Goal: Transaction & Acquisition: Purchase product/service

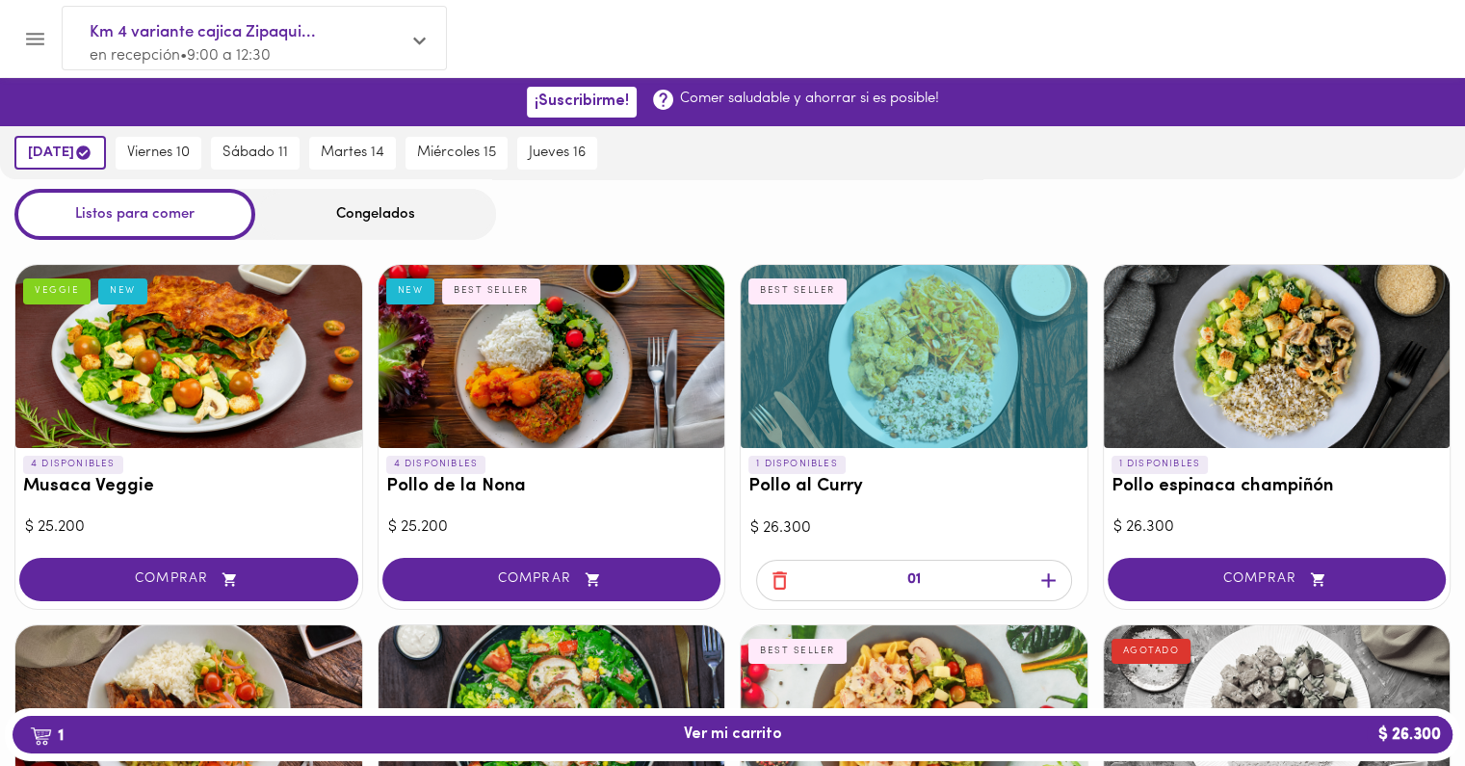
click at [558, 400] on div at bounding box center [552, 356] width 347 height 183
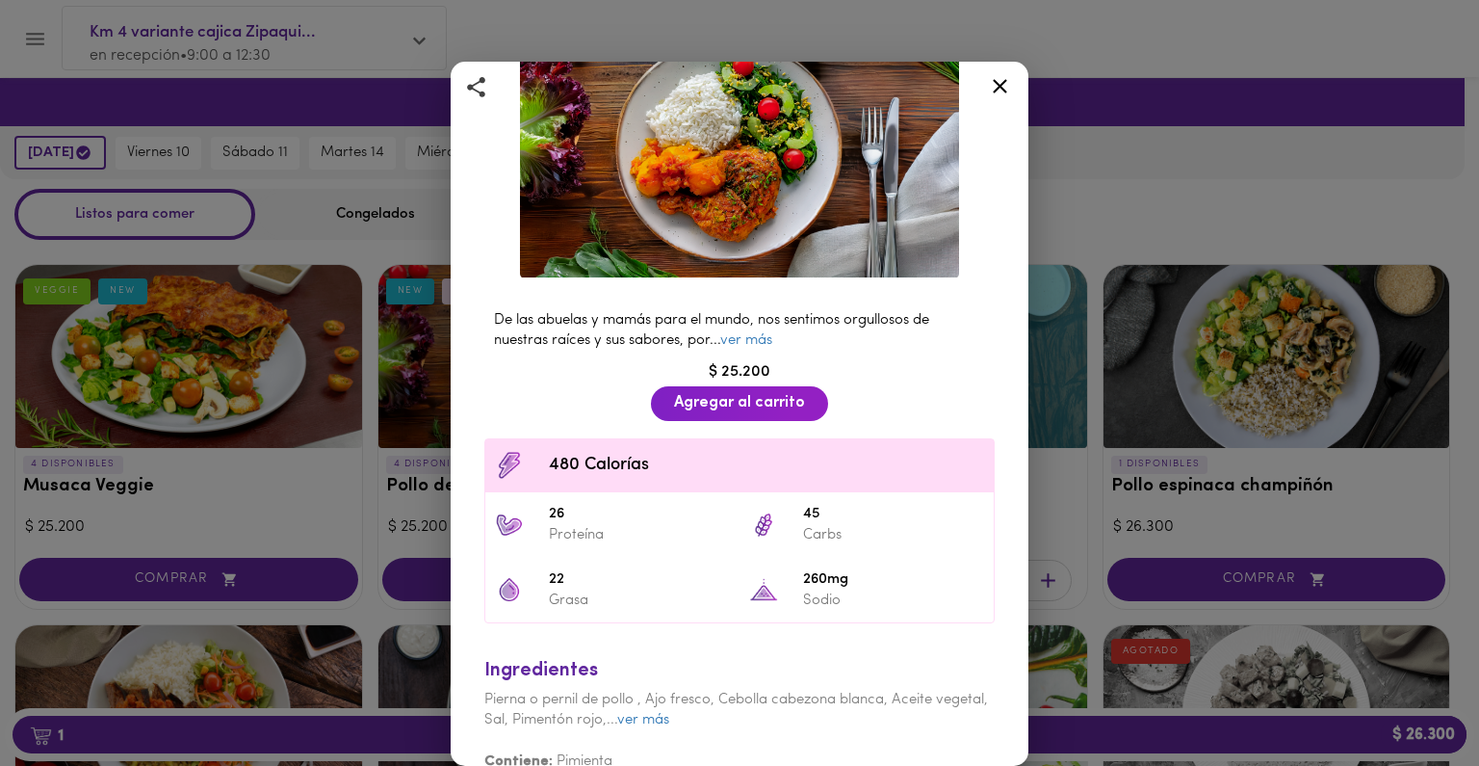
scroll to position [196, 0]
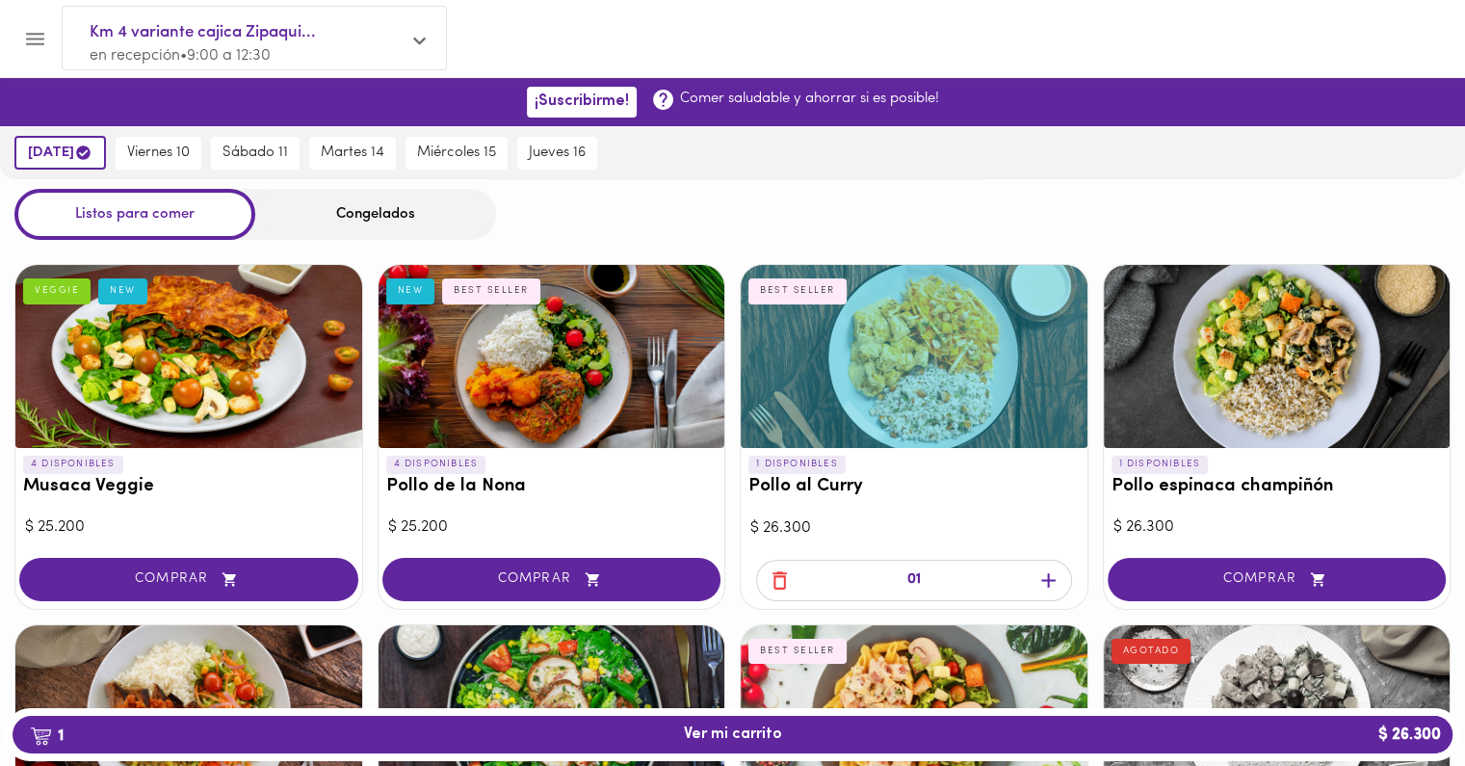
click at [1204, 379] on div at bounding box center [1277, 356] width 347 height 183
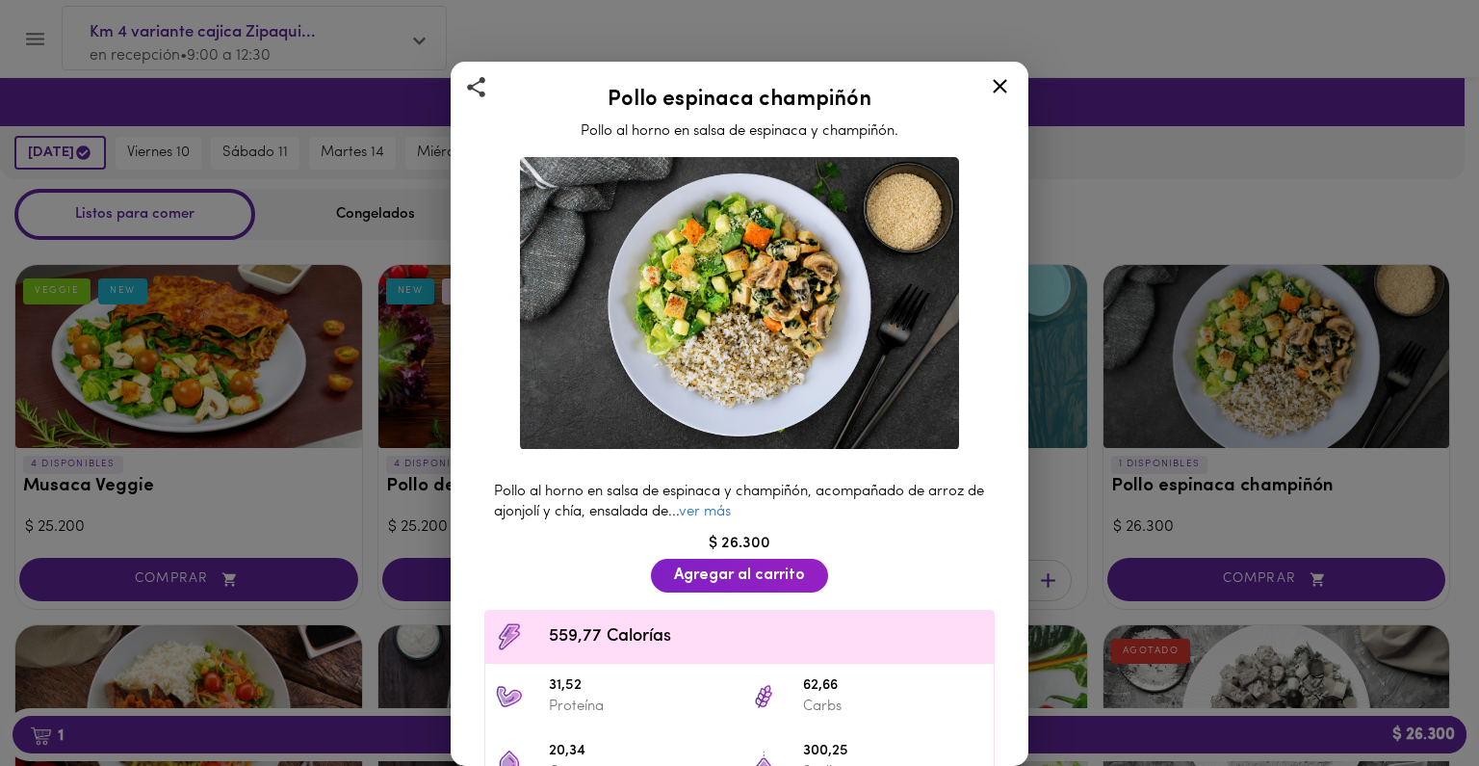
click at [1002, 91] on icon at bounding box center [1000, 86] width 24 height 24
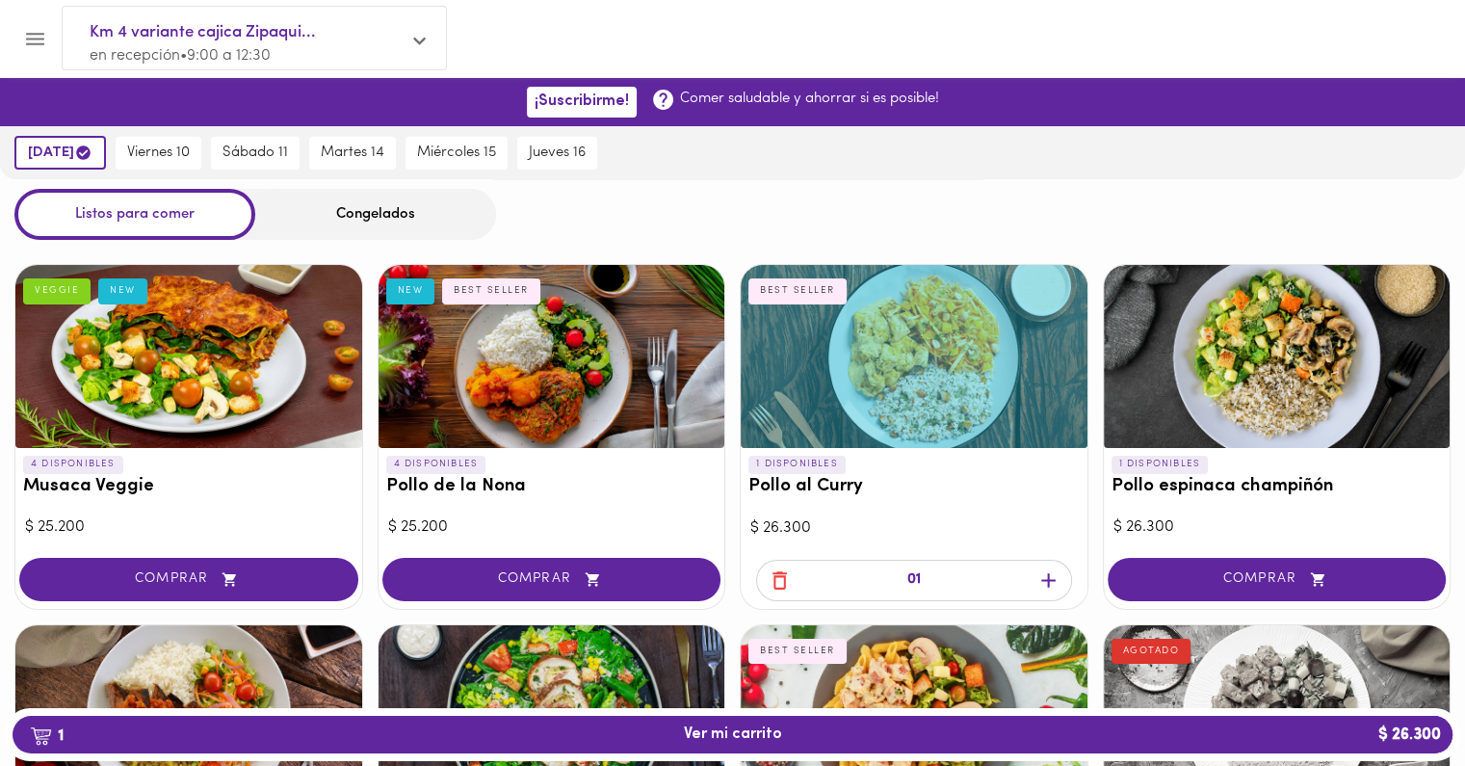
click at [144, 347] on div at bounding box center [188, 356] width 347 height 183
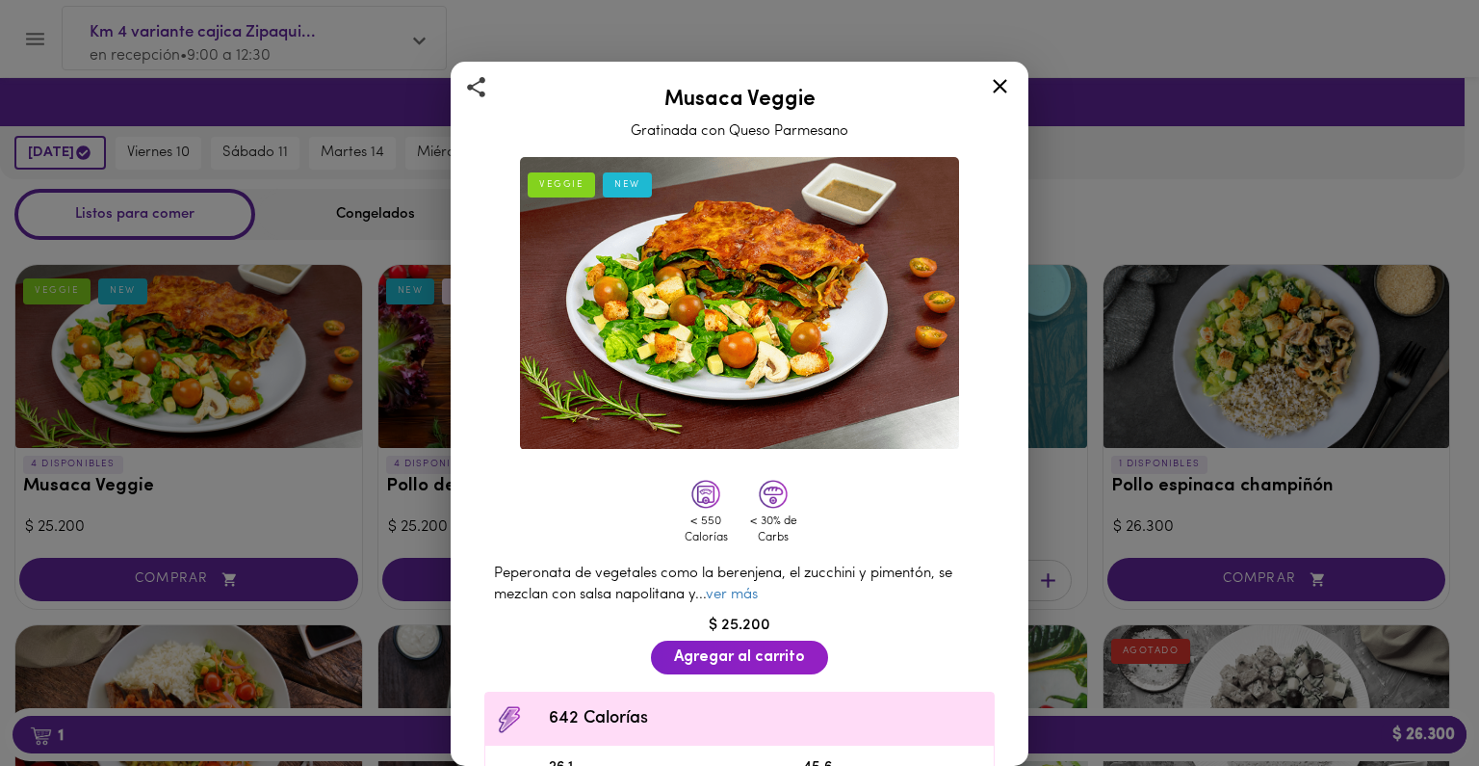
click at [1007, 76] on icon at bounding box center [1000, 86] width 24 height 24
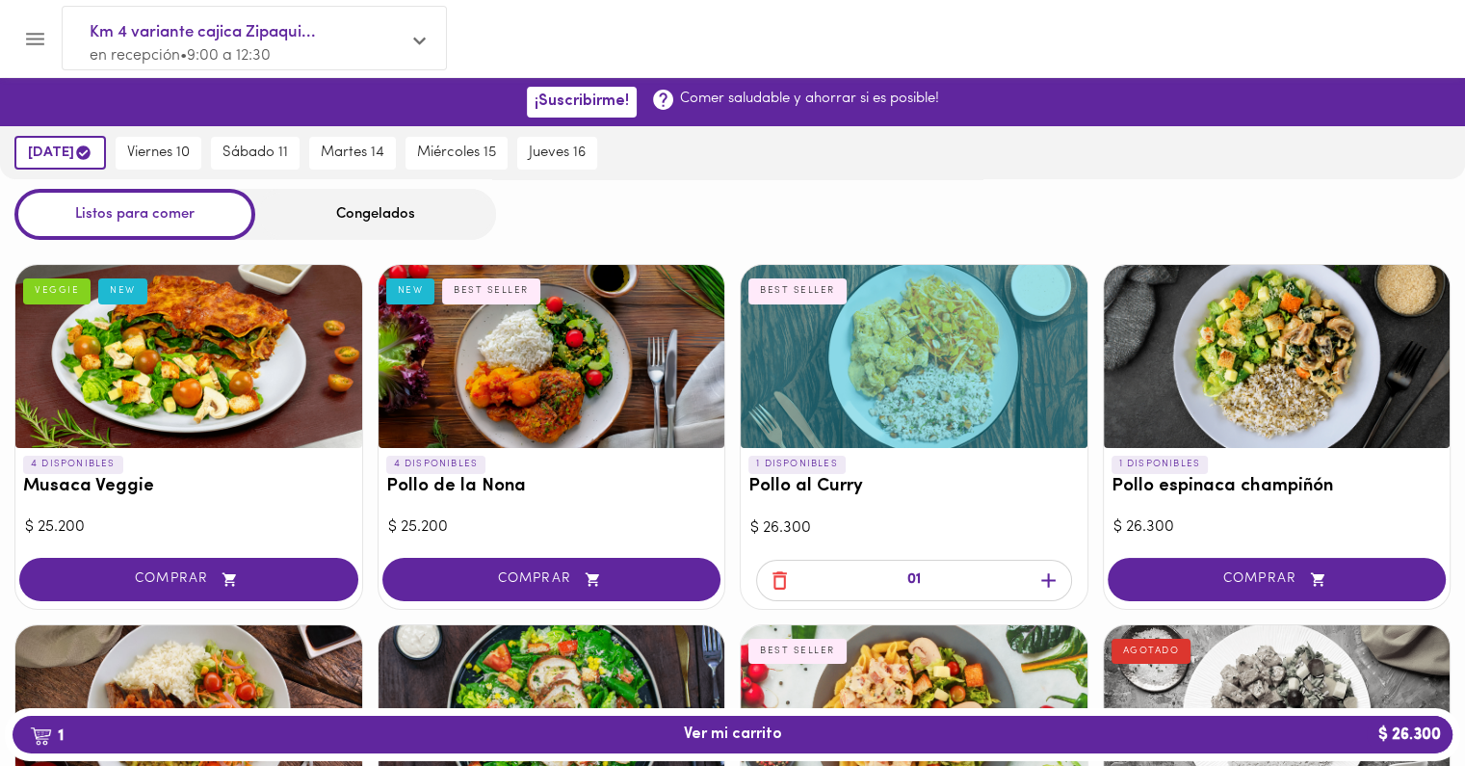
click at [889, 396] on div at bounding box center [914, 356] width 347 height 183
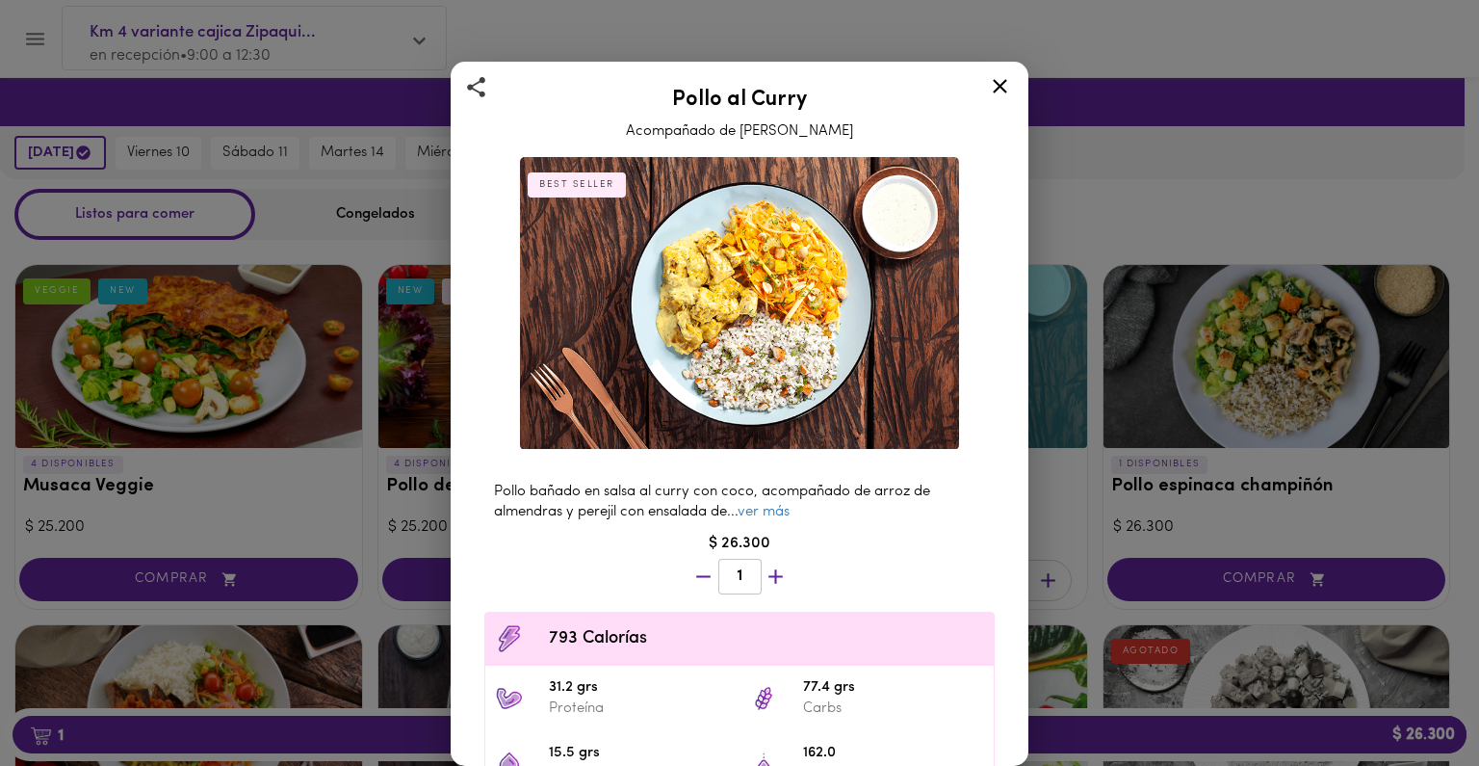
click at [1002, 91] on icon at bounding box center [1000, 86] width 24 height 24
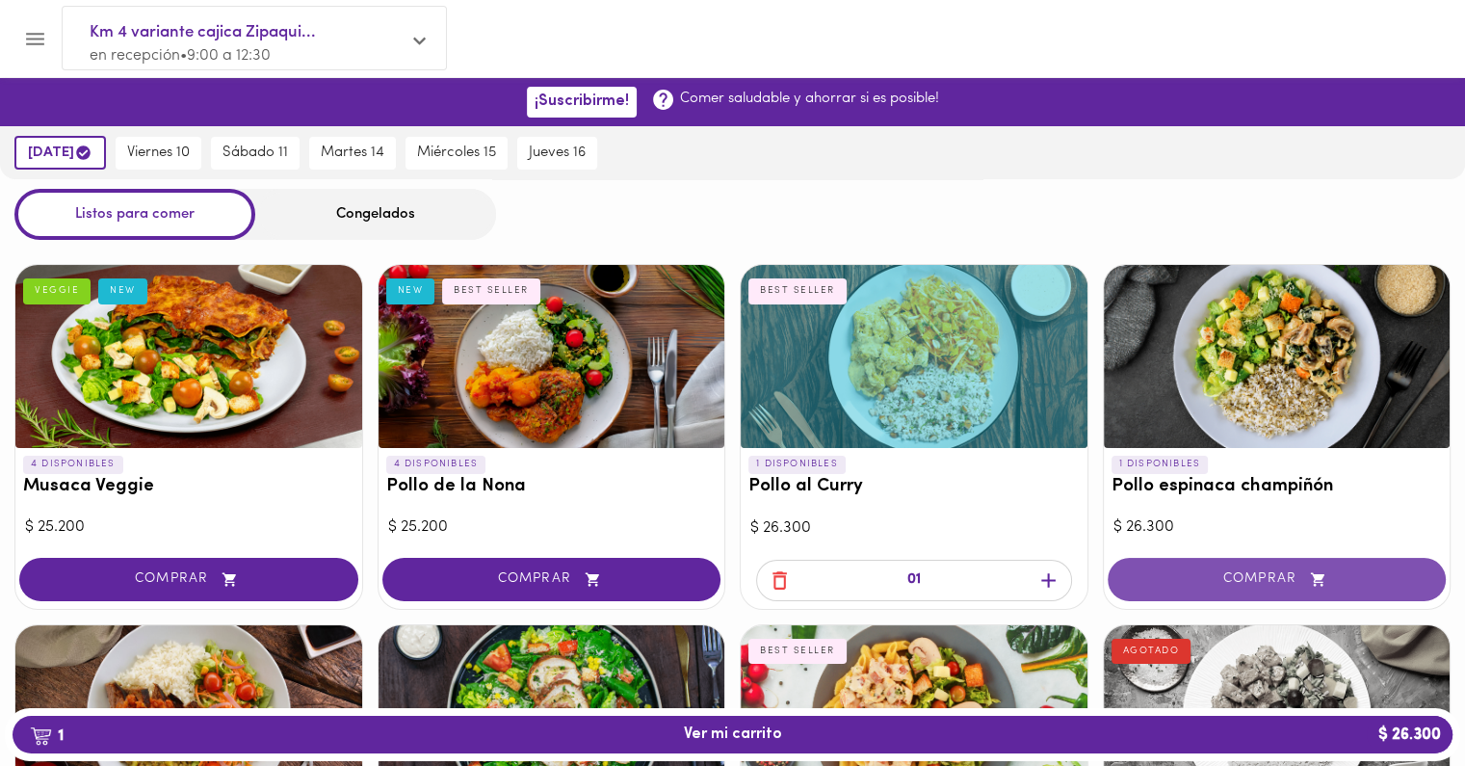
click at [1167, 573] on span "COMPRAR" at bounding box center [1277, 579] width 291 height 16
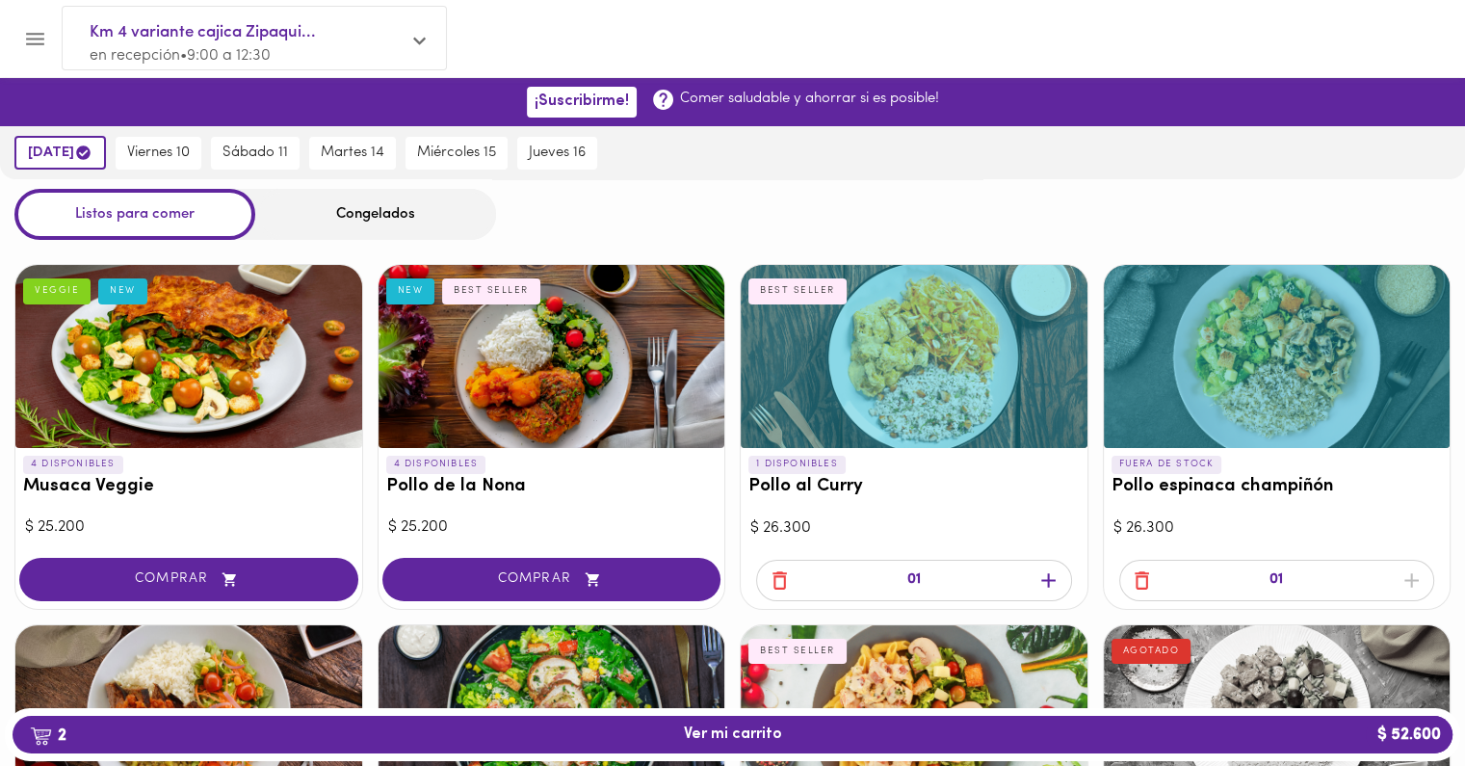
click at [321, 227] on div "Congelados" at bounding box center [375, 214] width 241 height 51
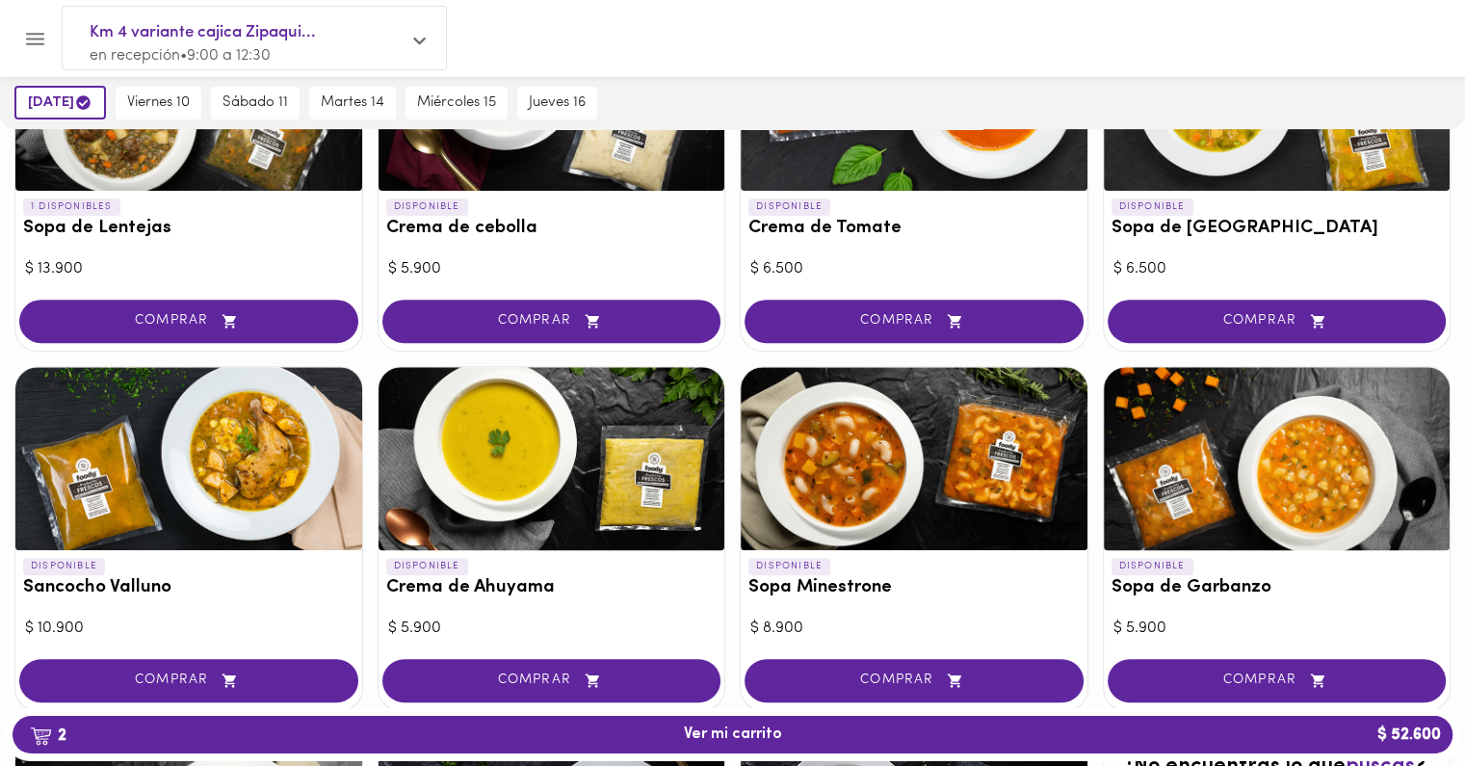
scroll to position [696, 0]
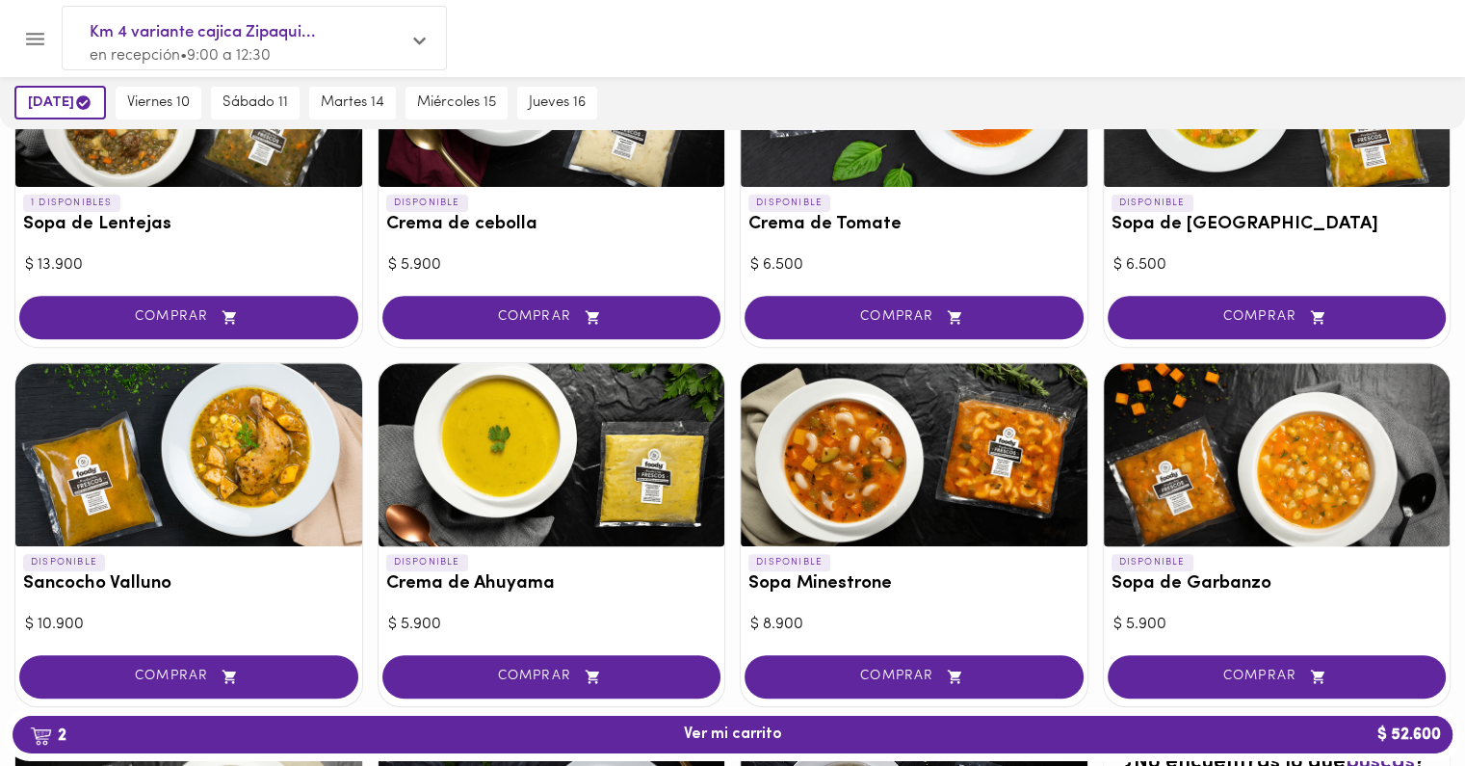
click at [255, 462] on div at bounding box center [188, 454] width 347 height 183
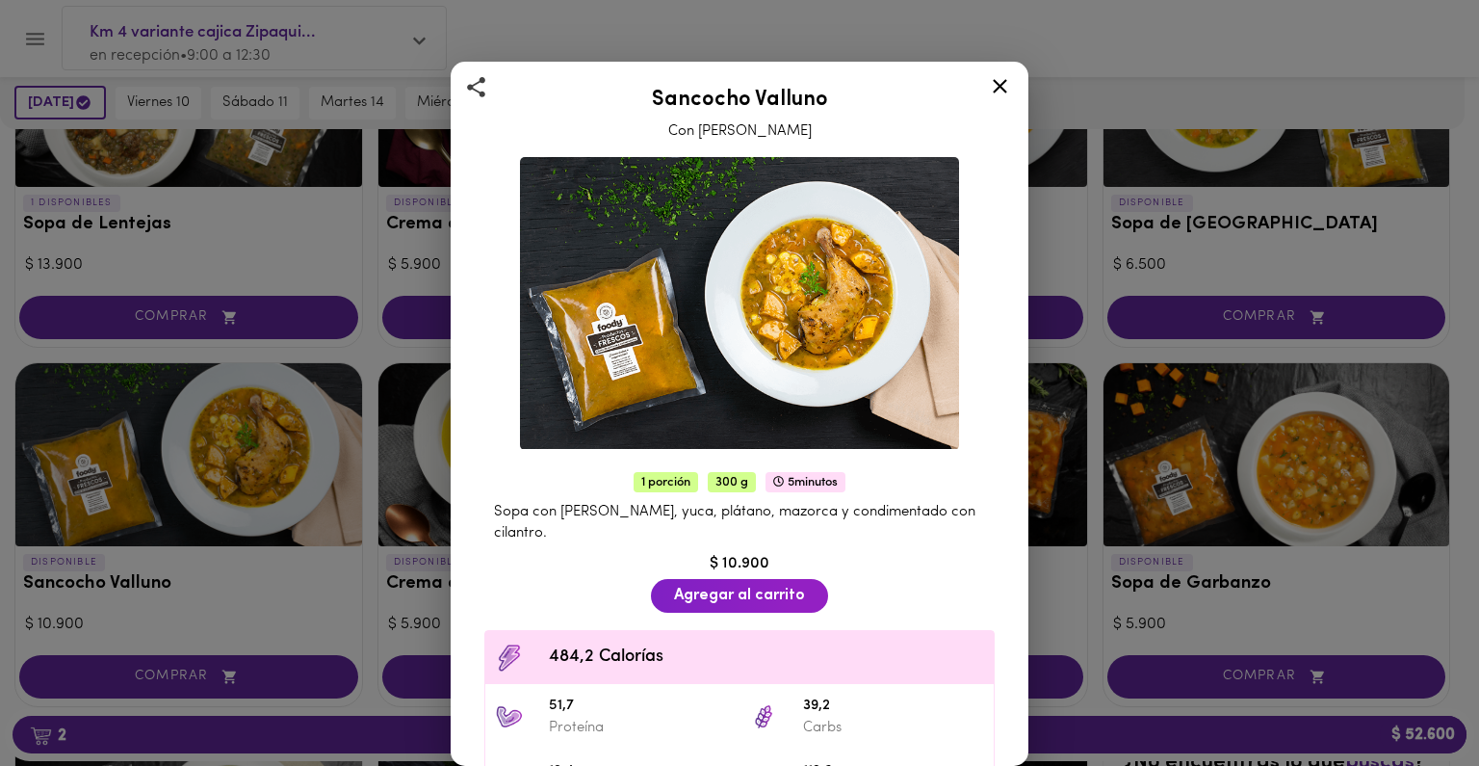
click at [255, 462] on div "Sancocho Valluno Con Pierna Pernil 1 porción 300 g 5 minutos Sopa con pierna pe…" at bounding box center [739, 383] width 1479 height 766
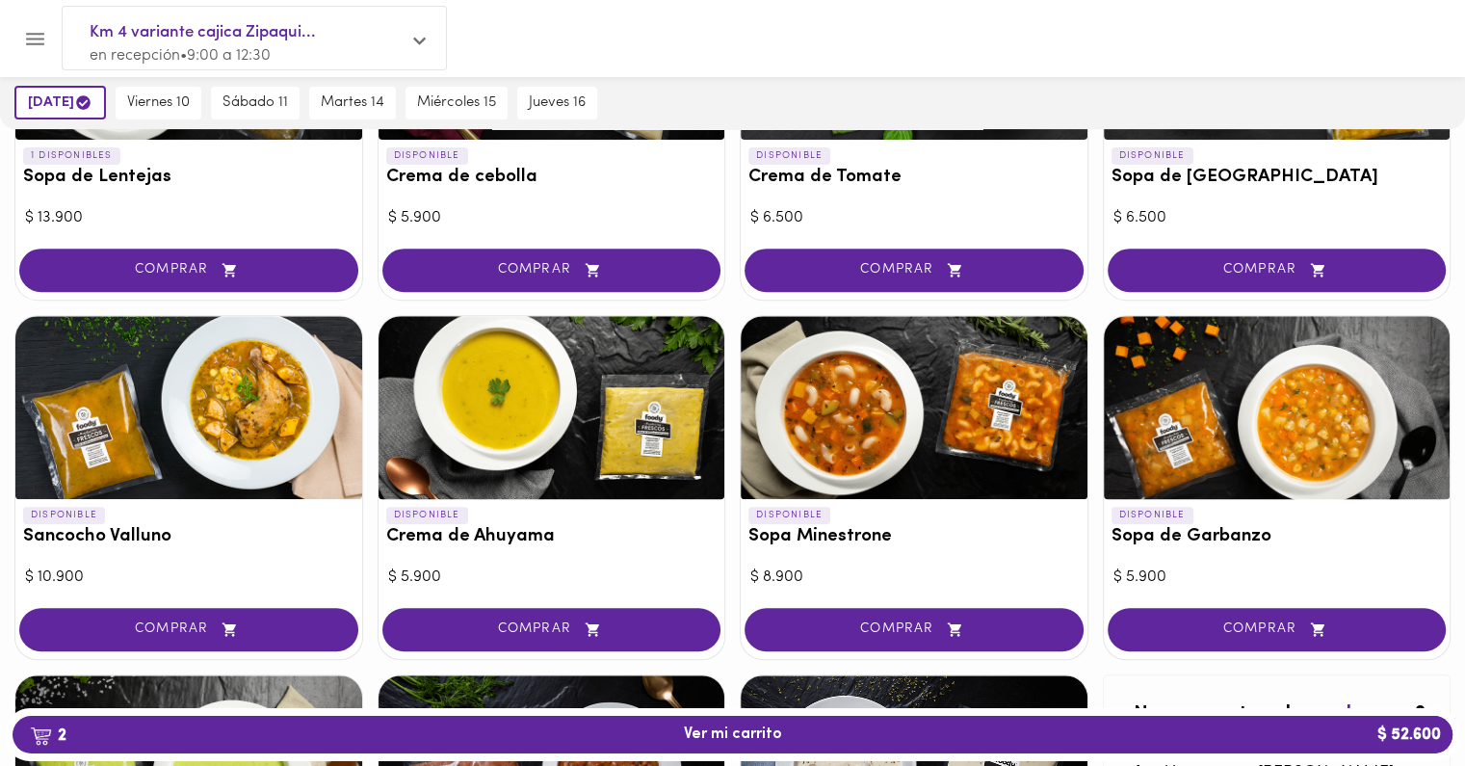
scroll to position [745, 0]
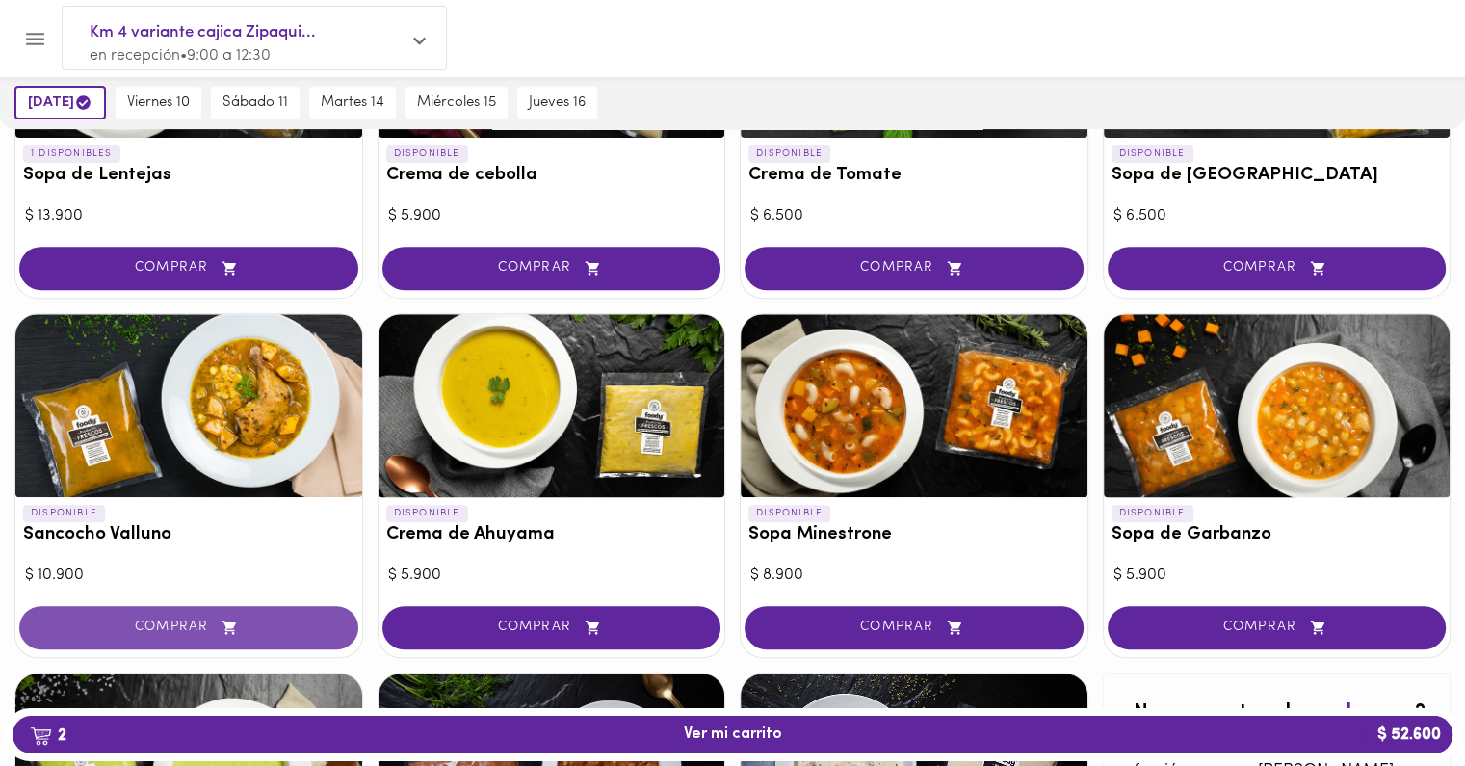
click at [209, 610] on button "COMPRAR" at bounding box center [188, 627] width 339 height 43
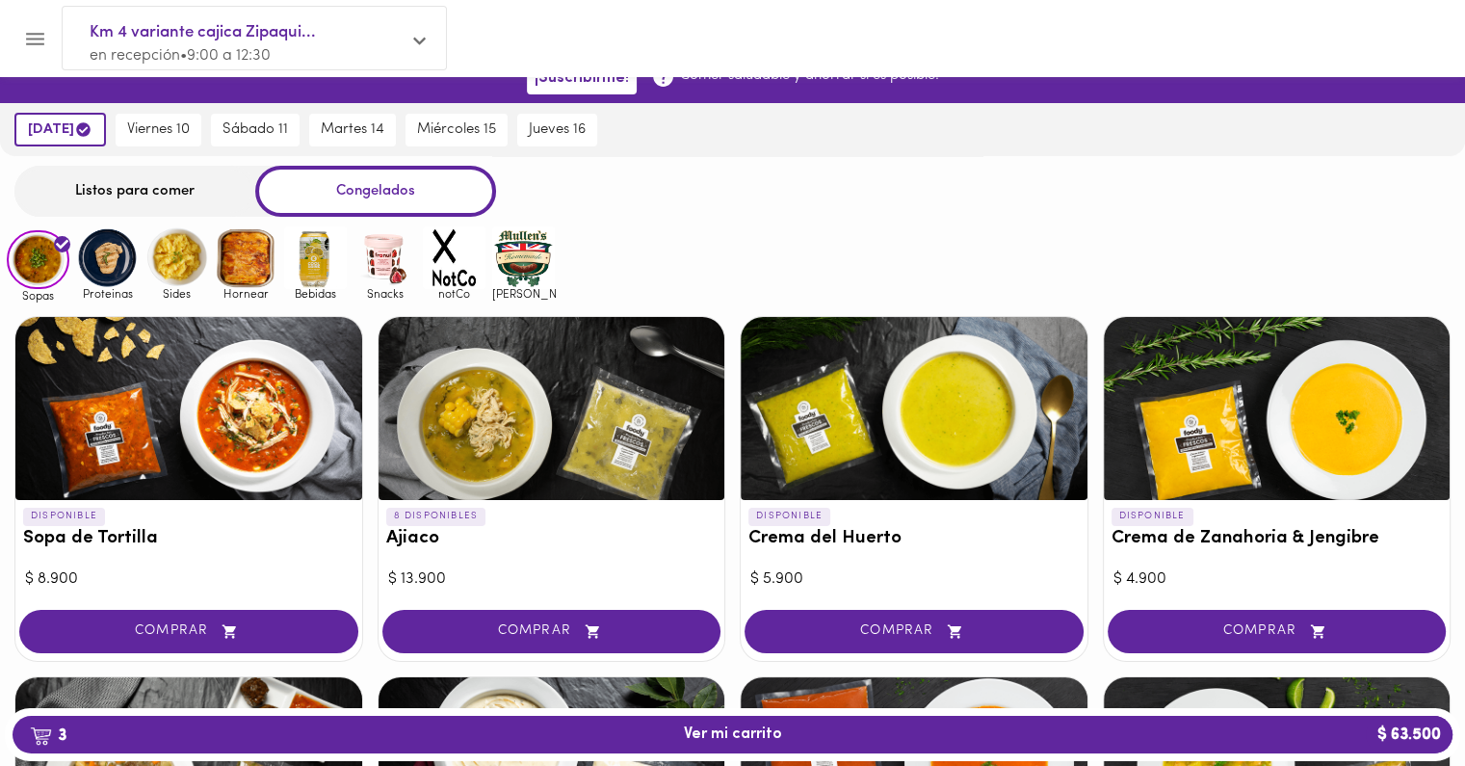
scroll to position [0, 0]
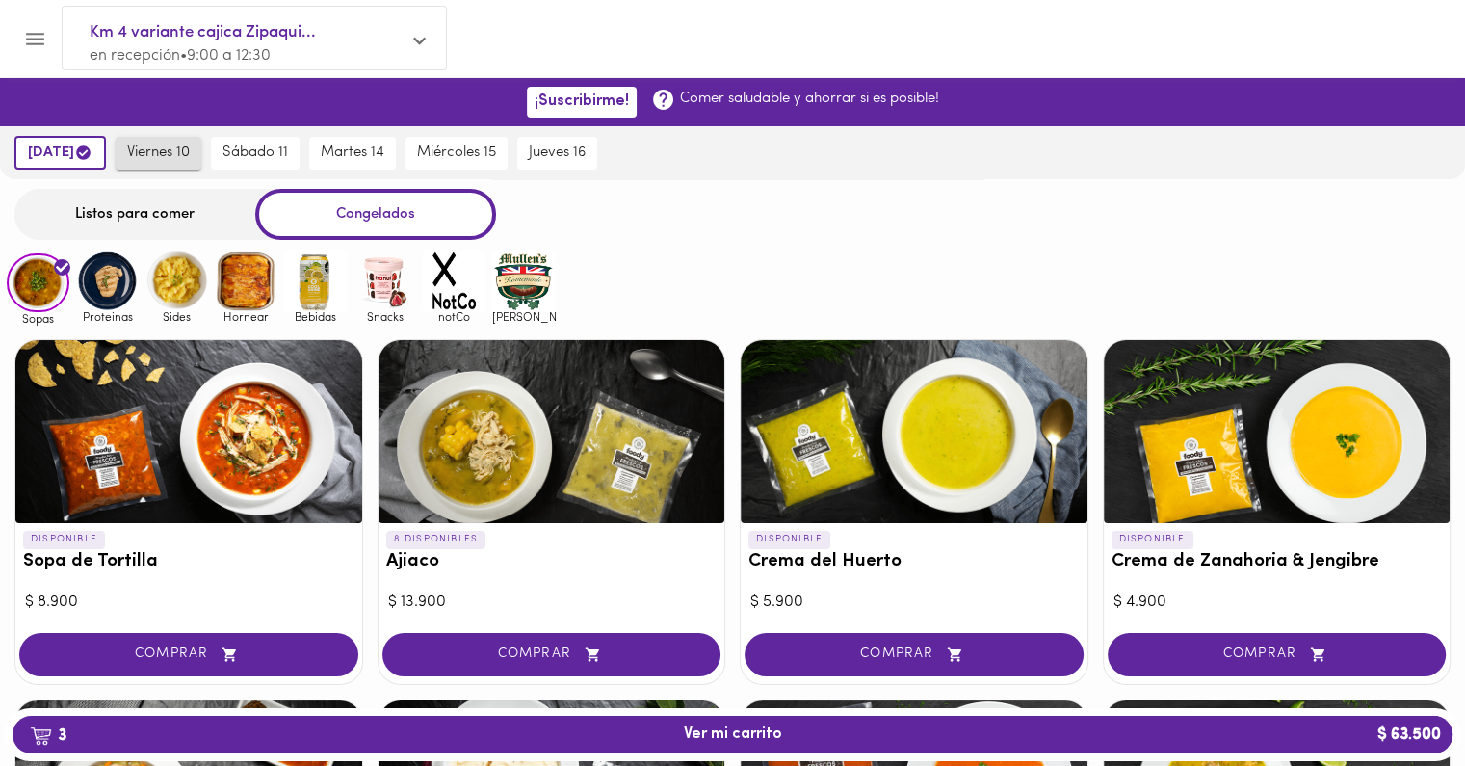
click at [181, 152] on span "viernes 10" at bounding box center [158, 152] width 63 height 17
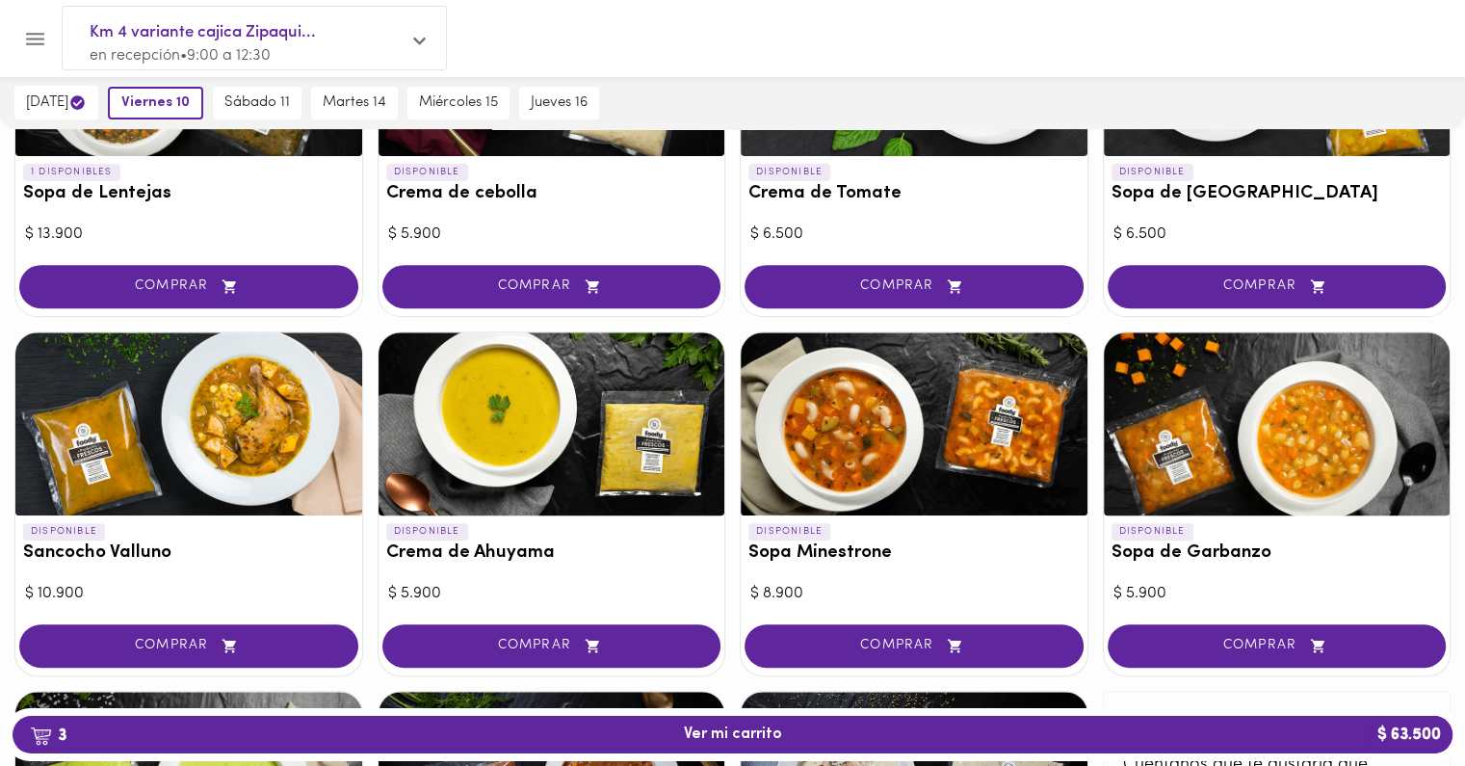
scroll to position [728, 0]
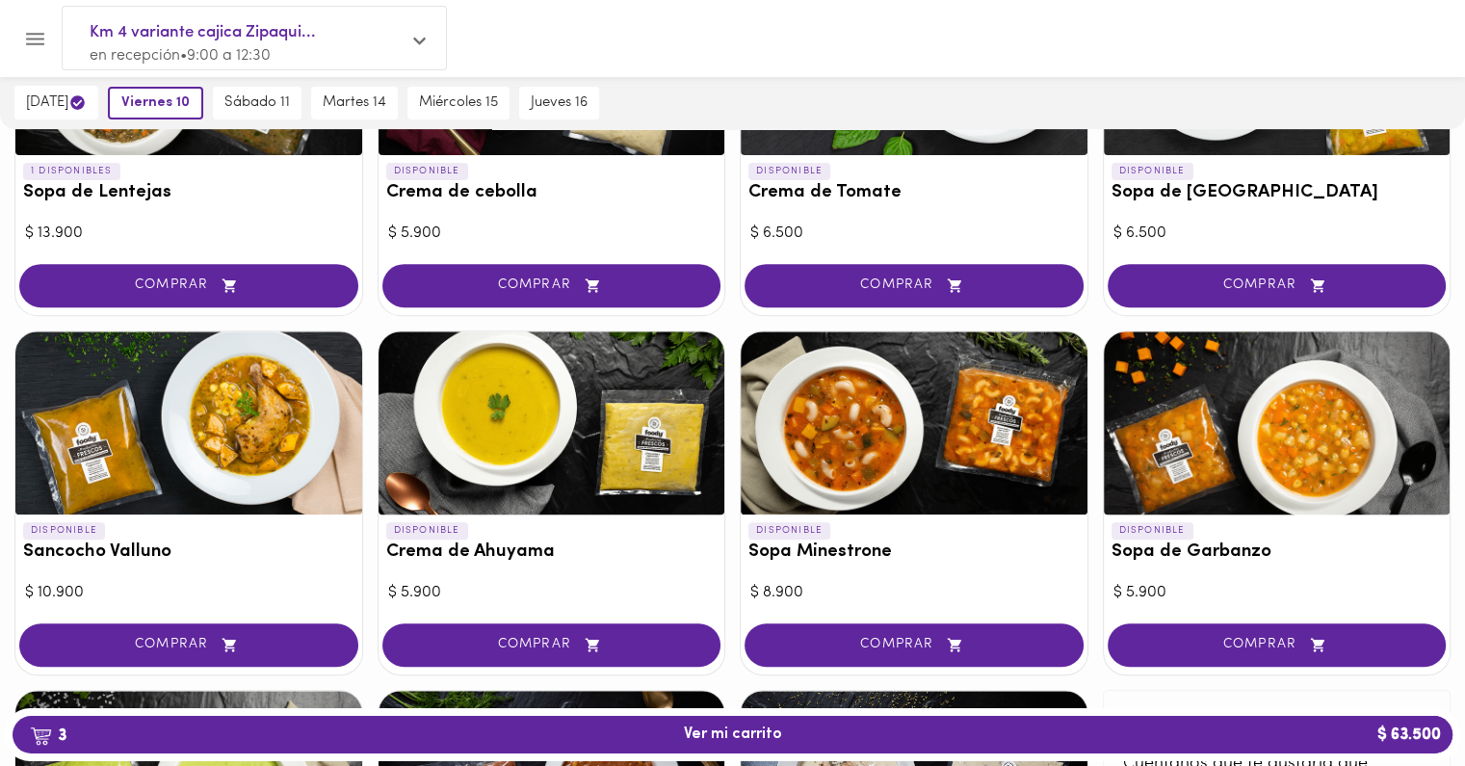
click at [262, 411] on div at bounding box center [188, 422] width 347 height 183
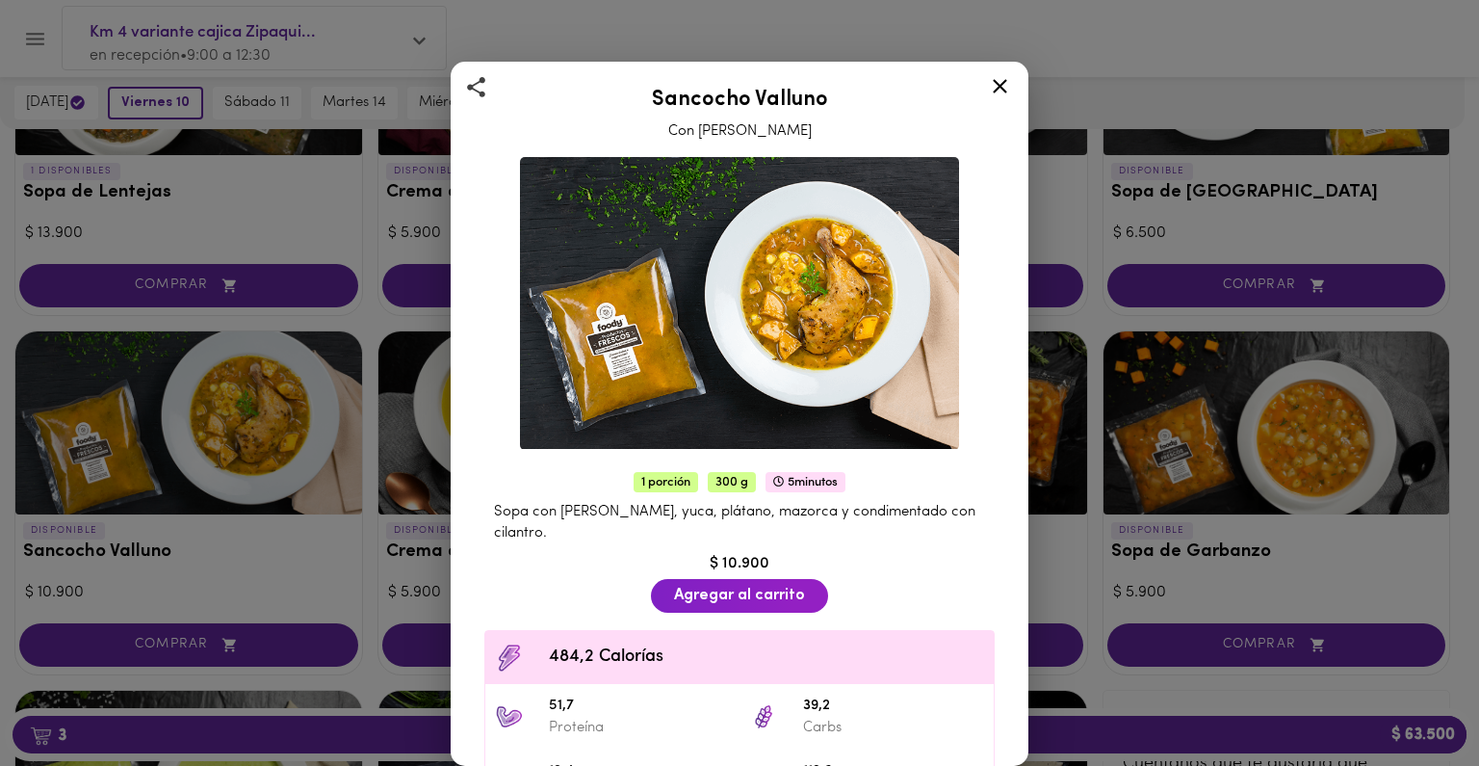
click at [262, 411] on div "Sancocho Valluno Con Pierna Pernil 1 porción 300 g 5 minutos Sopa con pierna pe…" at bounding box center [739, 383] width 1479 height 766
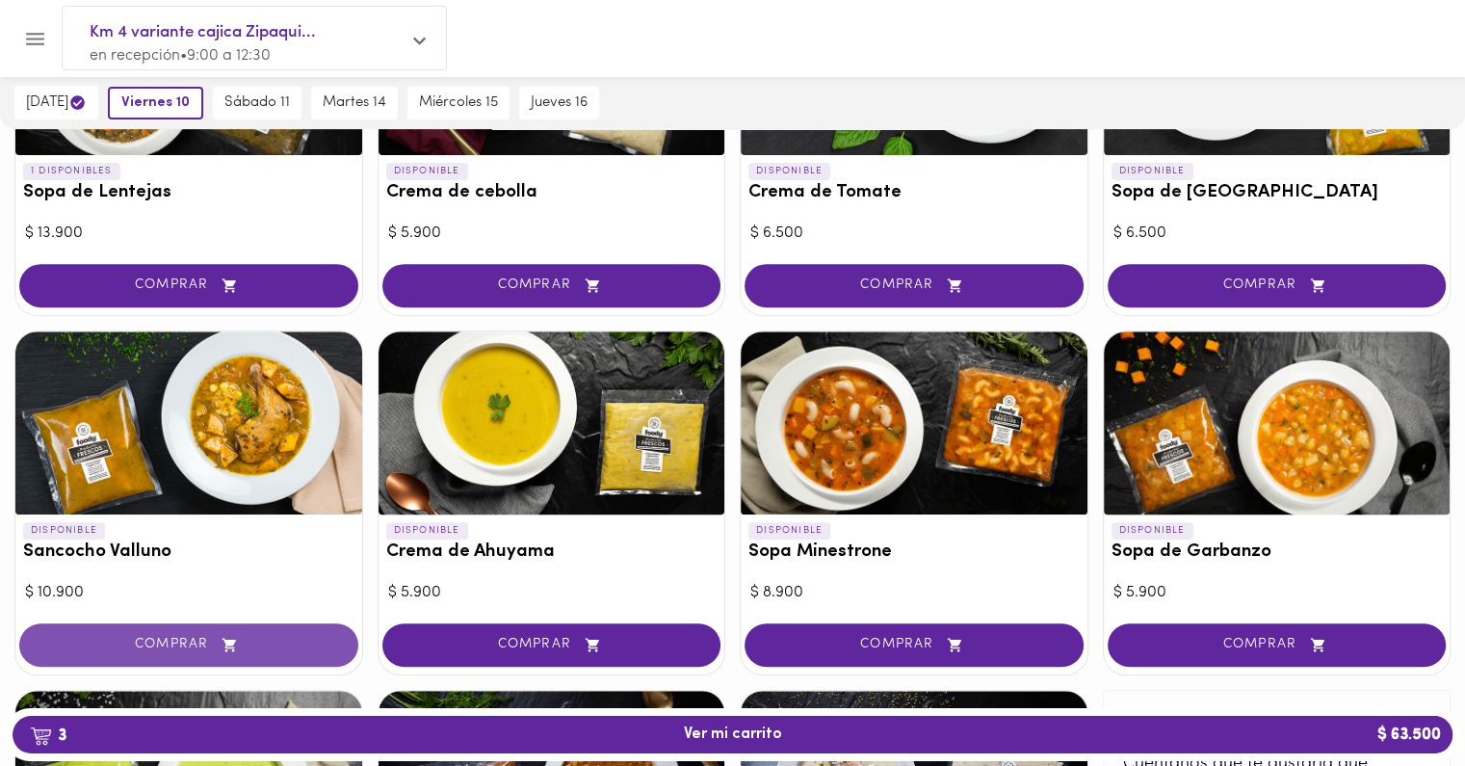
click at [194, 640] on span "COMPRAR" at bounding box center [188, 645] width 291 height 16
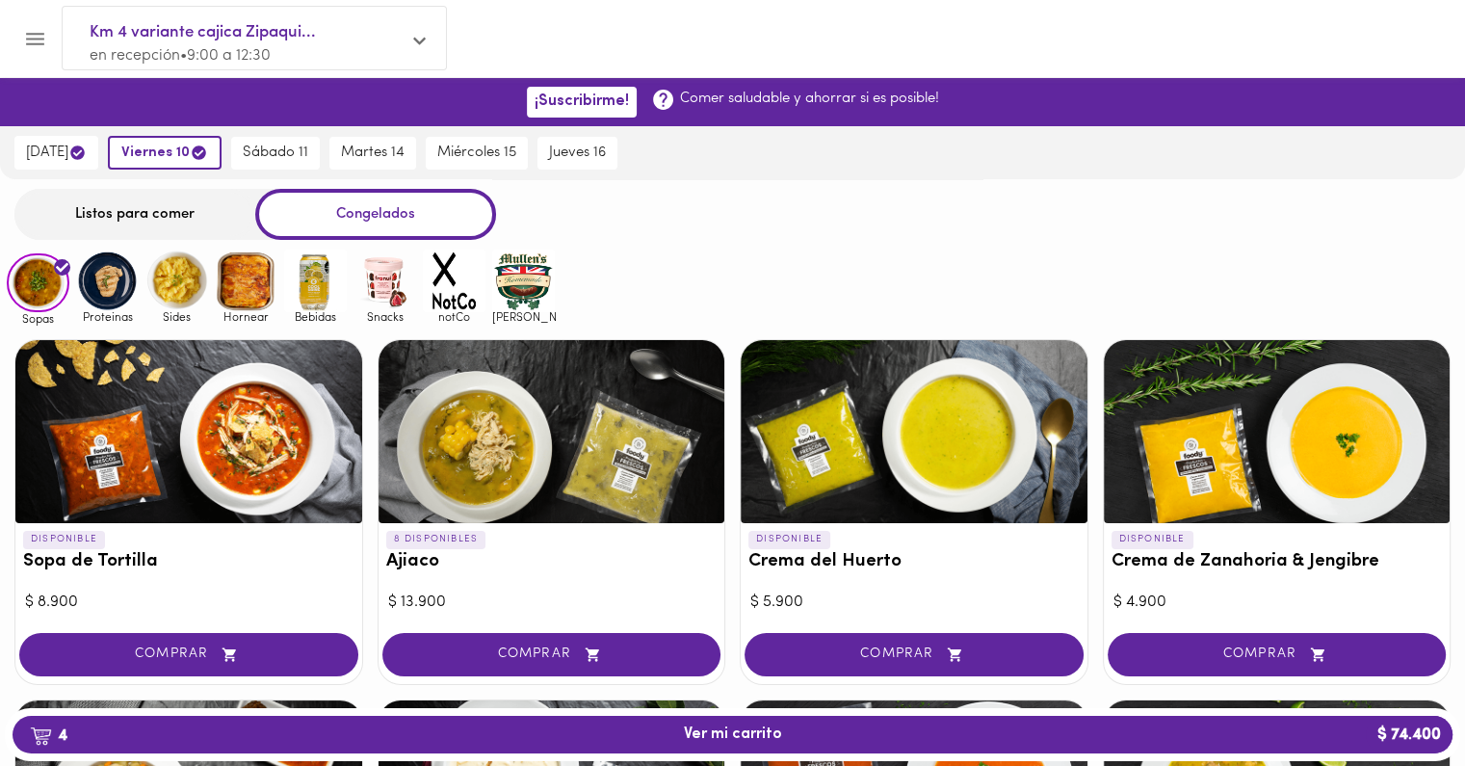
click at [159, 466] on div at bounding box center [188, 431] width 347 height 183
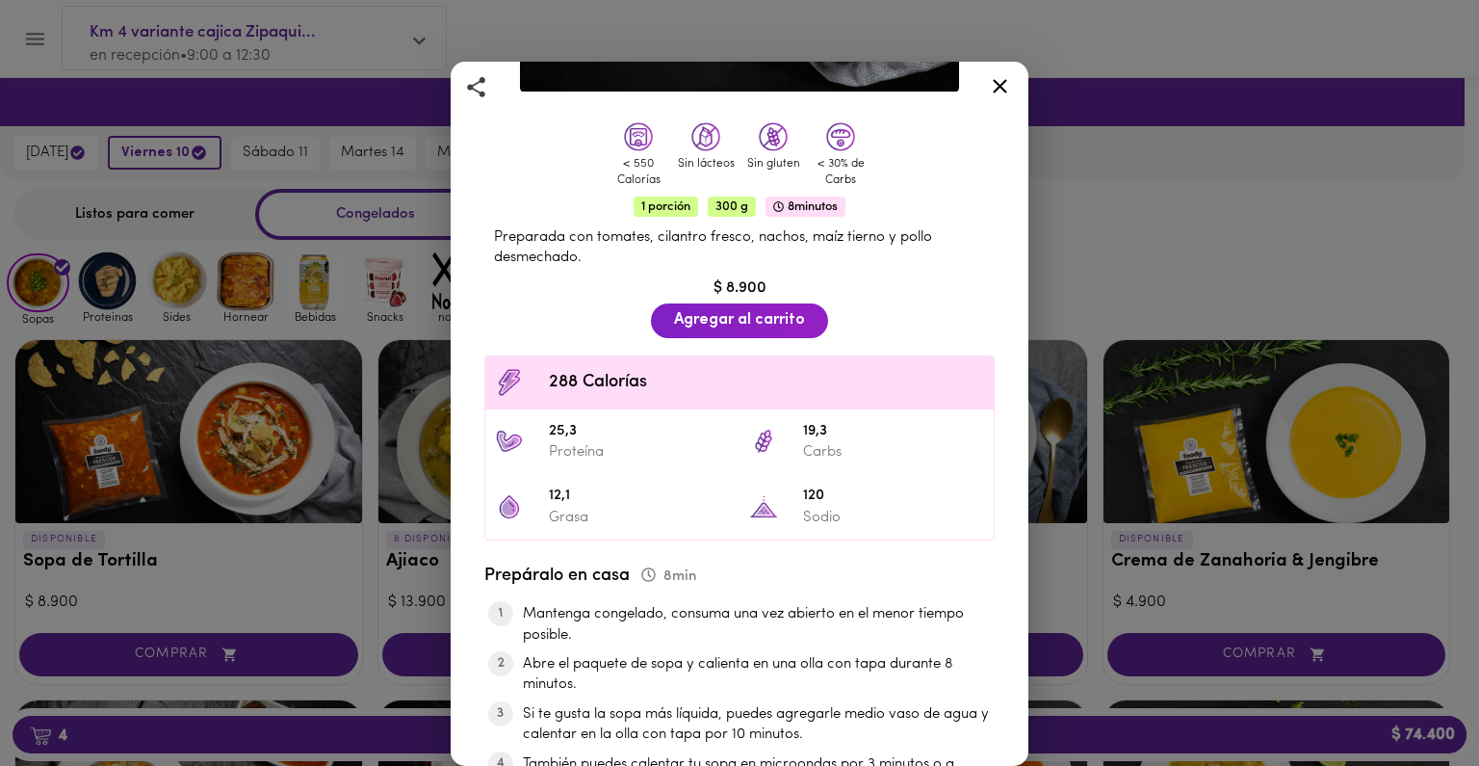
scroll to position [361, 0]
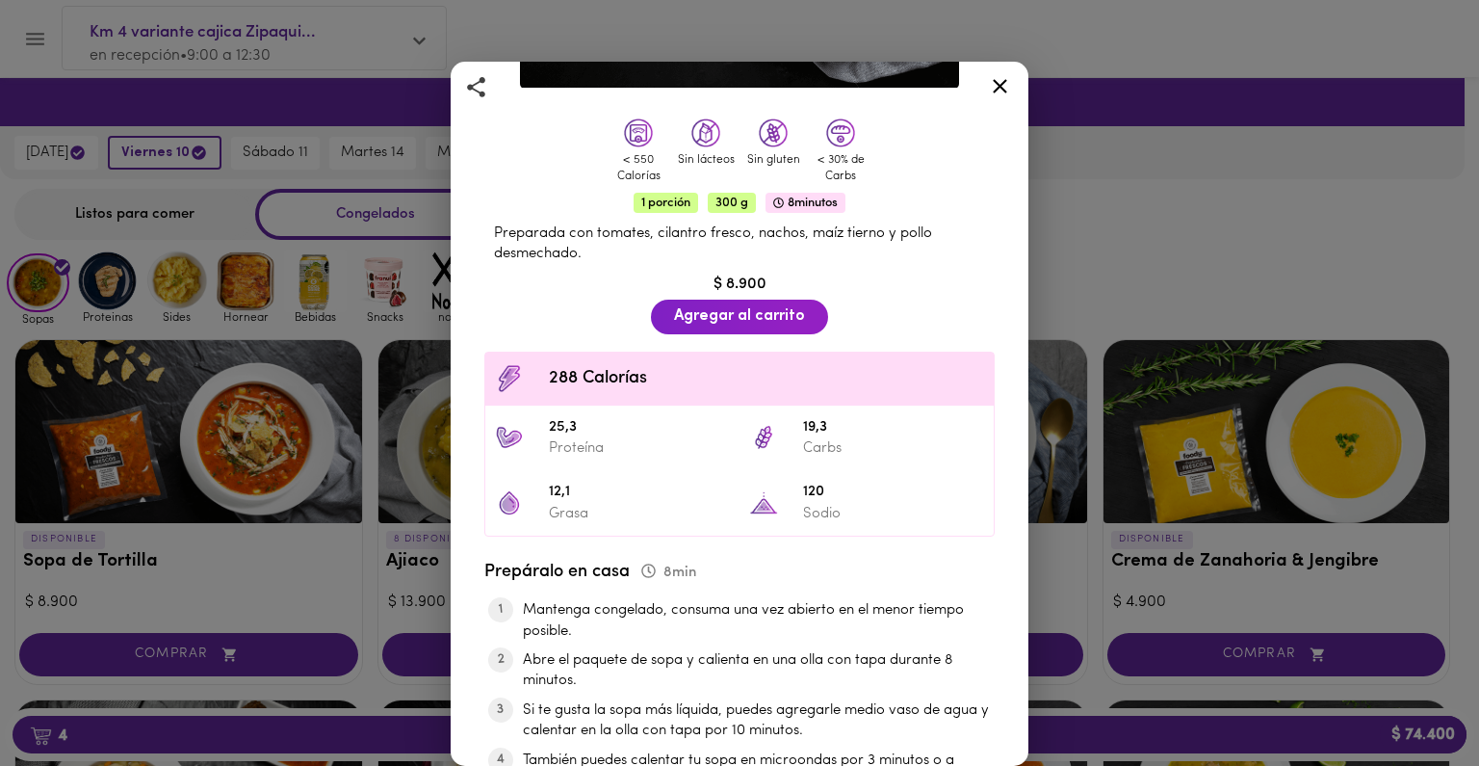
click at [248, 536] on div "Sopa de Tortilla Con Pollo Desmechado < 550 Calorías Sin lácteos Sin gluten < 3…" at bounding box center [739, 383] width 1479 height 766
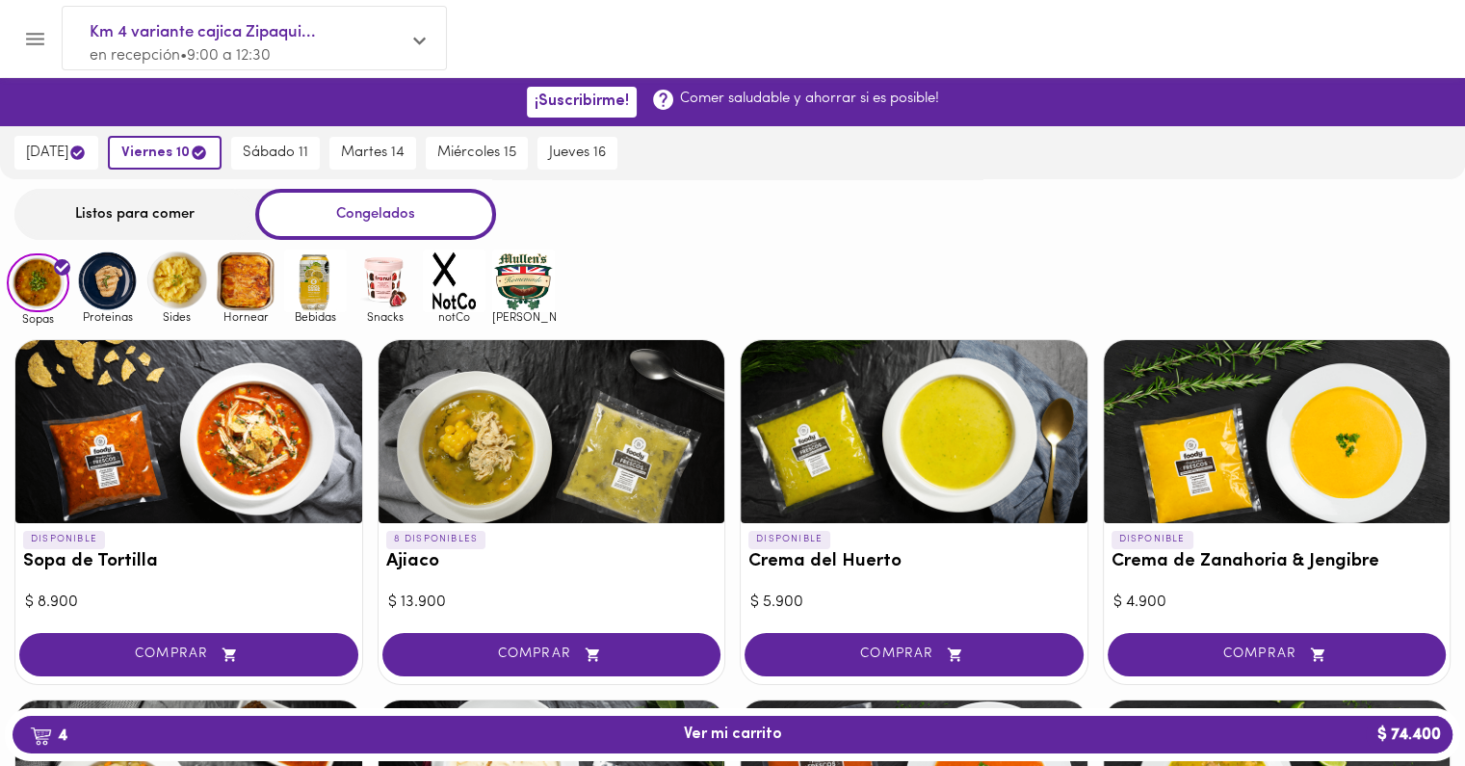
click at [492, 440] on div at bounding box center [552, 431] width 347 height 183
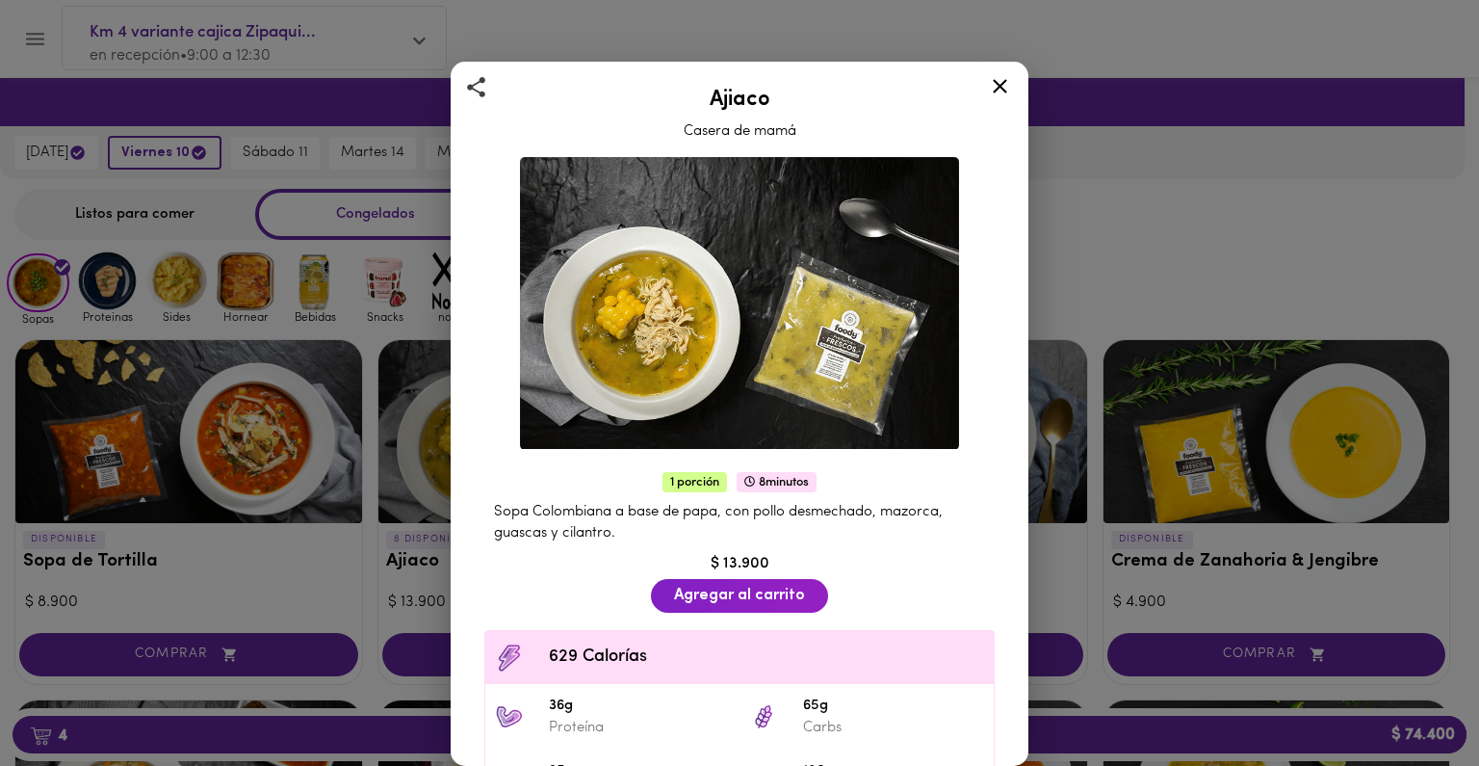
click at [249, 585] on div "Ajiaco Casera de mamá 1 porción 8 minutos Sopa Colombiana a base de papa, con p…" at bounding box center [739, 383] width 1479 height 766
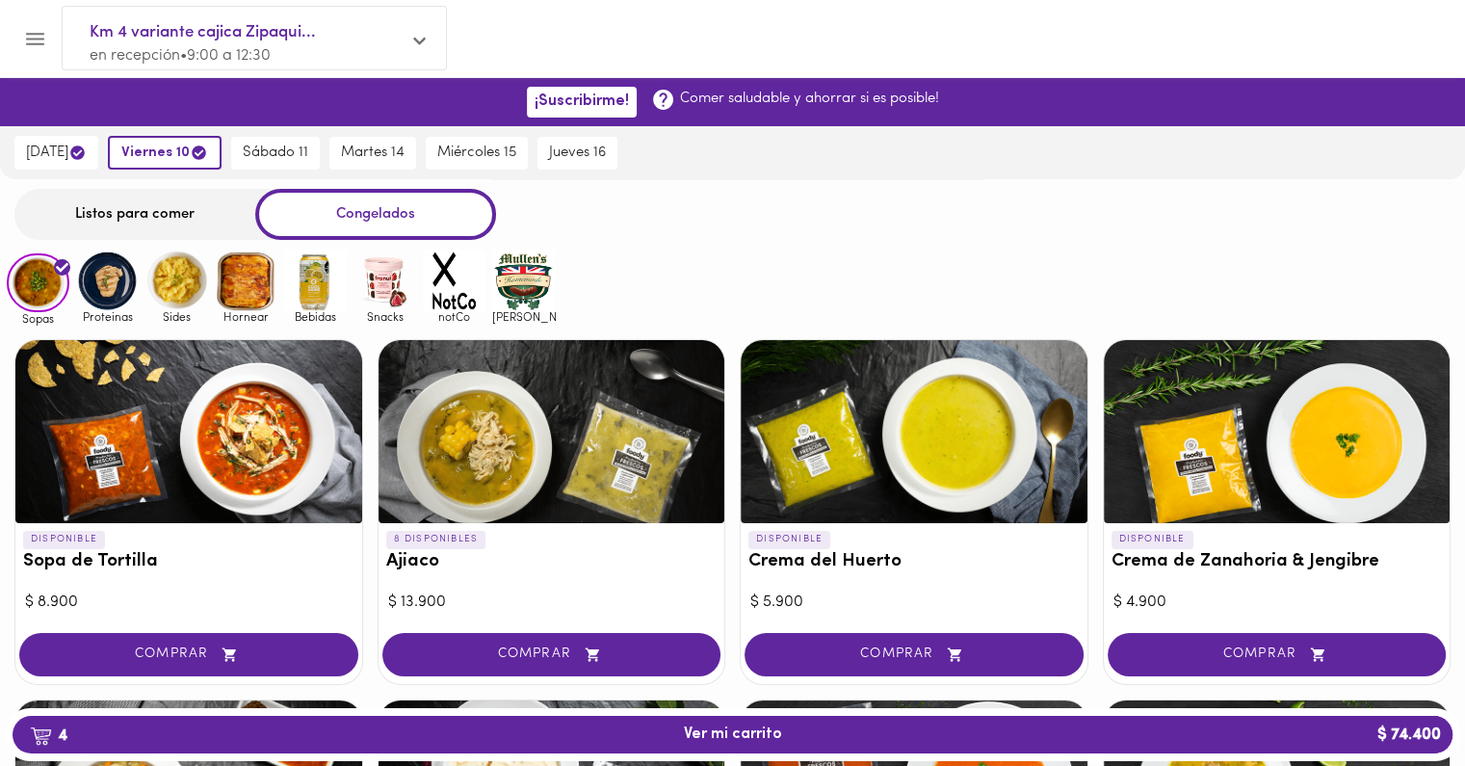
click at [164, 222] on div "Listos para comer" at bounding box center [134, 214] width 241 height 51
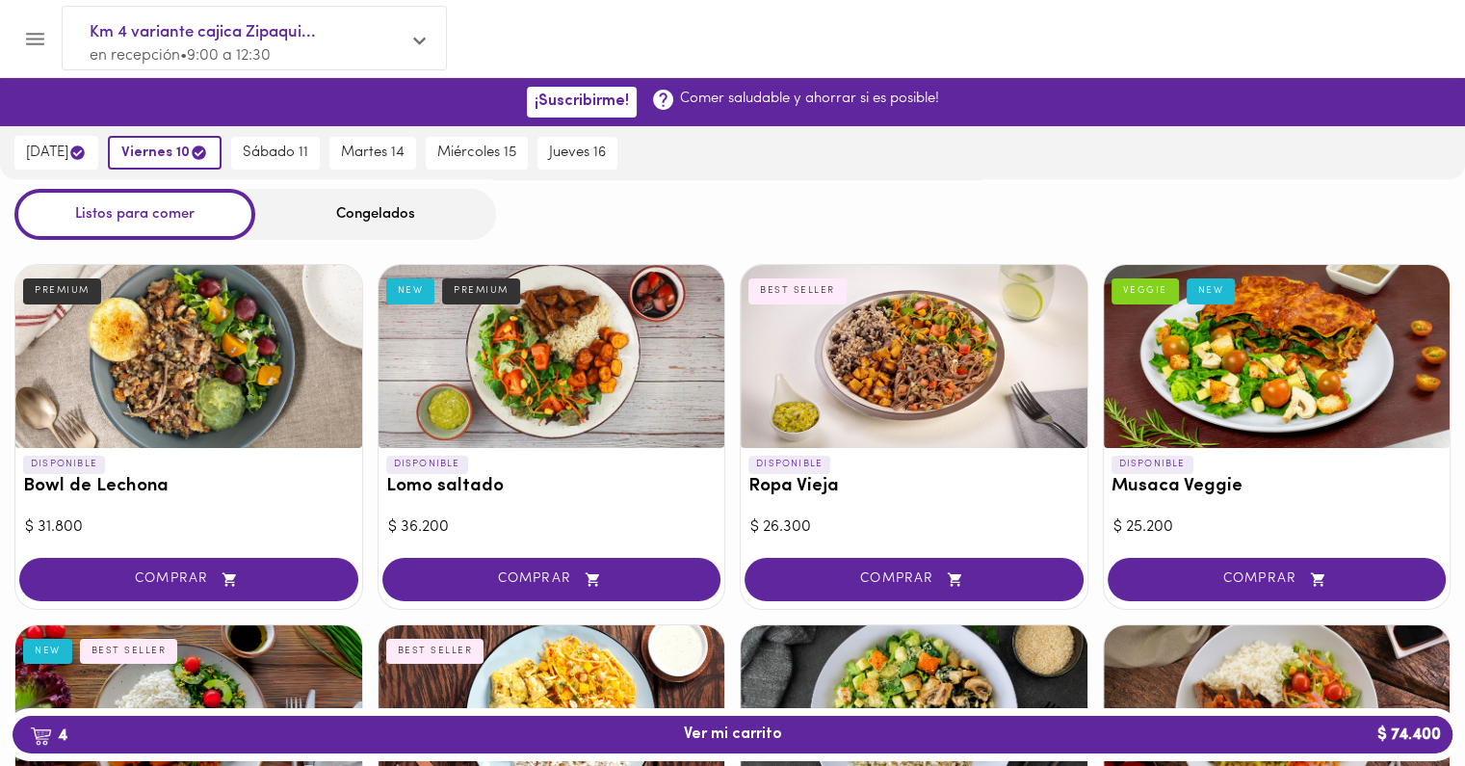
click at [323, 236] on div "Congelados" at bounding box center [375, 214] width 241 height 51
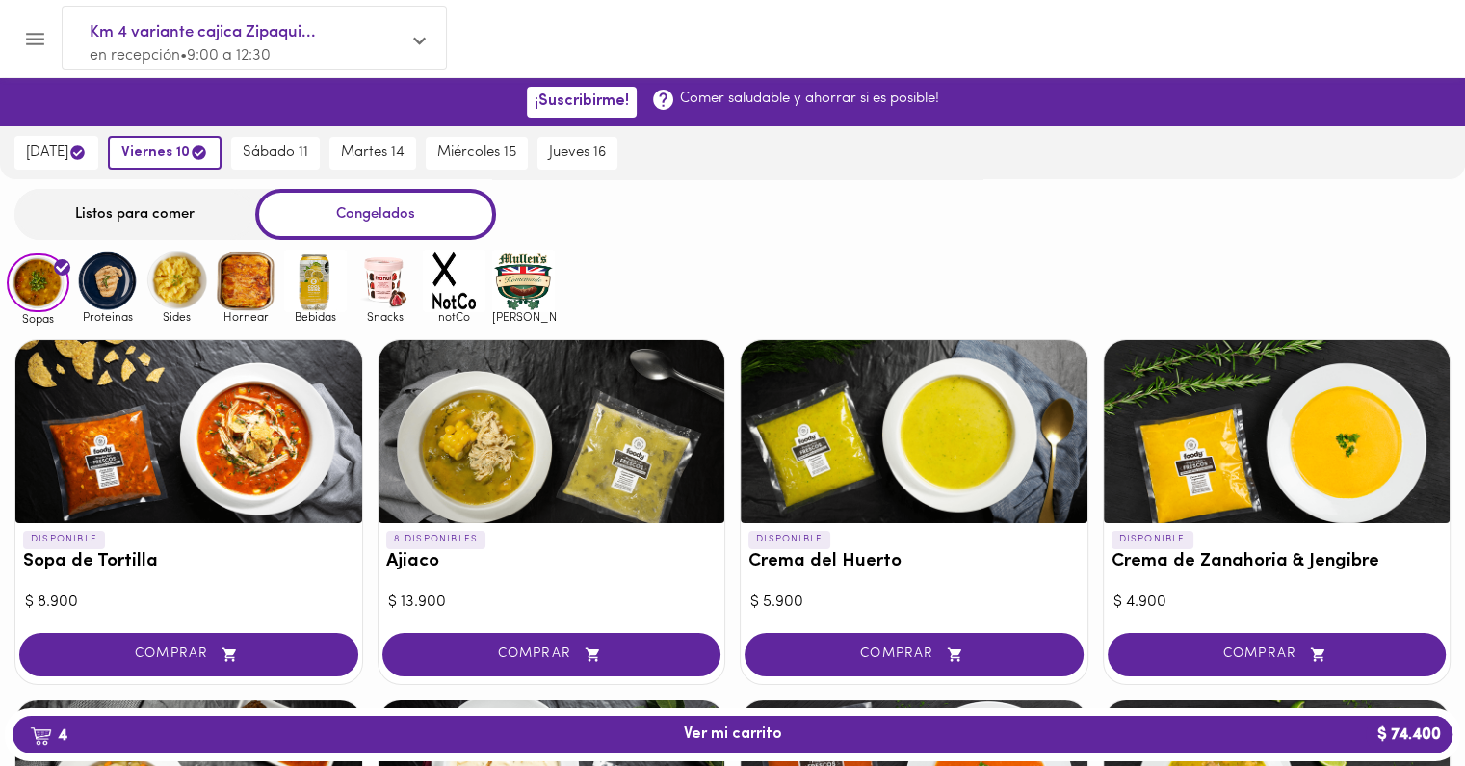
click at [134, 288] on img at bounding box center [107, 280] width 63 height 63
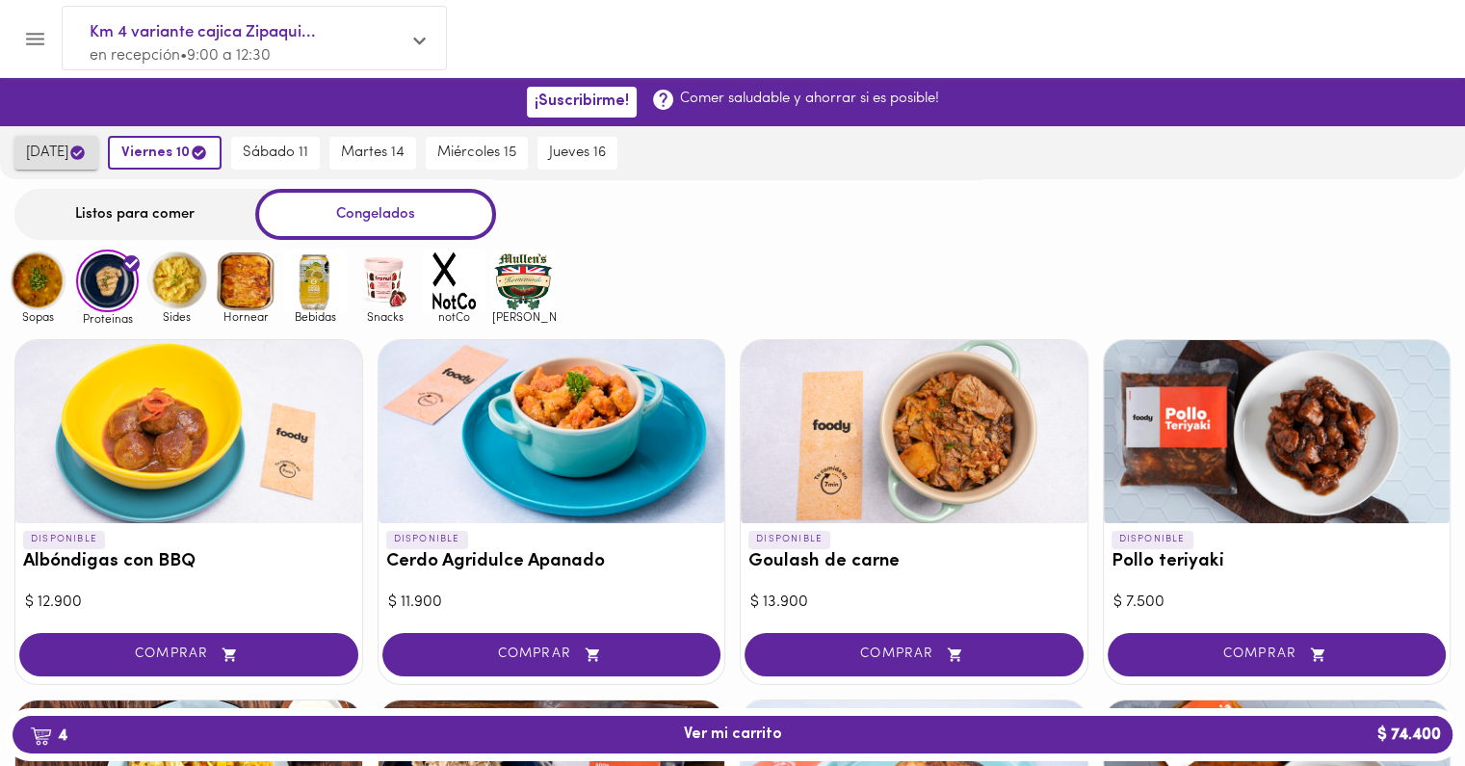
click at [78, 155] on span "mañana" at bounding box center [56, 153] width 61 height 18
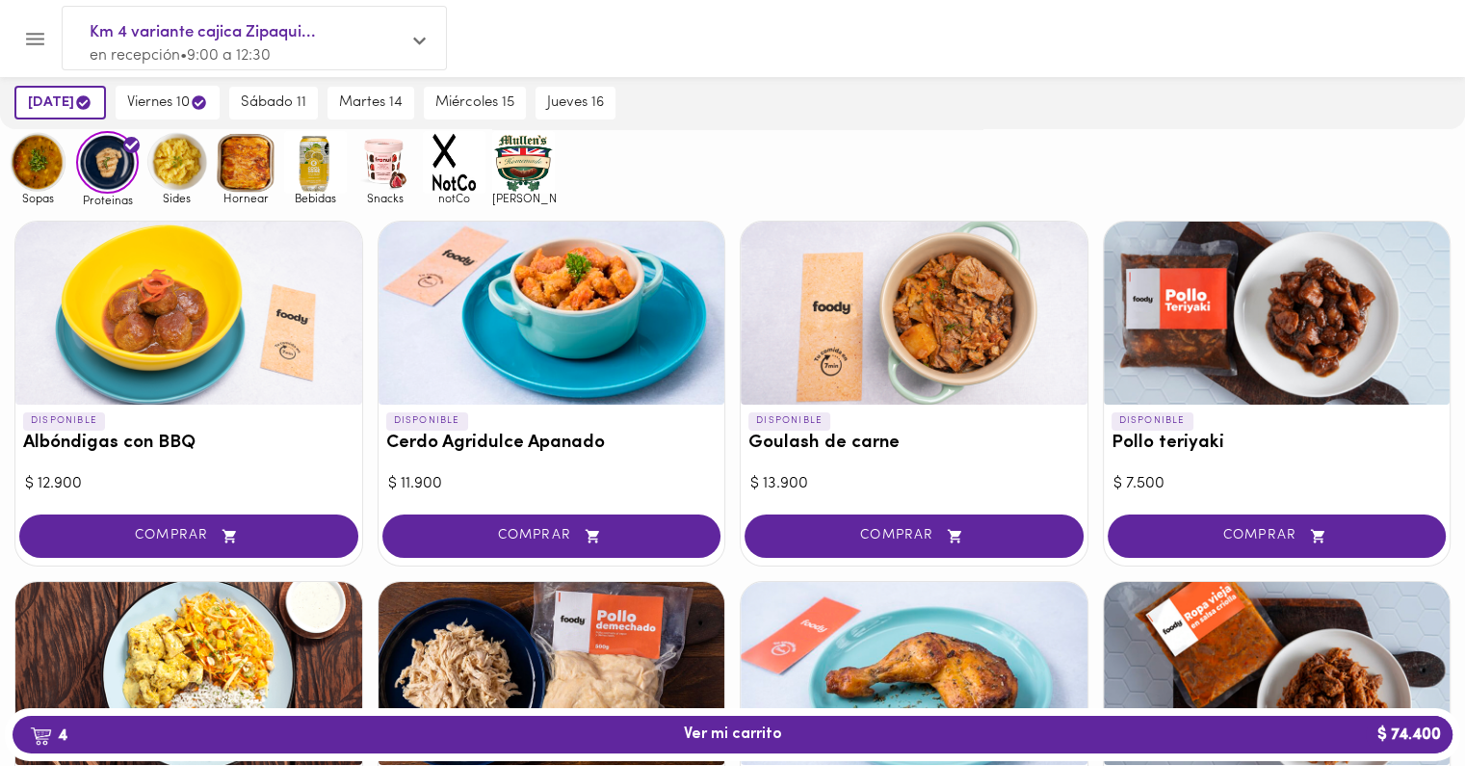
scroll to position [117, 0]
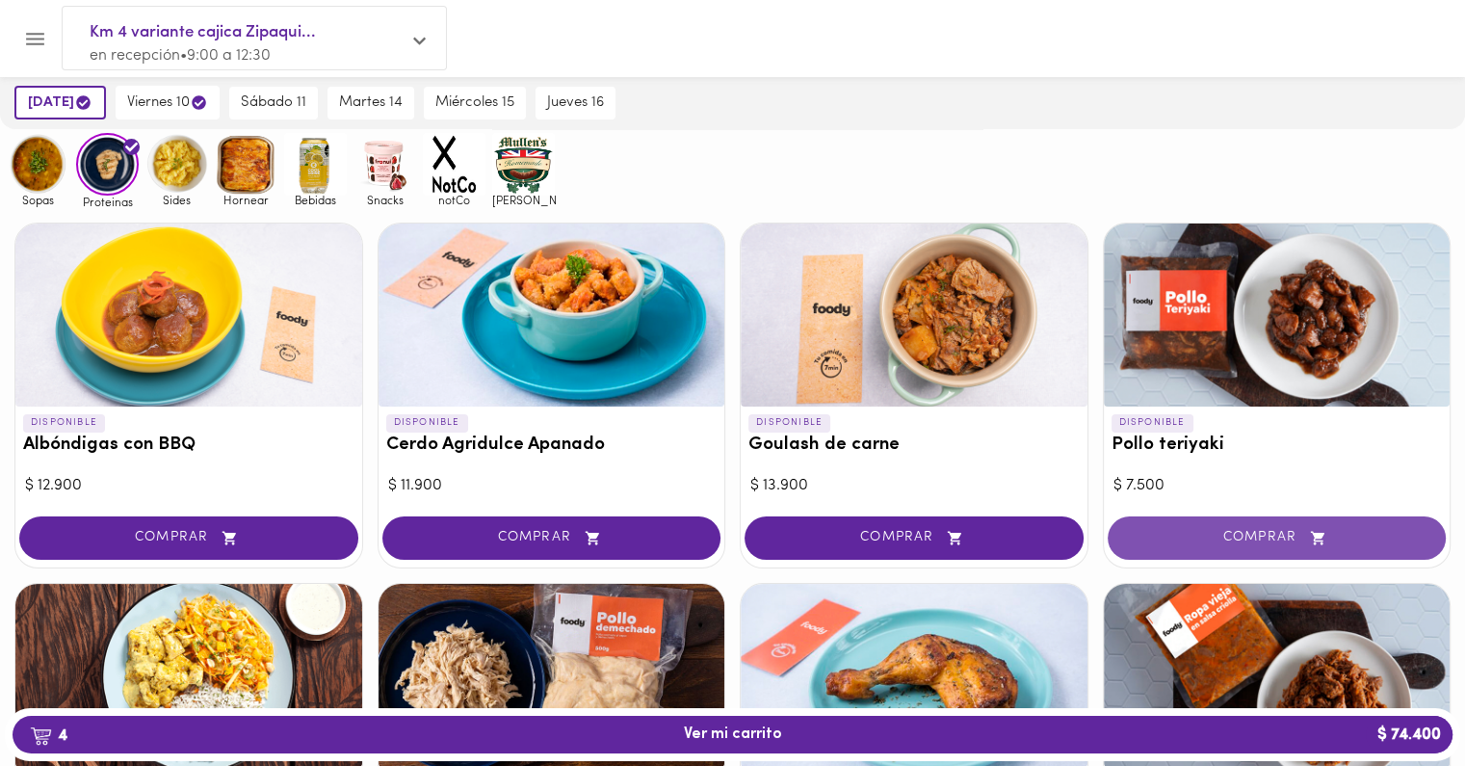
click at [1230, 530] on span "COMPRAR" at bounding box center [1277, 538] width 291 height 16
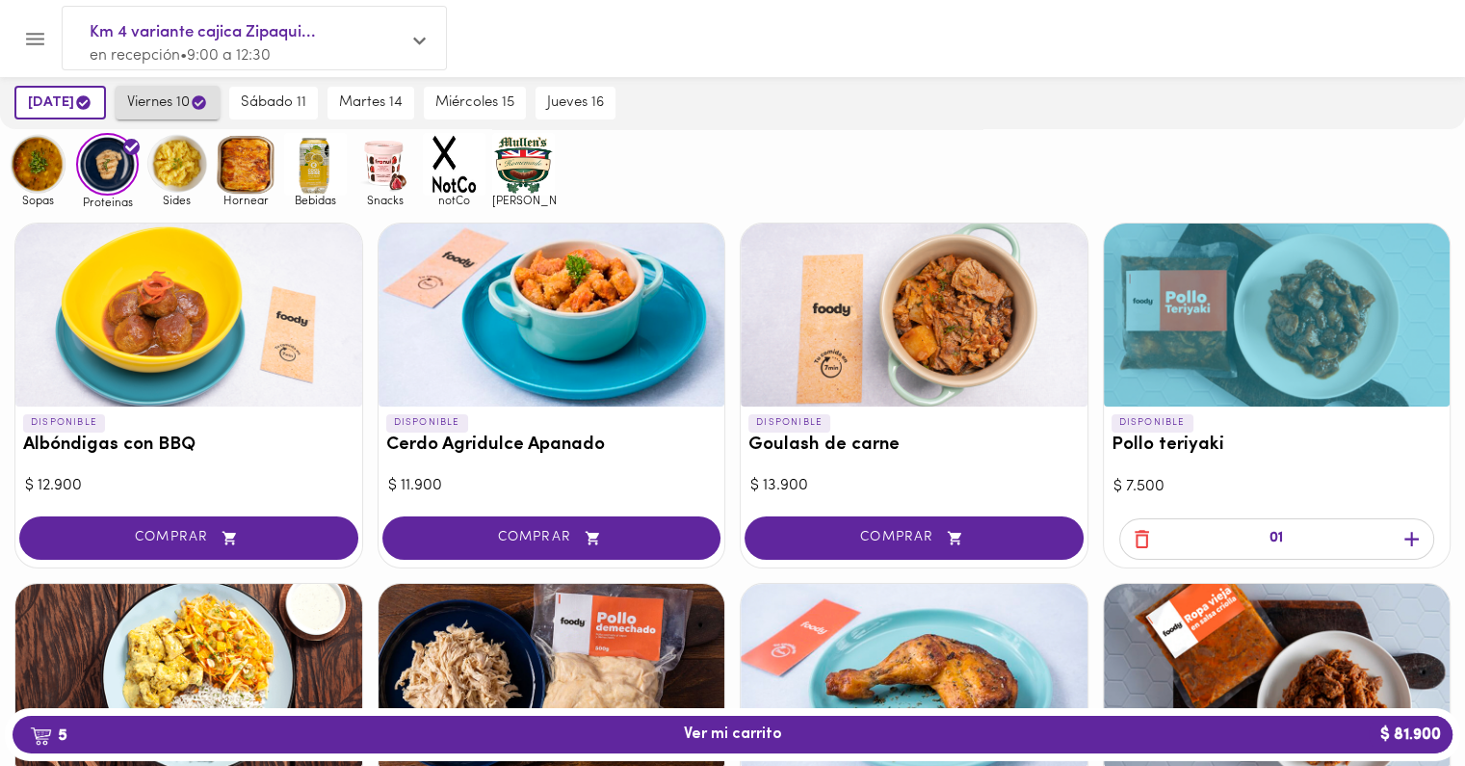
click at [155, 101] on span "viernes 10" at bounding box center [167, 102] width 81 height 18
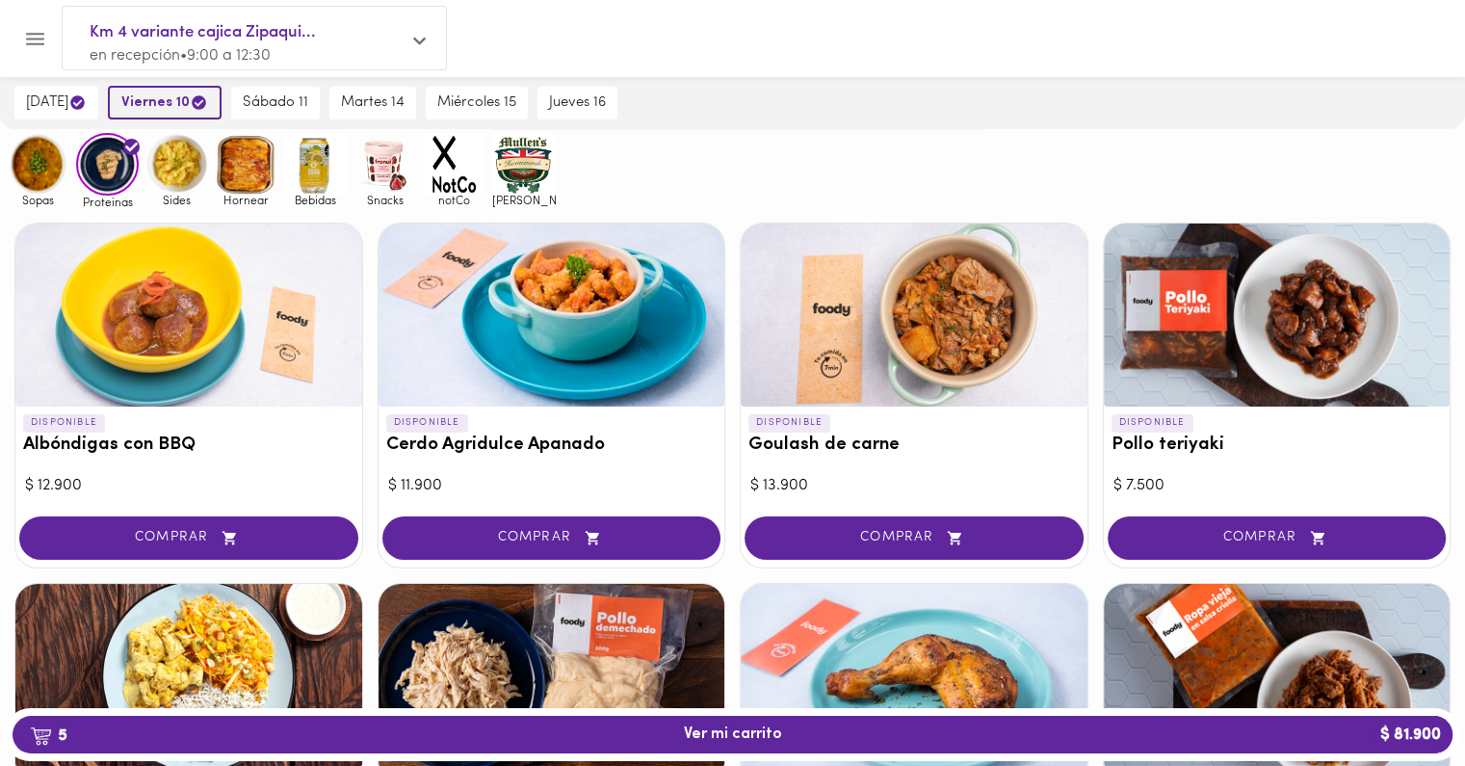
click at [155, 101] on span "viernes 10" at bounding box center [164, 102] width 87 height 18
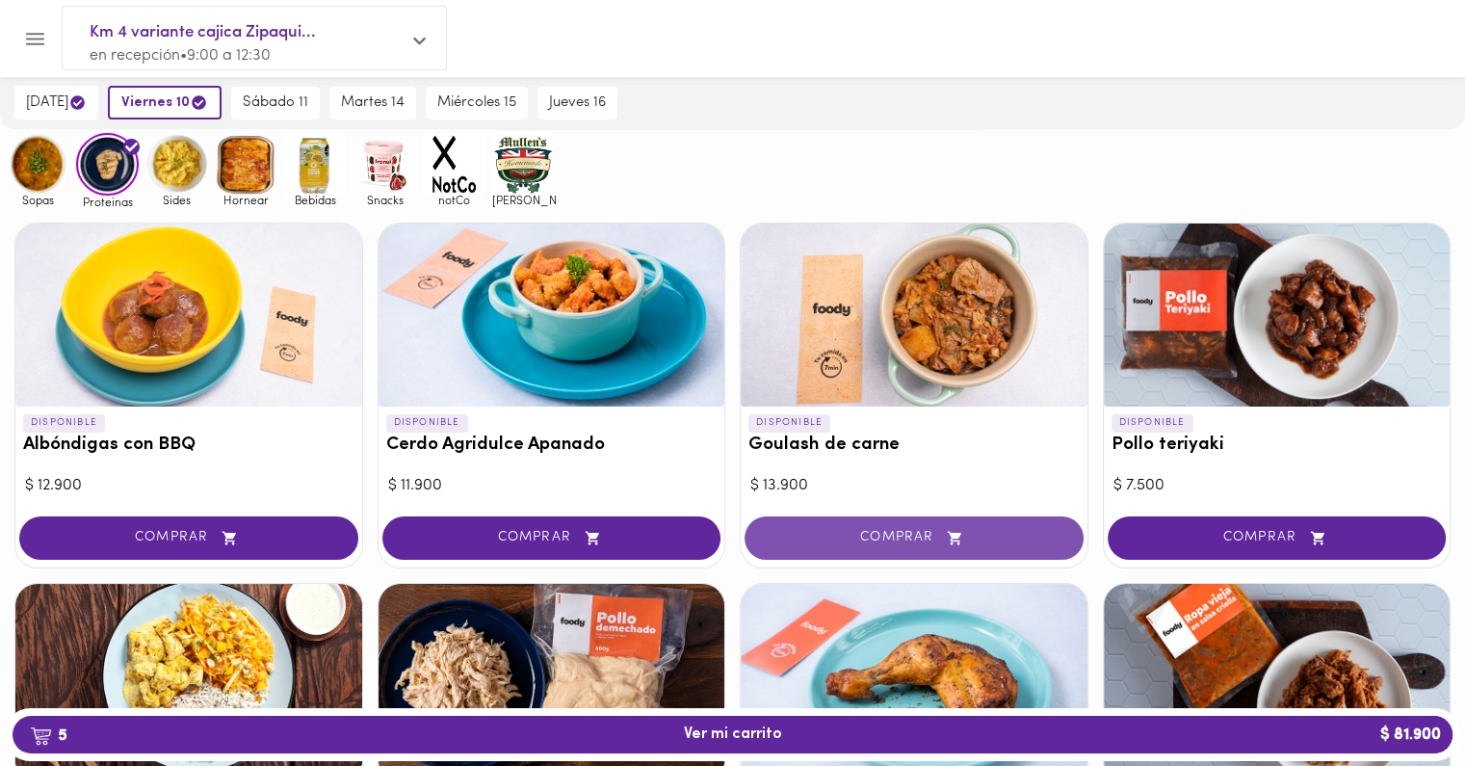
click at [894, 536] on span "COMPRAR" at bounding box center [914, 538] width 291 height 16
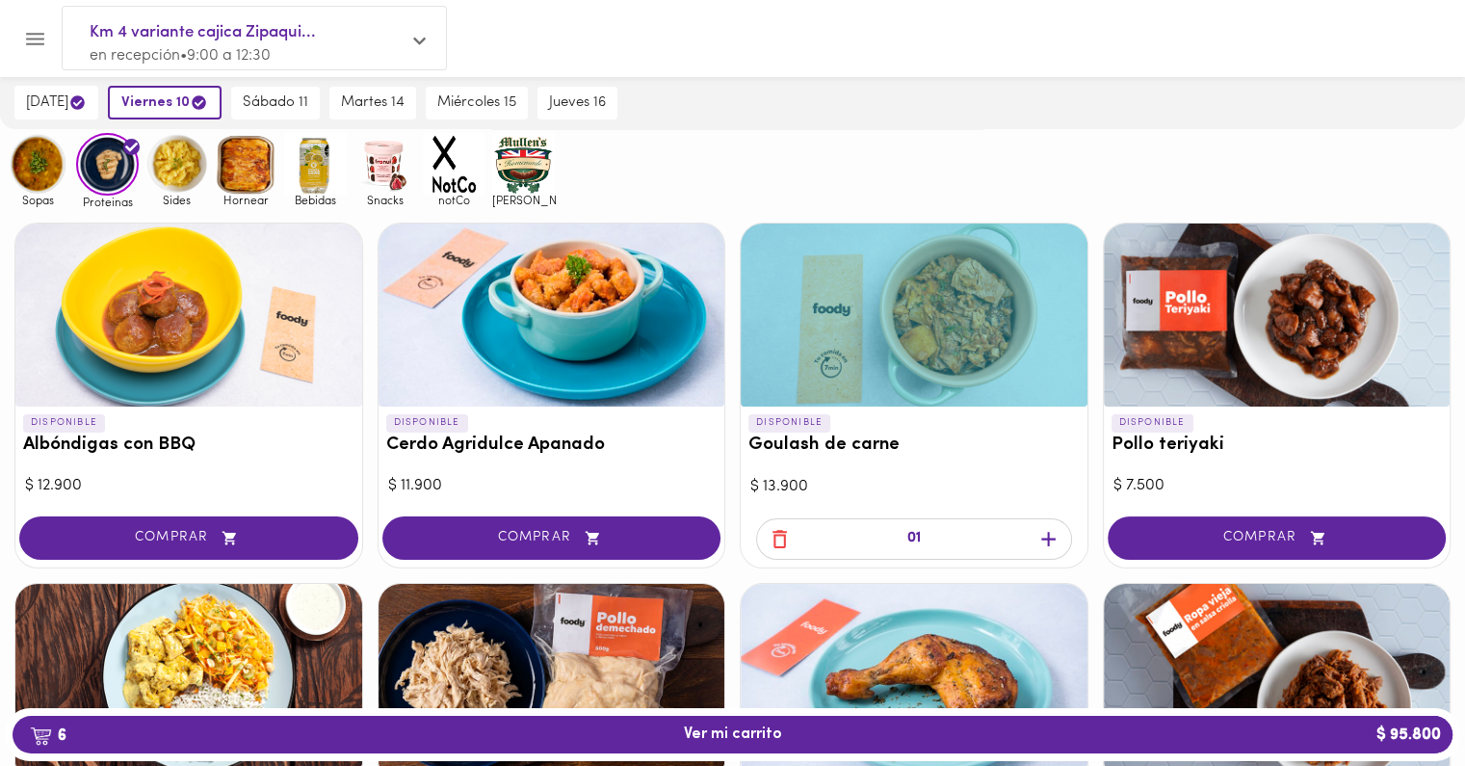
click at [786, 535] on icon "button" at bounding box center [780, 539] width 24 height 24
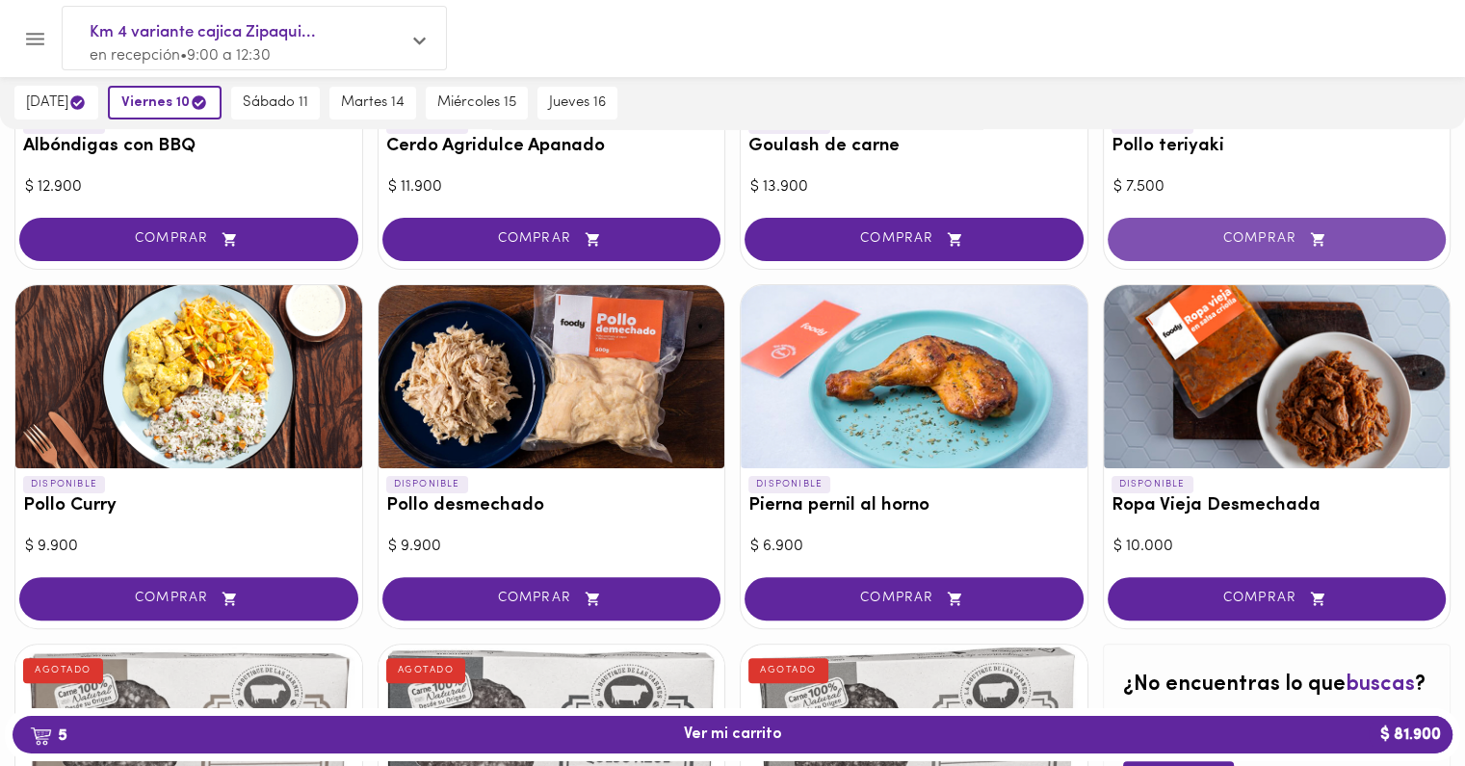
scroll to position [0, 0]
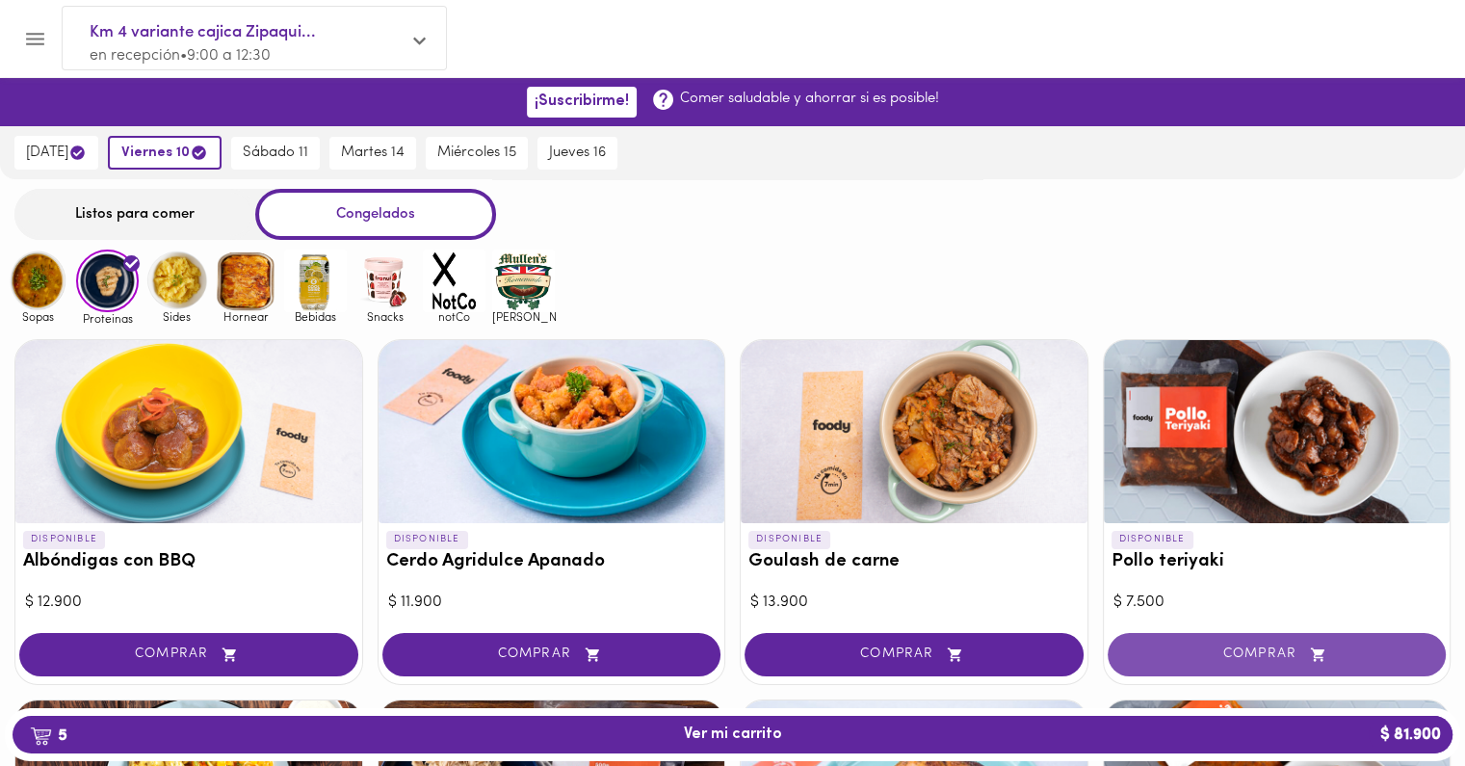
click at [1207, 665] on button "COMPRAR" at bounding box center [1277, 654] width 339 height 43
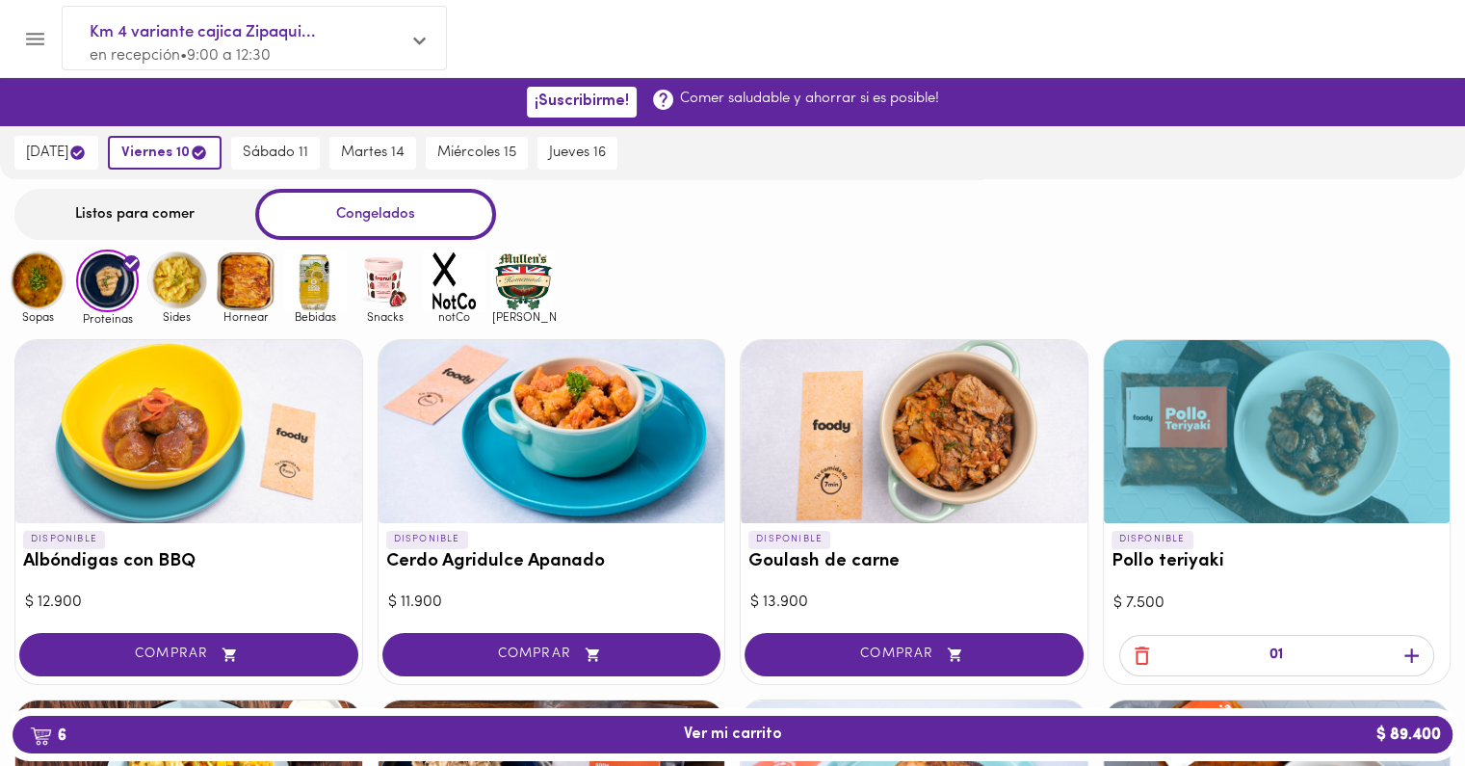
click at [47, 254] on img at bounding box center [38, 280] width 63 height 63
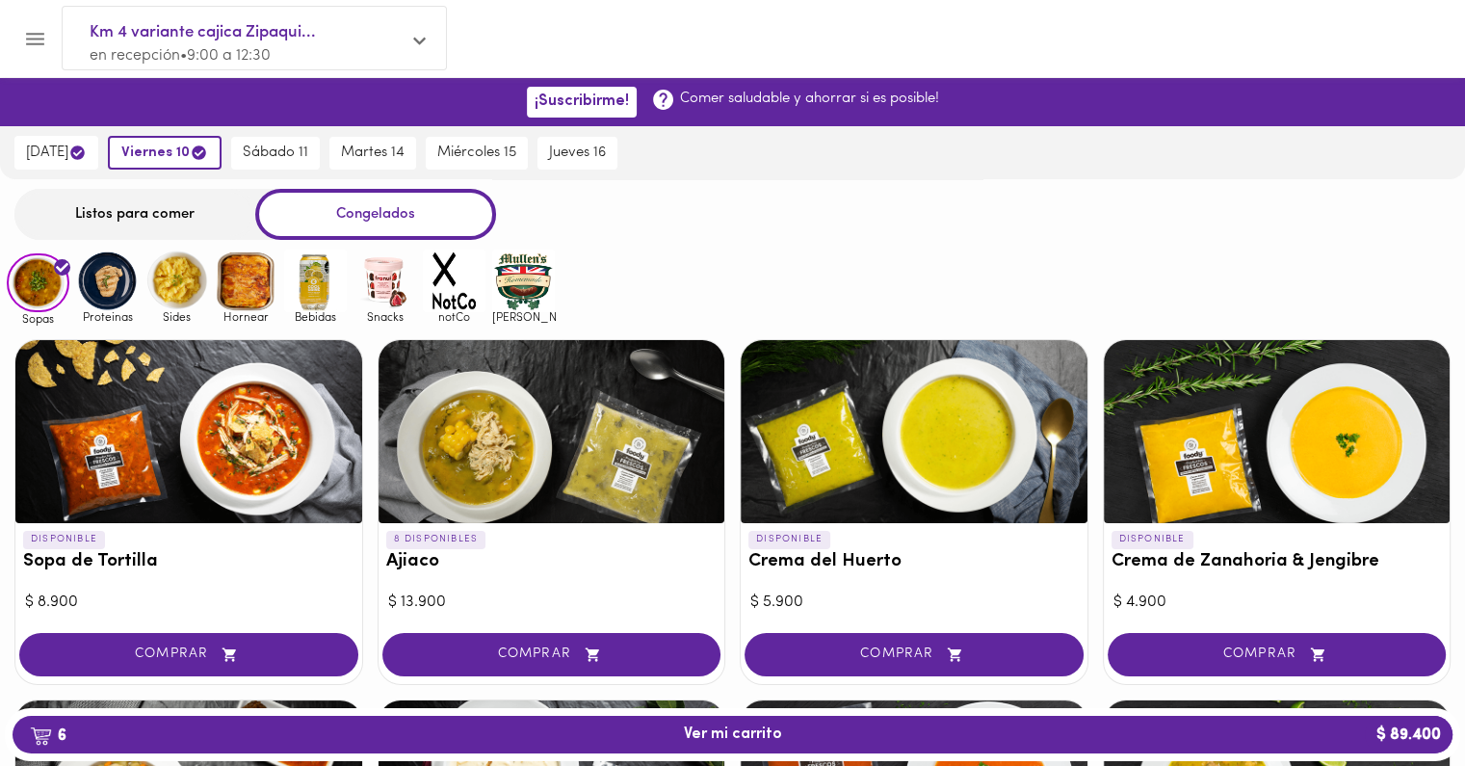
click at [38, 277] on img at bounding box center [38, 283] width 63 height 60
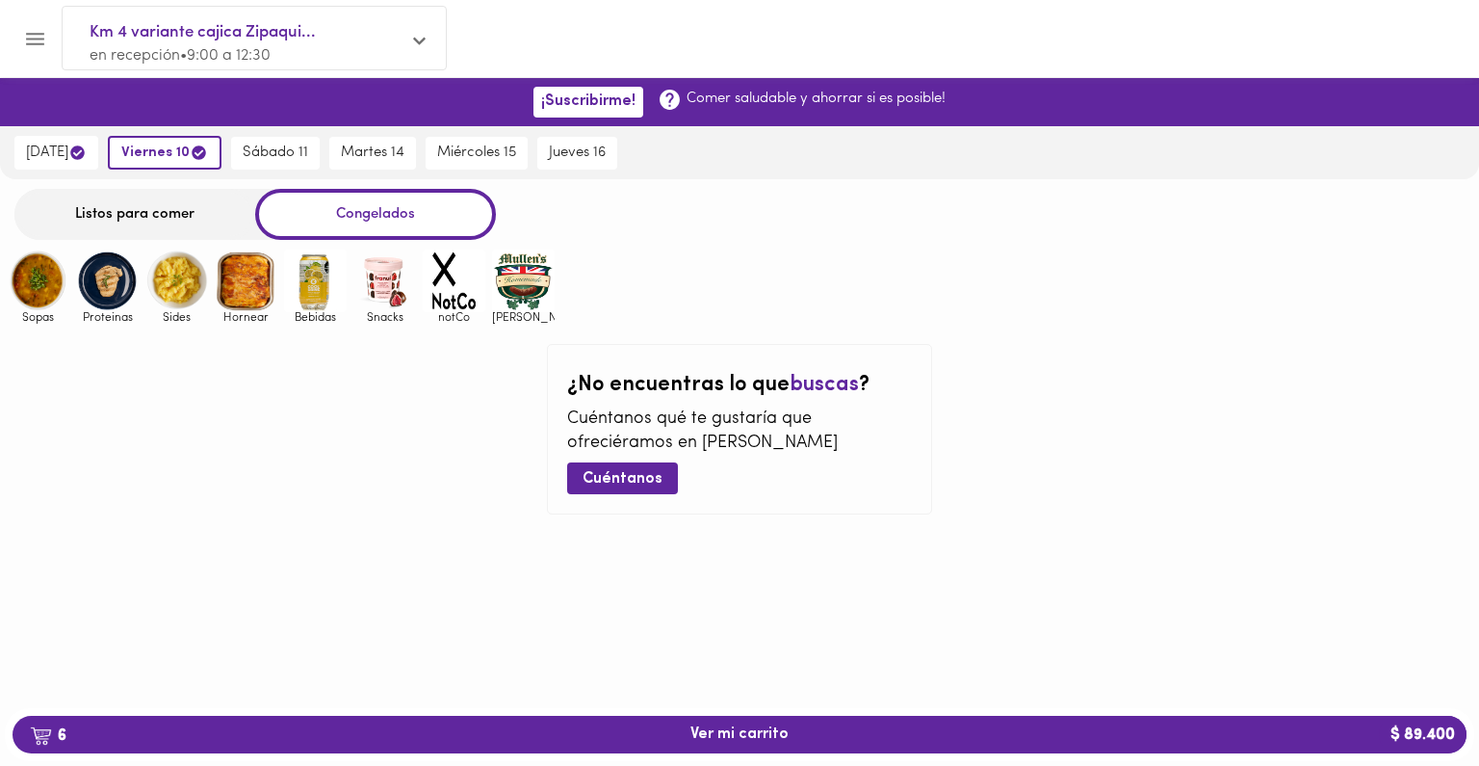
click at [38, 277] on img at bounding box center [38, 280] width 63 height 63
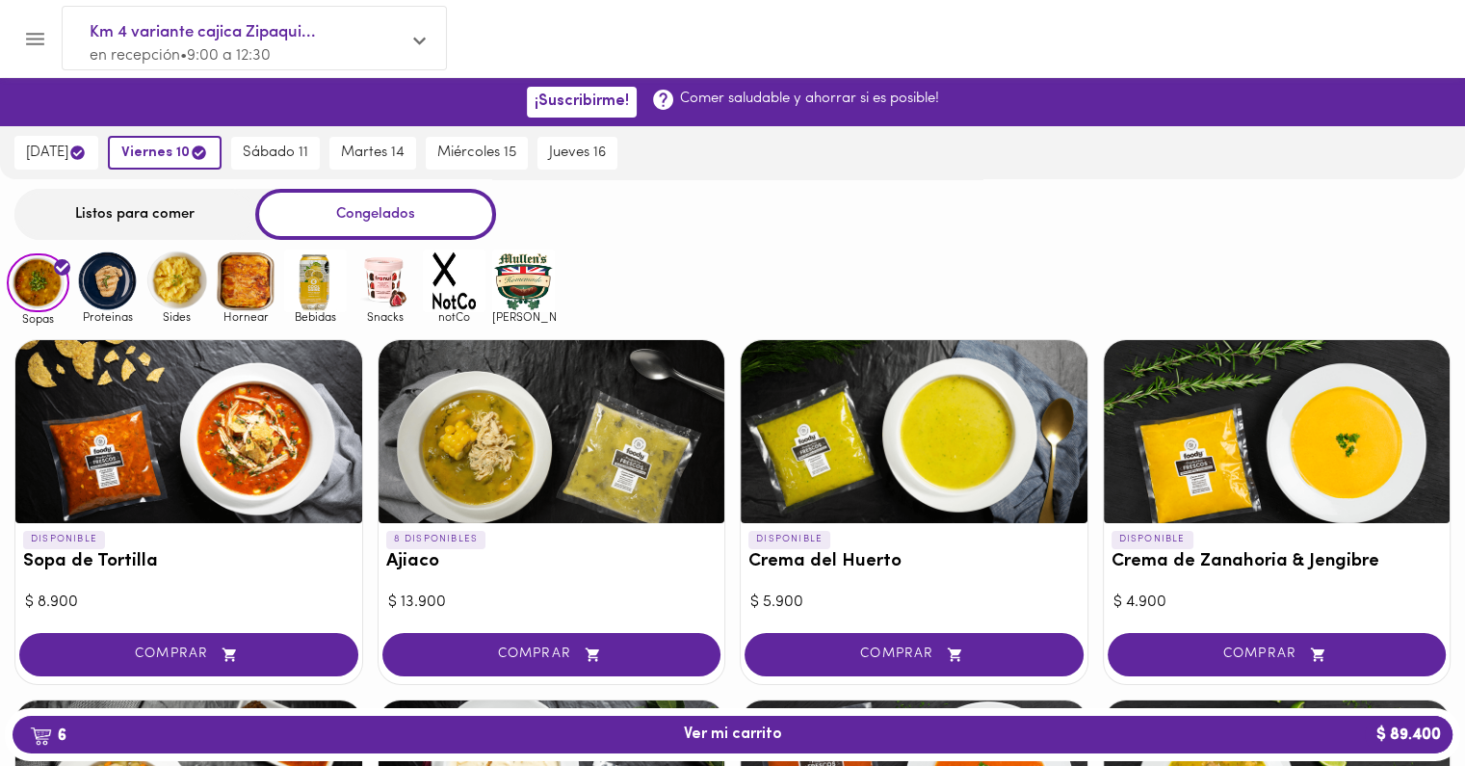
click at [67, 202] on div "Listos para comer" at bounding box center [134, 214] width 241 height 51
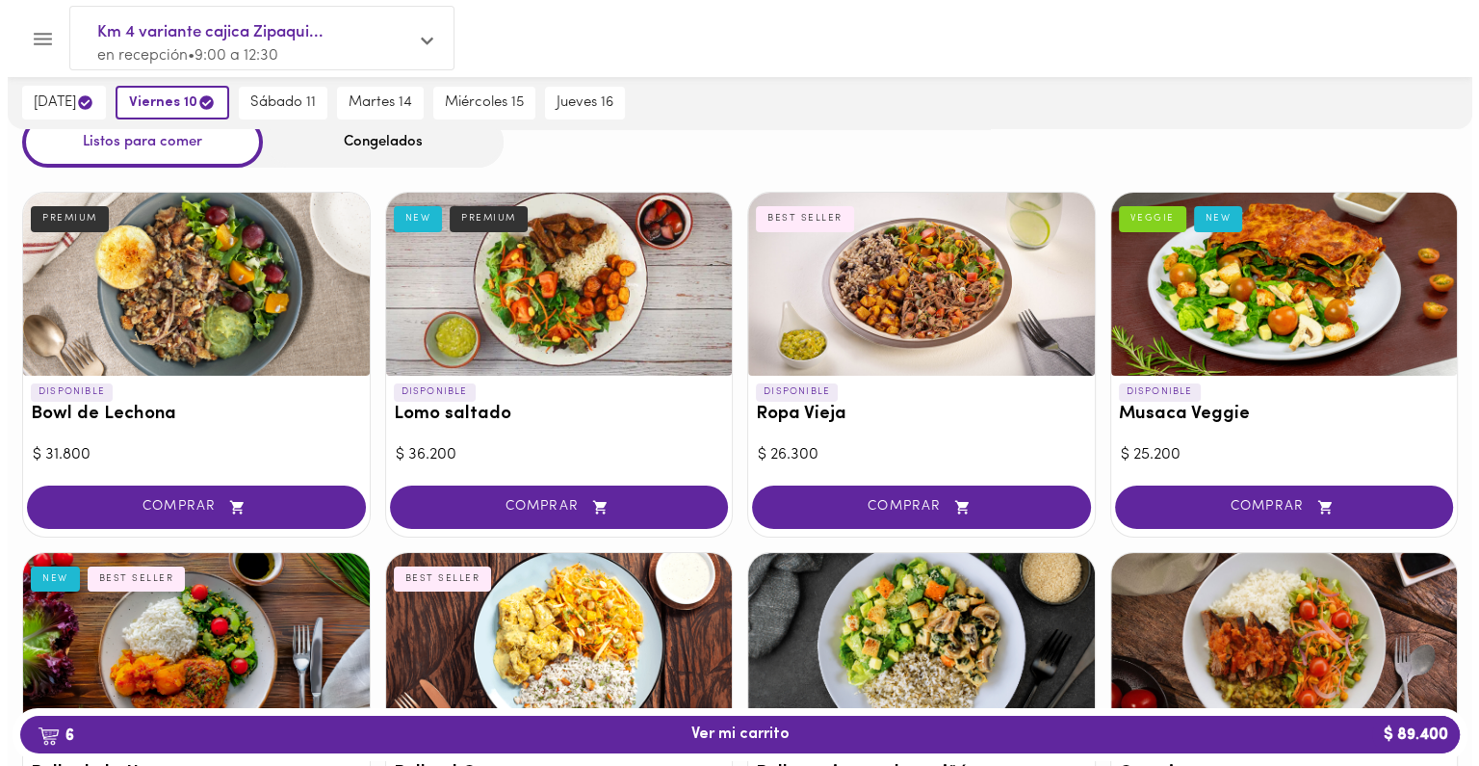
scroll to position [66, 0]
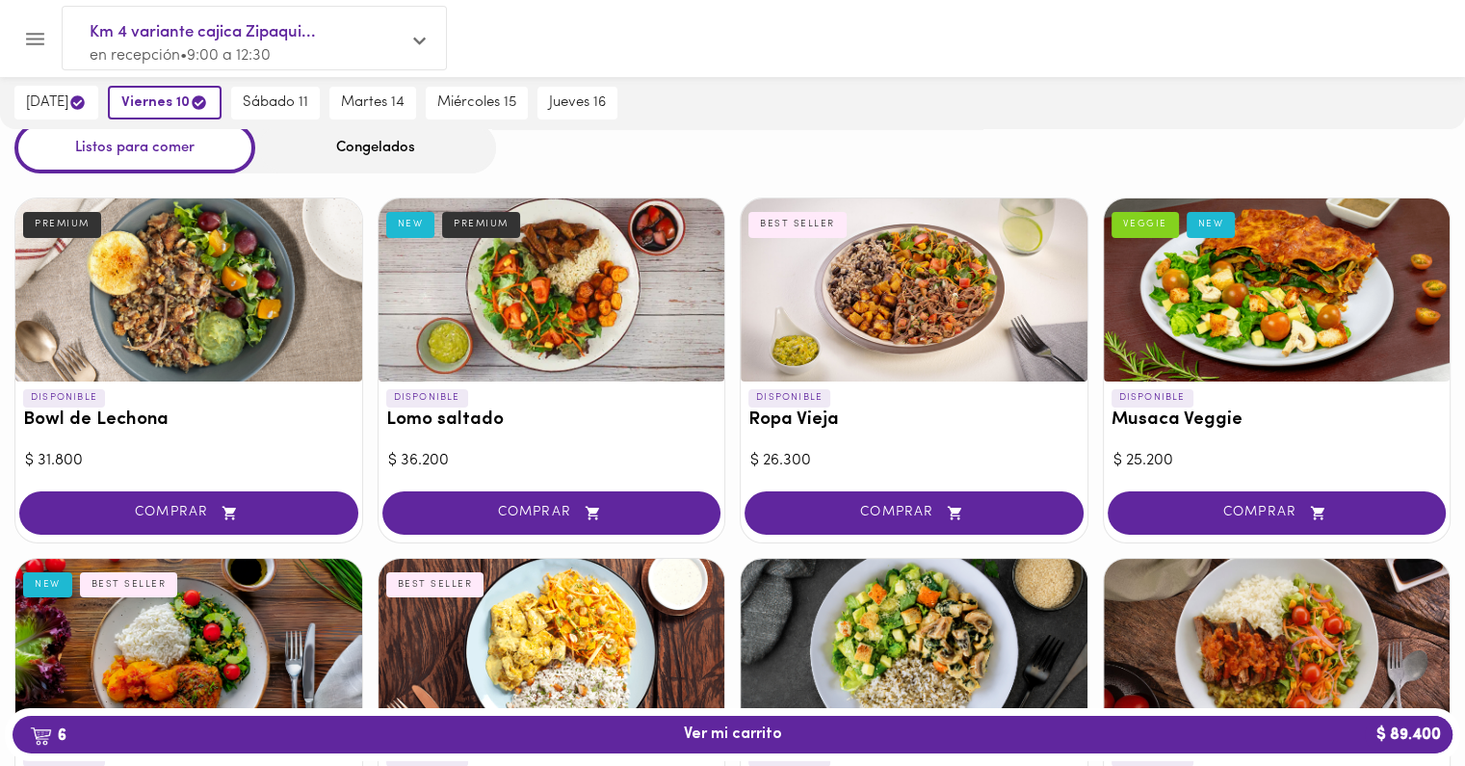
click at [824, 321] on div at bounding box center [914, 289] width 347 height 183
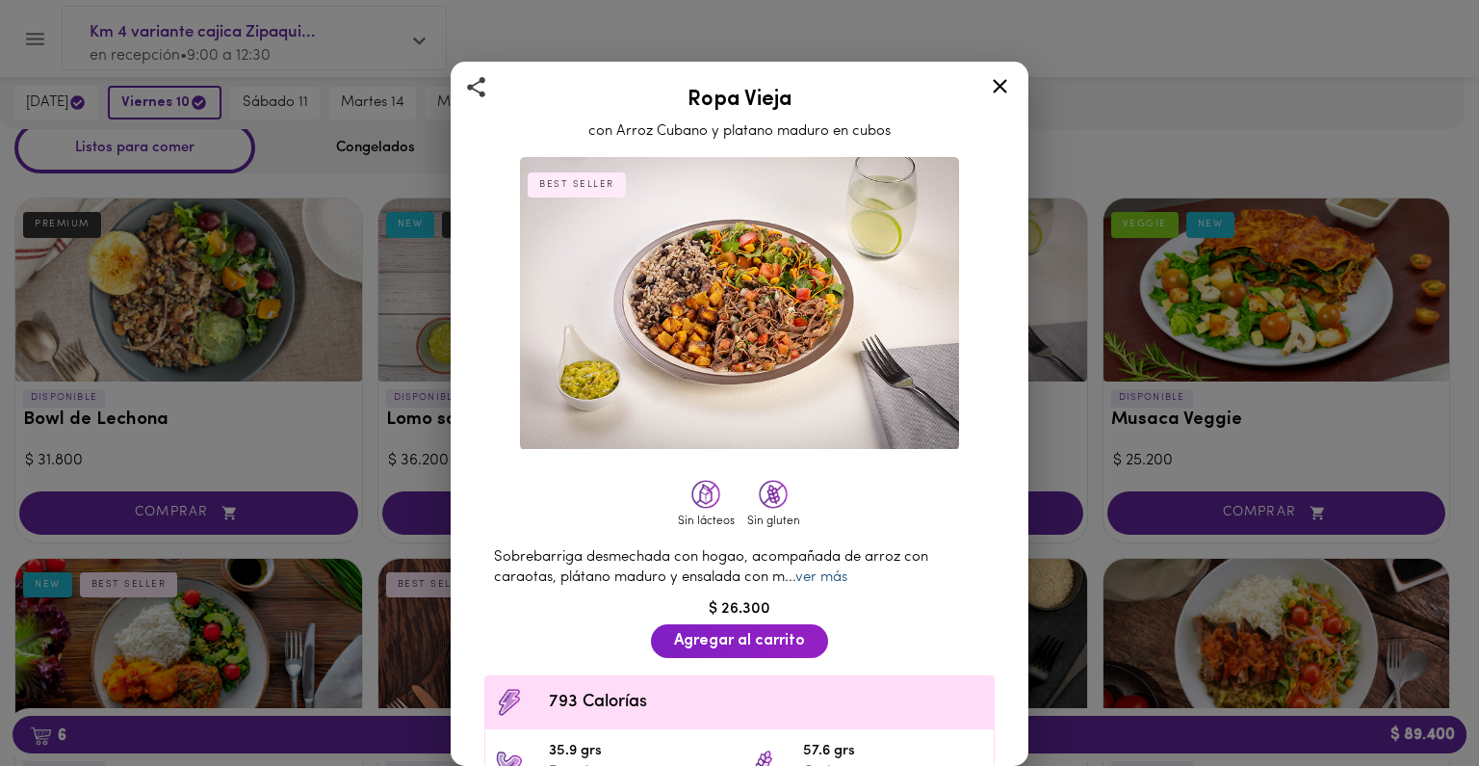
click at [827, 570] on link "ver más" at bounding box center [822, 577] width 52 height 14
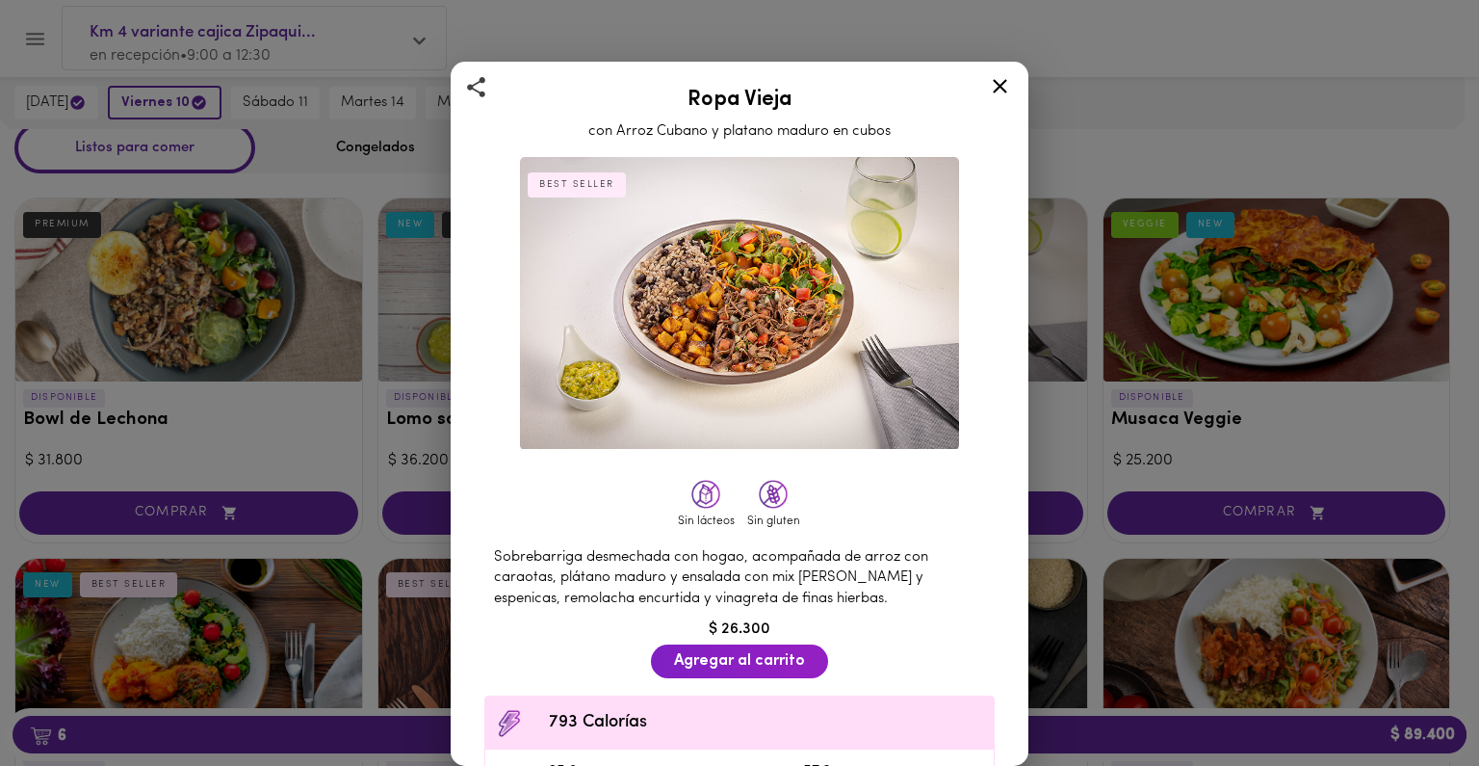
click at [1007, 82] on icon at bounding box center [1000, 86] width 24 height 24
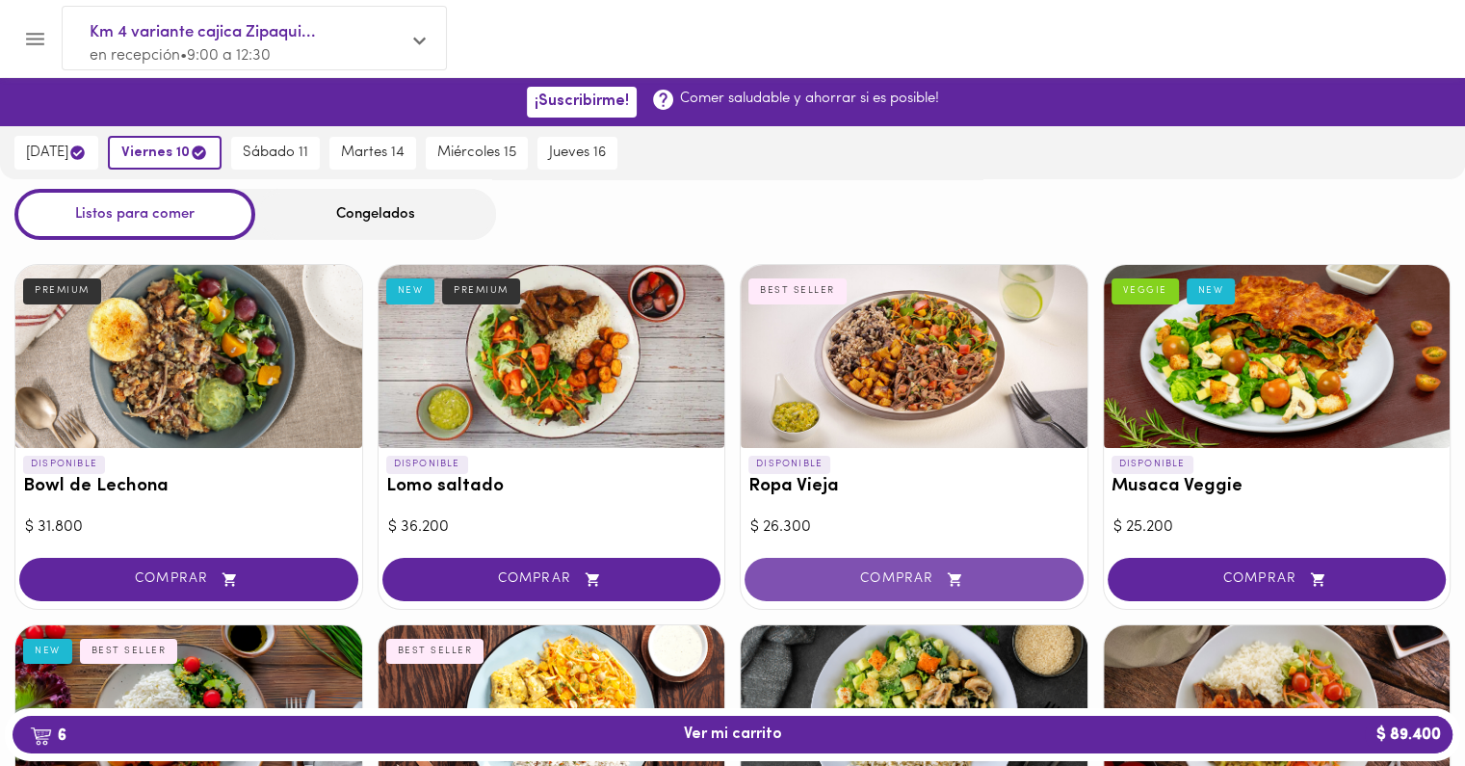
click at [918, 573] on span "COMPRAR" at bounding box center [914, 579] width 291 height 16
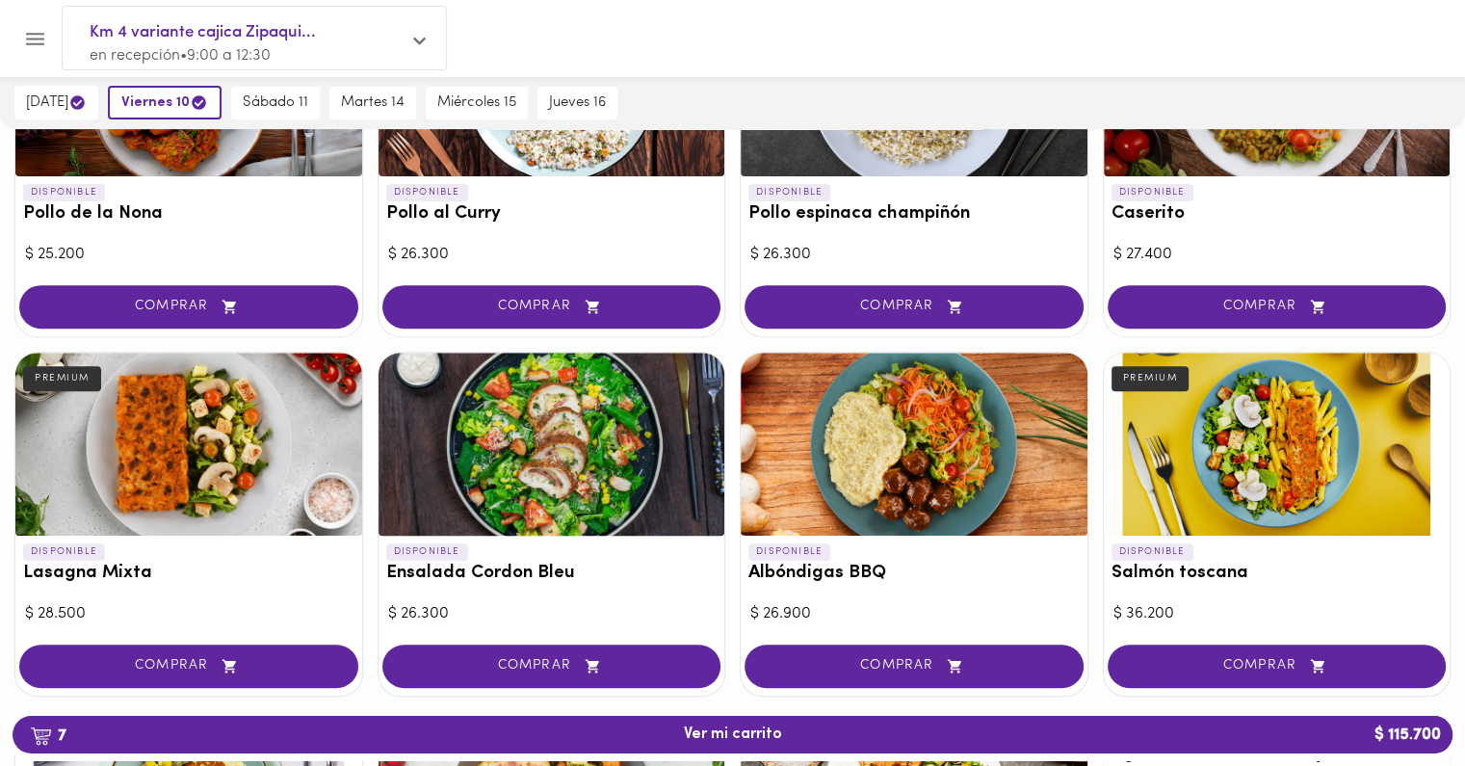
scroll to position [632, 0]
click at [549, 411] on div at bounding box center [552, 444] width 347 height 183
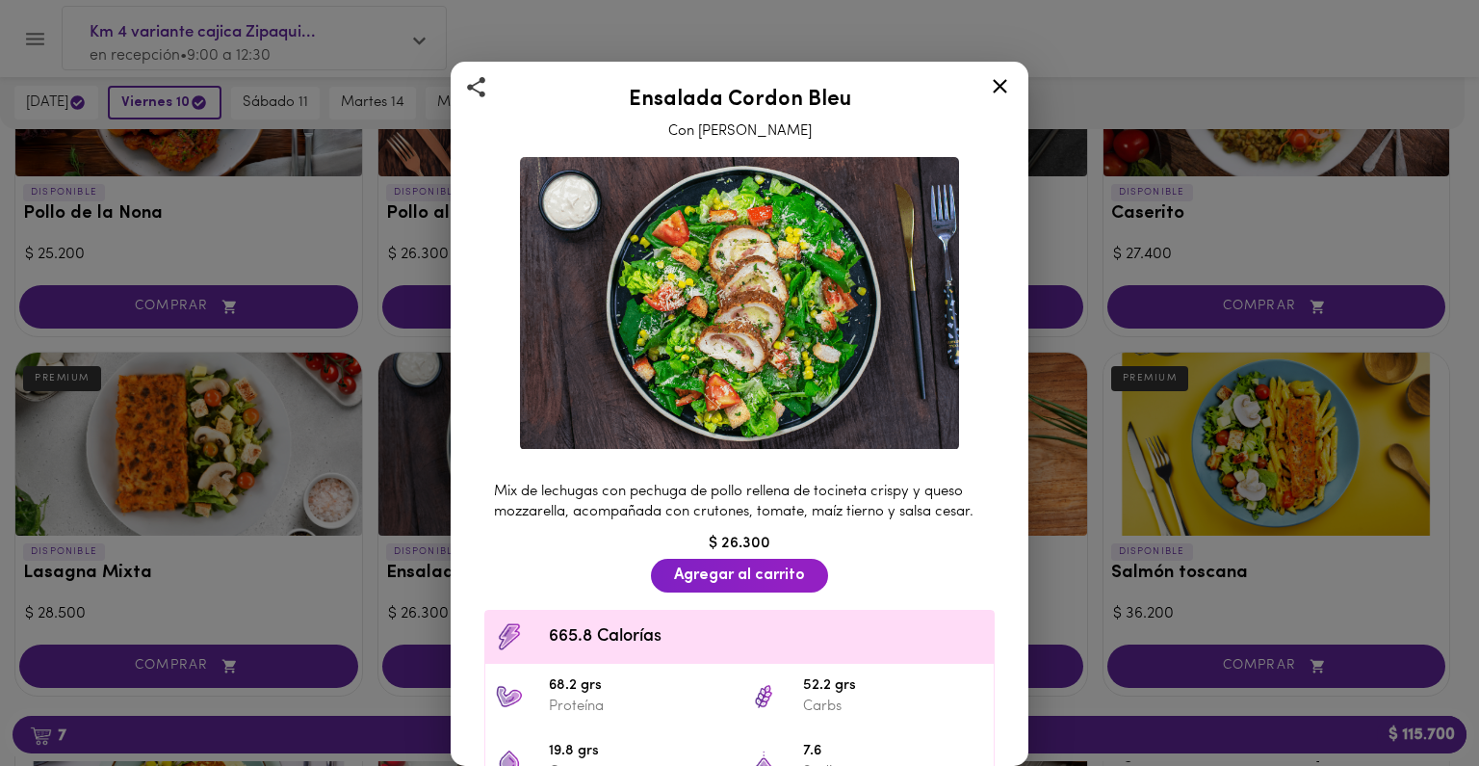
click at [428, 405] on div "Ensalada Cordon Bleu Con Aderezo Cesar Mix de lechugas con pechuga de pollo rel…" at bounding box center [739, 383] width 1479 height 766
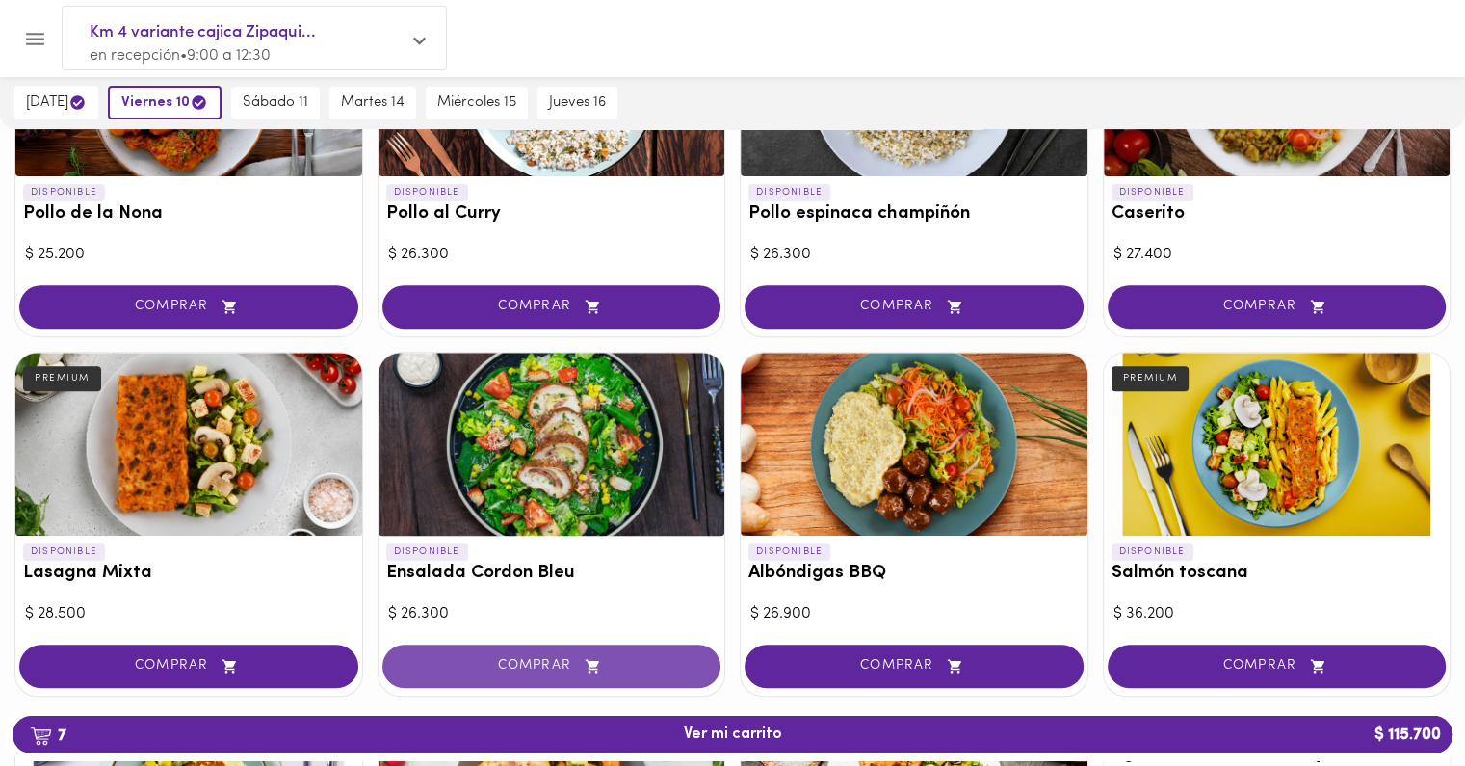
click at [507, 664] on span "COMPRAR" at bounding box center [551, 666] width 291 height 16
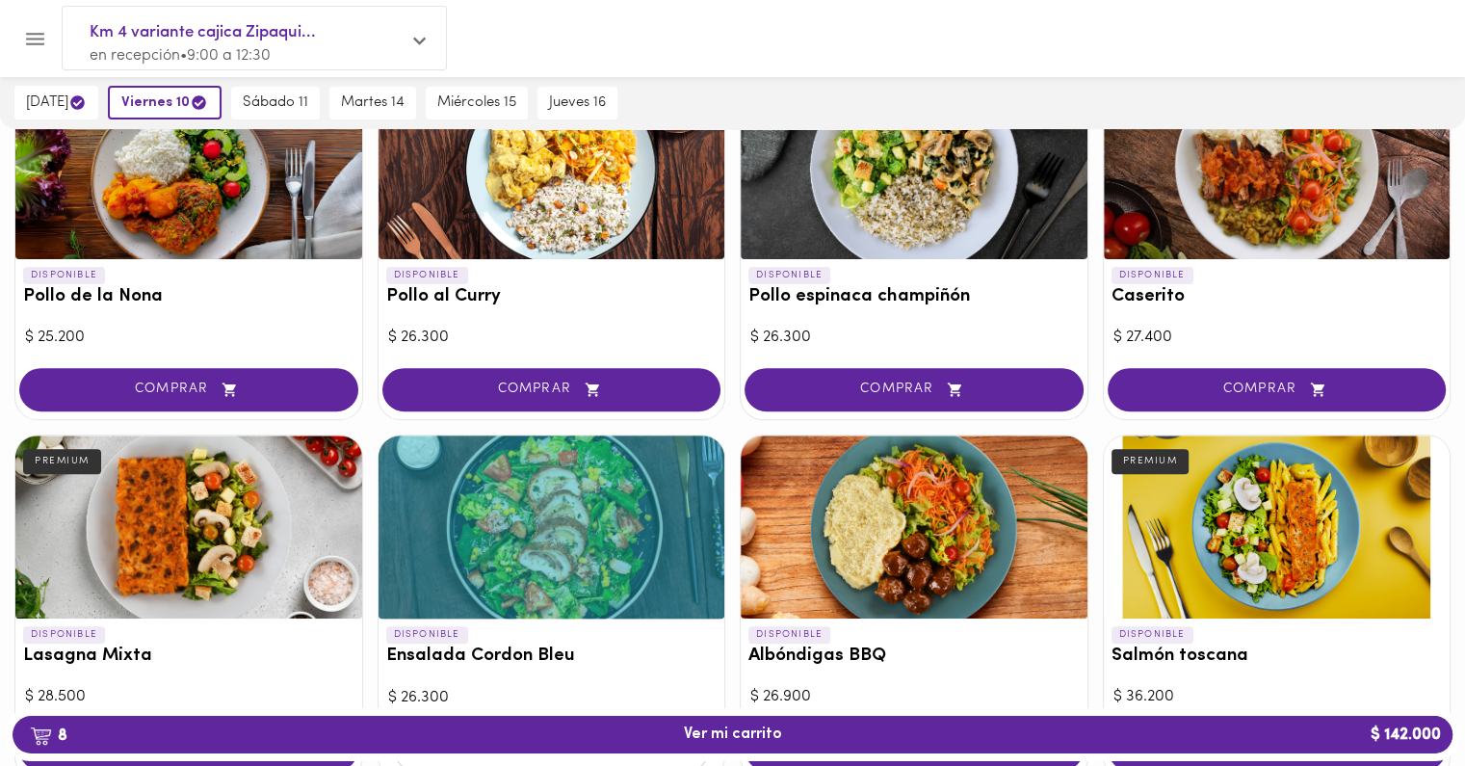
scroll to position [1030, 0]
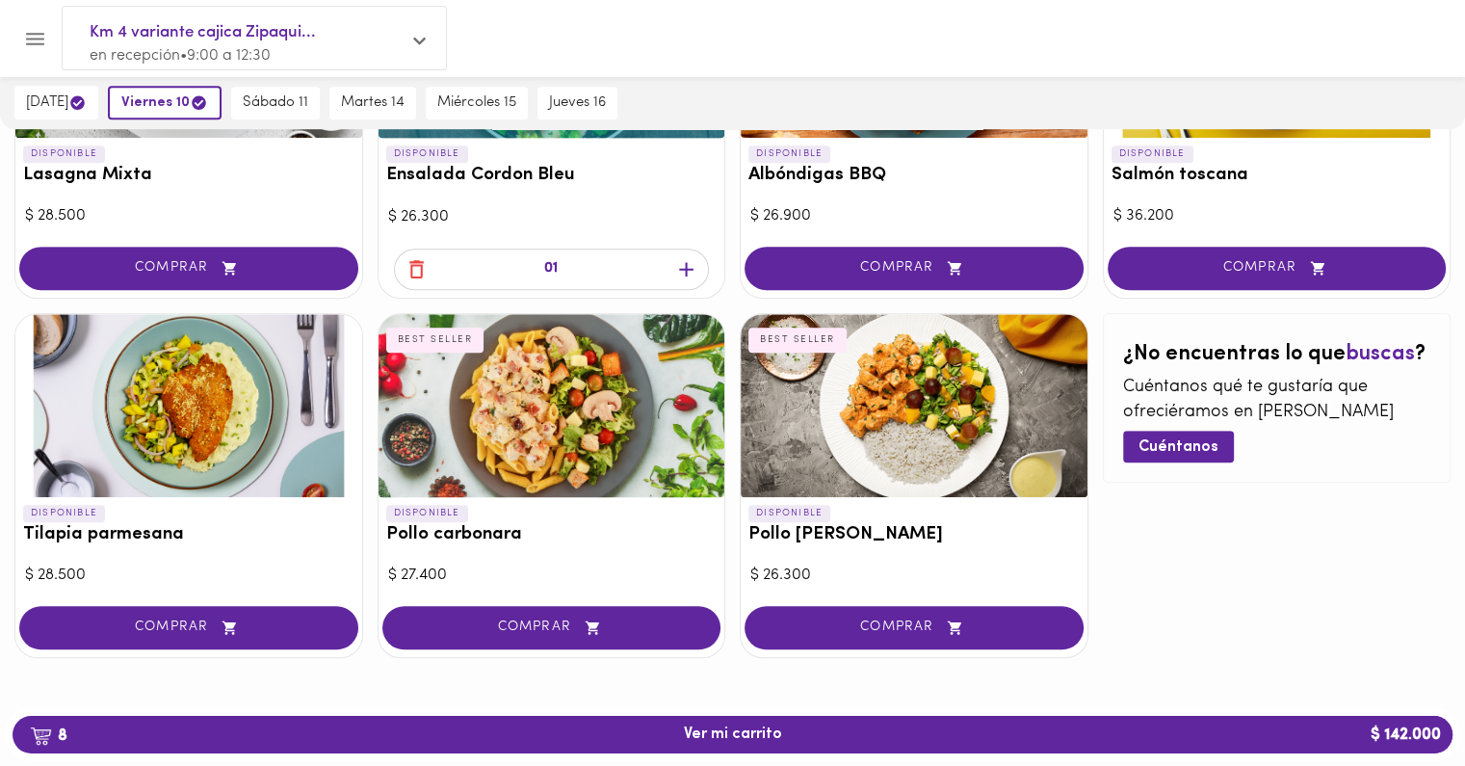
click at [536, 413] on div at bounding box center [552, 405] width 347 height 183
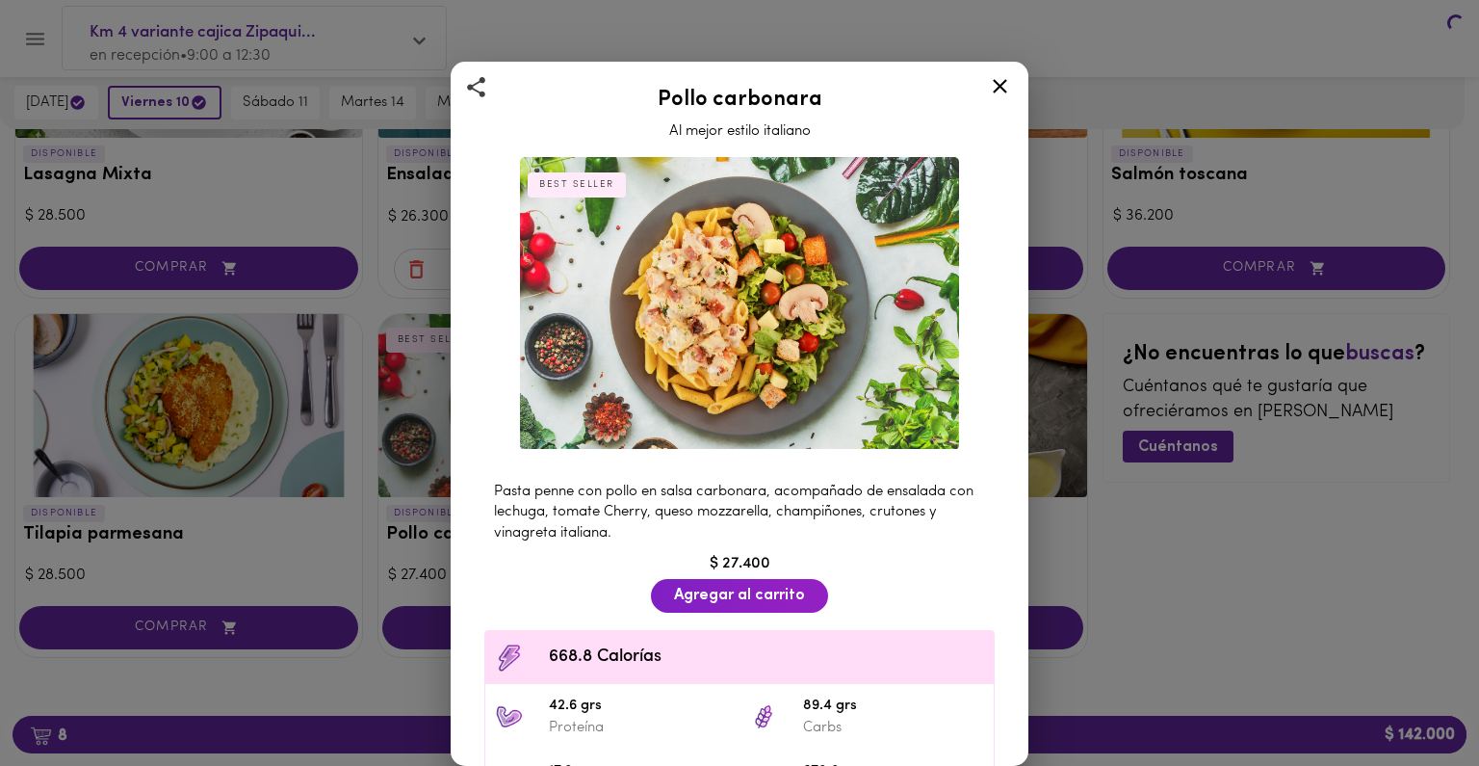
click at [536, 413] on img at bounding box center [739, 303] width 439 height 293
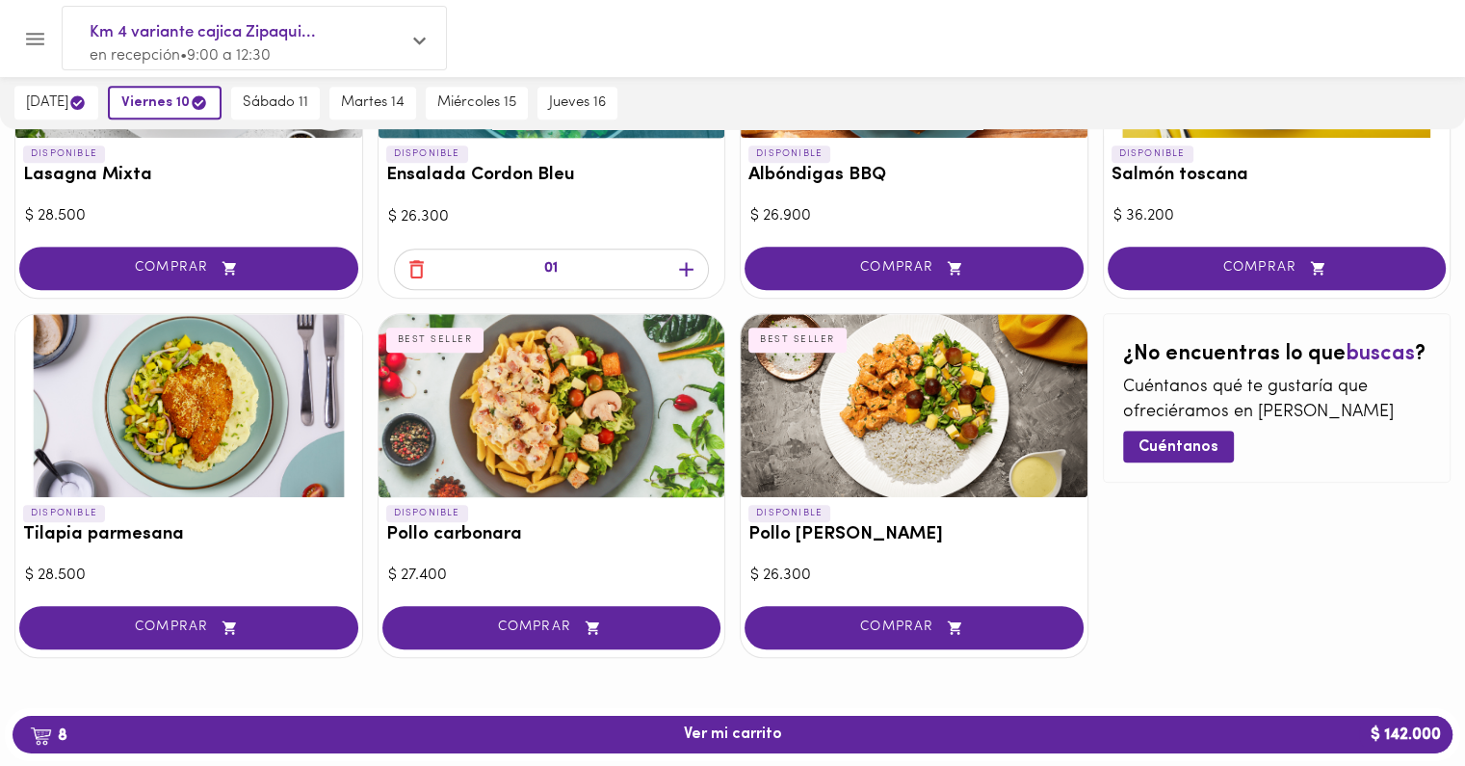
click at [551, 487] on div at bounding box center [552, 405] width 347 height 183
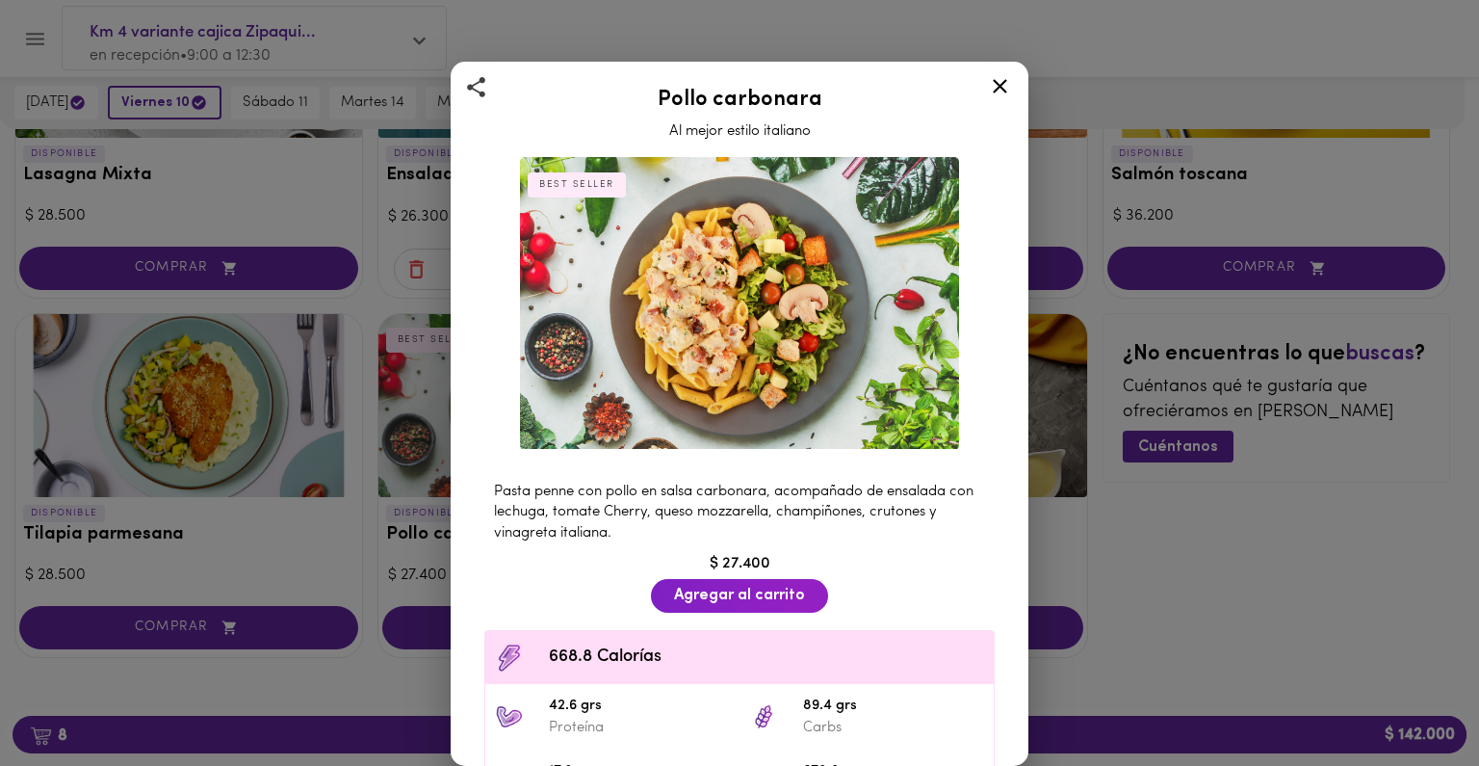
click at [1017, 79] on div at bounding box center [1000, 89] width 47 height 46
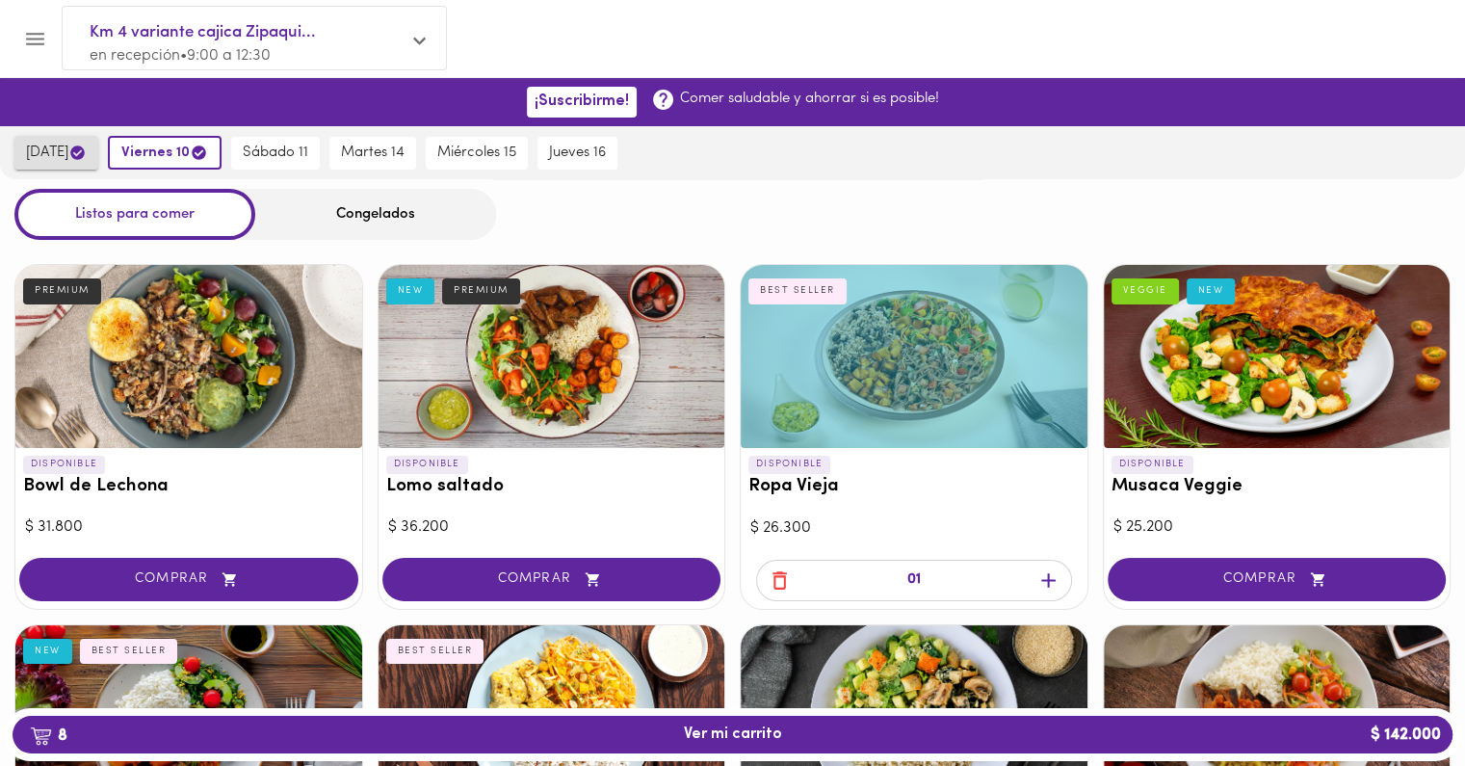
click at [50, 154] on span "mañana" at bounding box center [56, 153] width 61 height 18
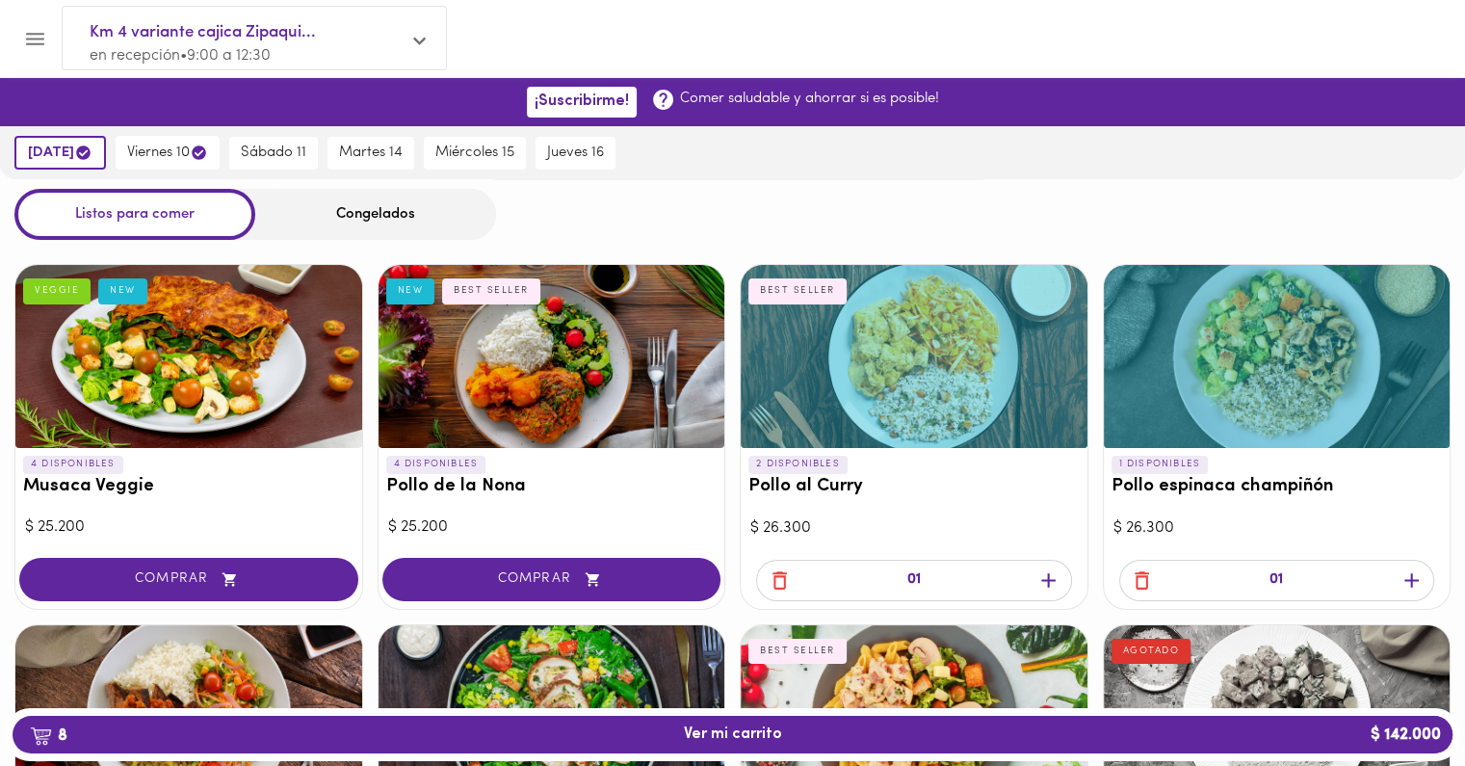
click at [778, 580] on icon "button" at bounding box center [780, 580] width 24 height 24
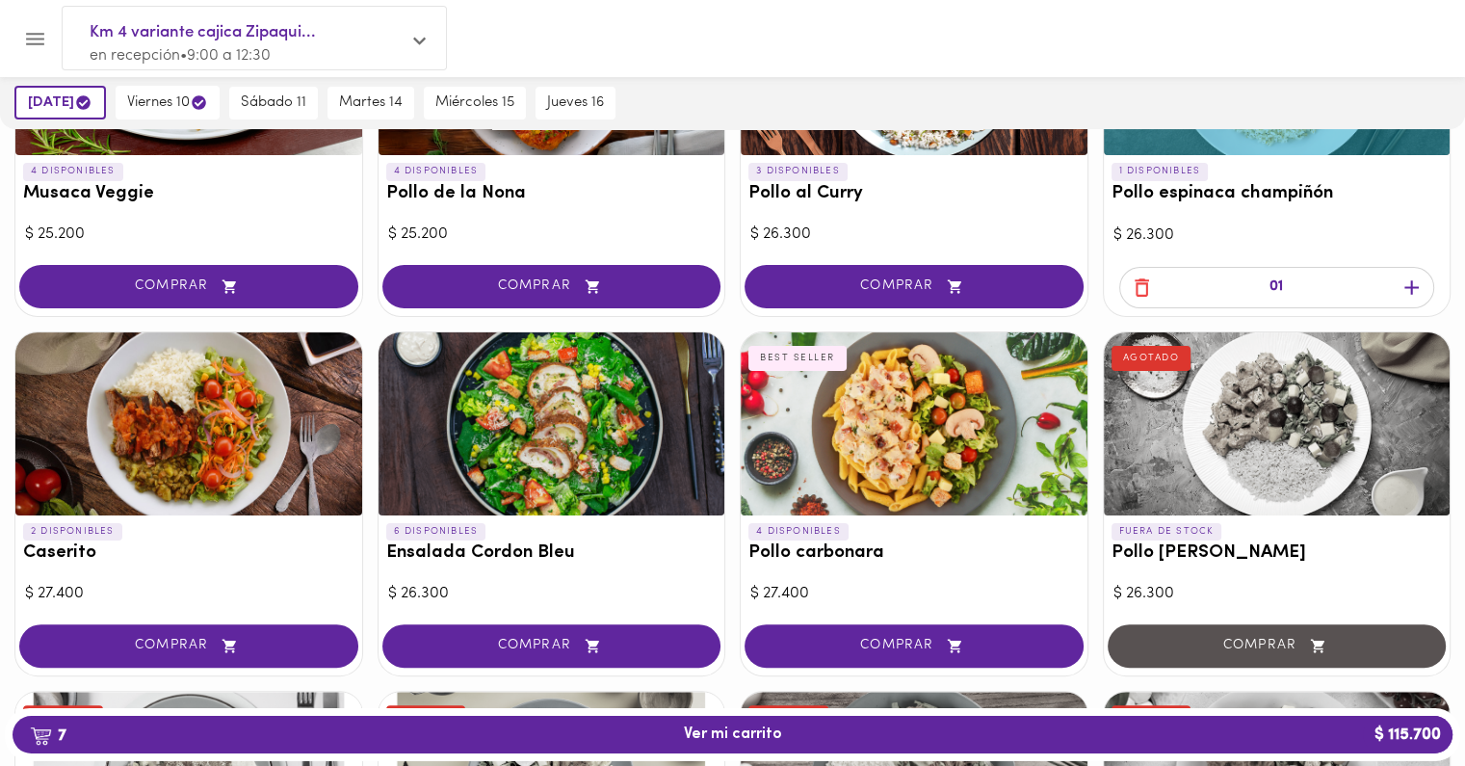
scroll to position [289, 0]
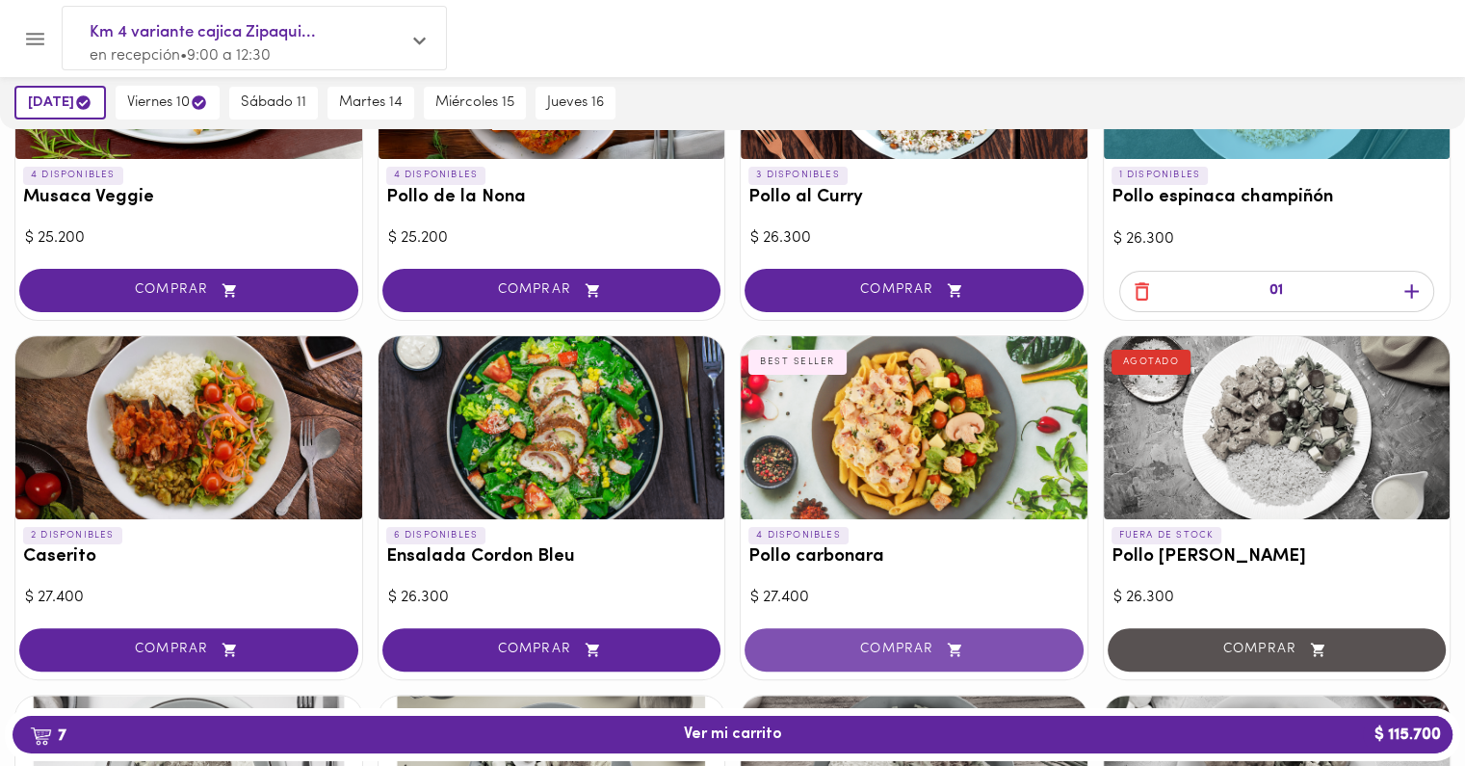
click at [881, 646] on span "COMPRAR" at bounding box center [914, 649] width 291 height 16
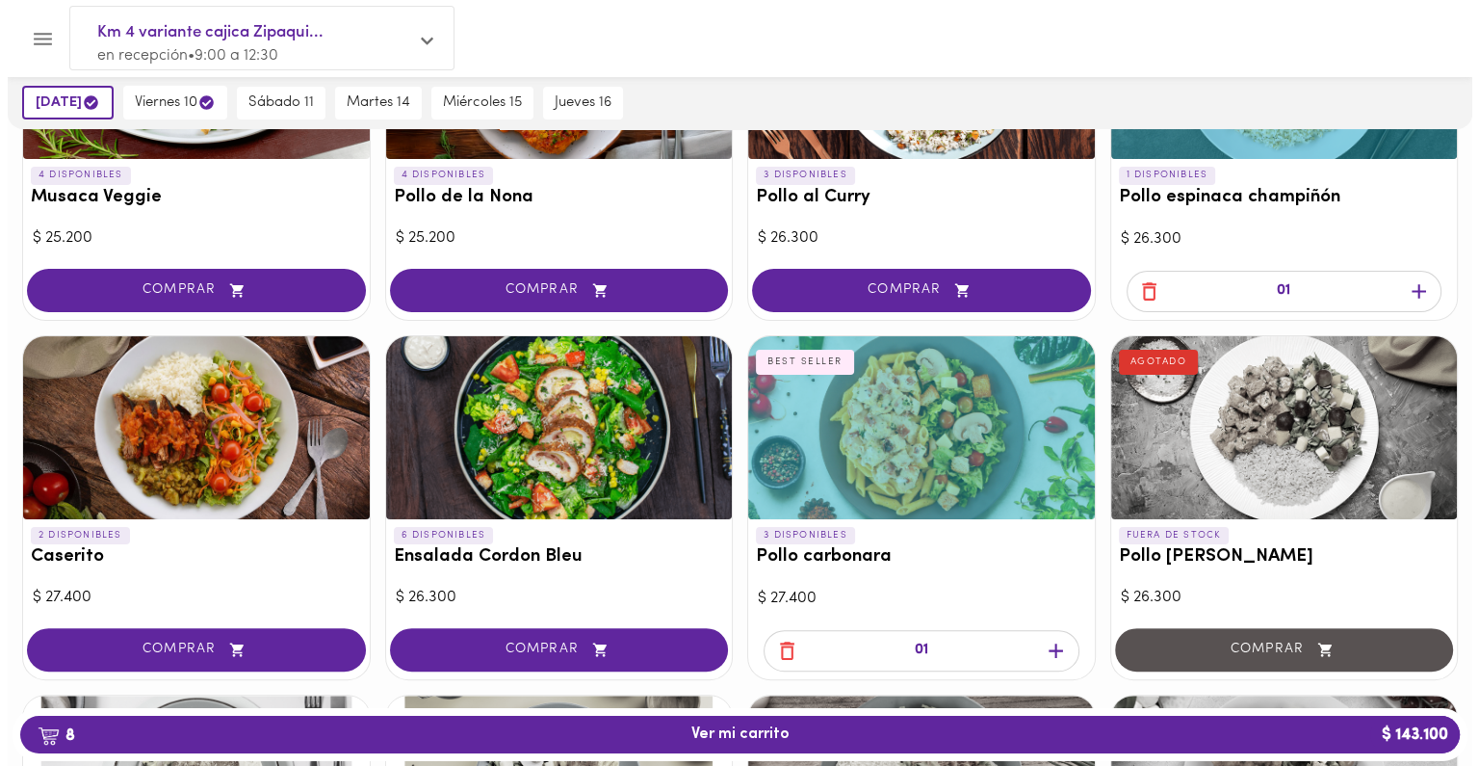
scroll to position [0, 0]
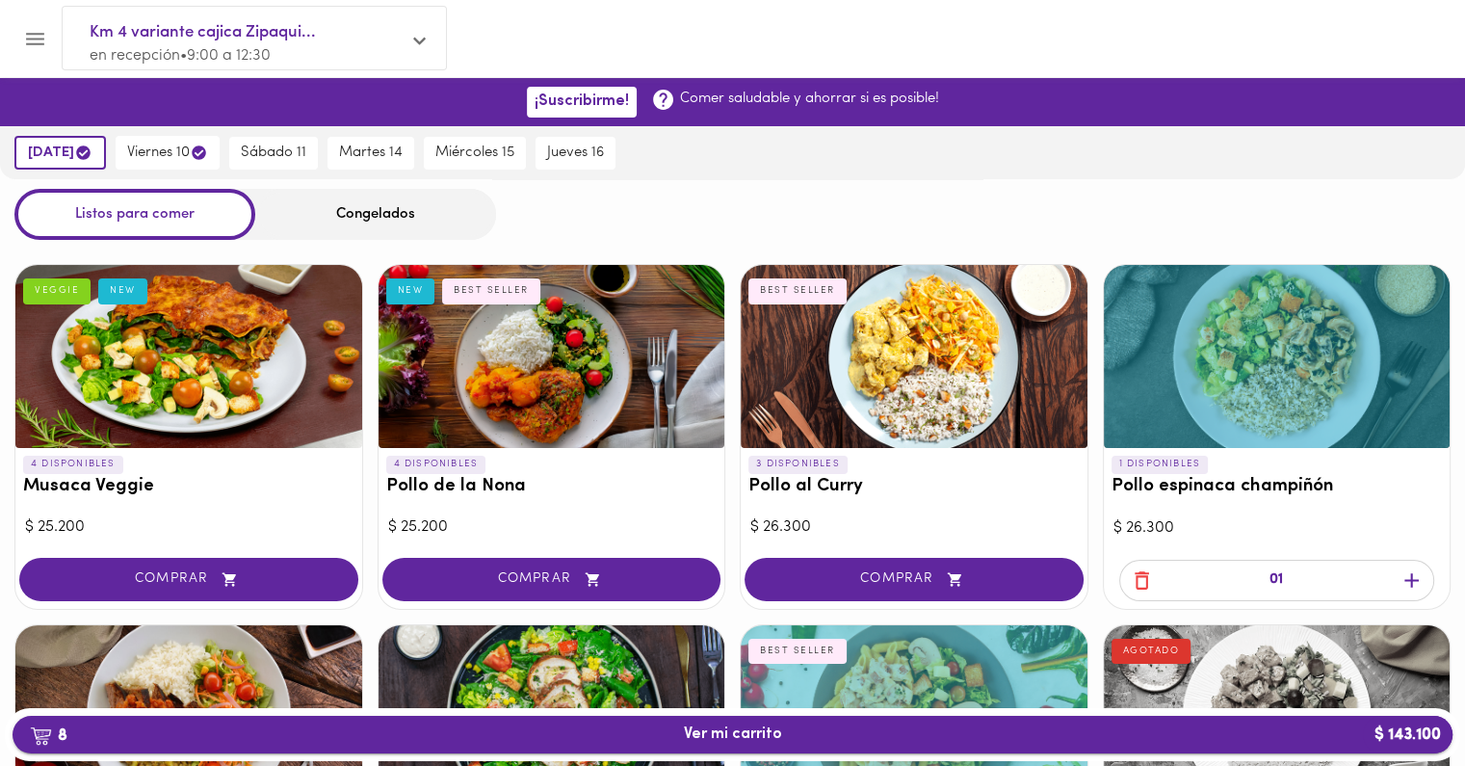
click at [485, 721] on button "8 Ver mi carrito $ 143.100" at bounding box center [733, 735] width 1440 height 38
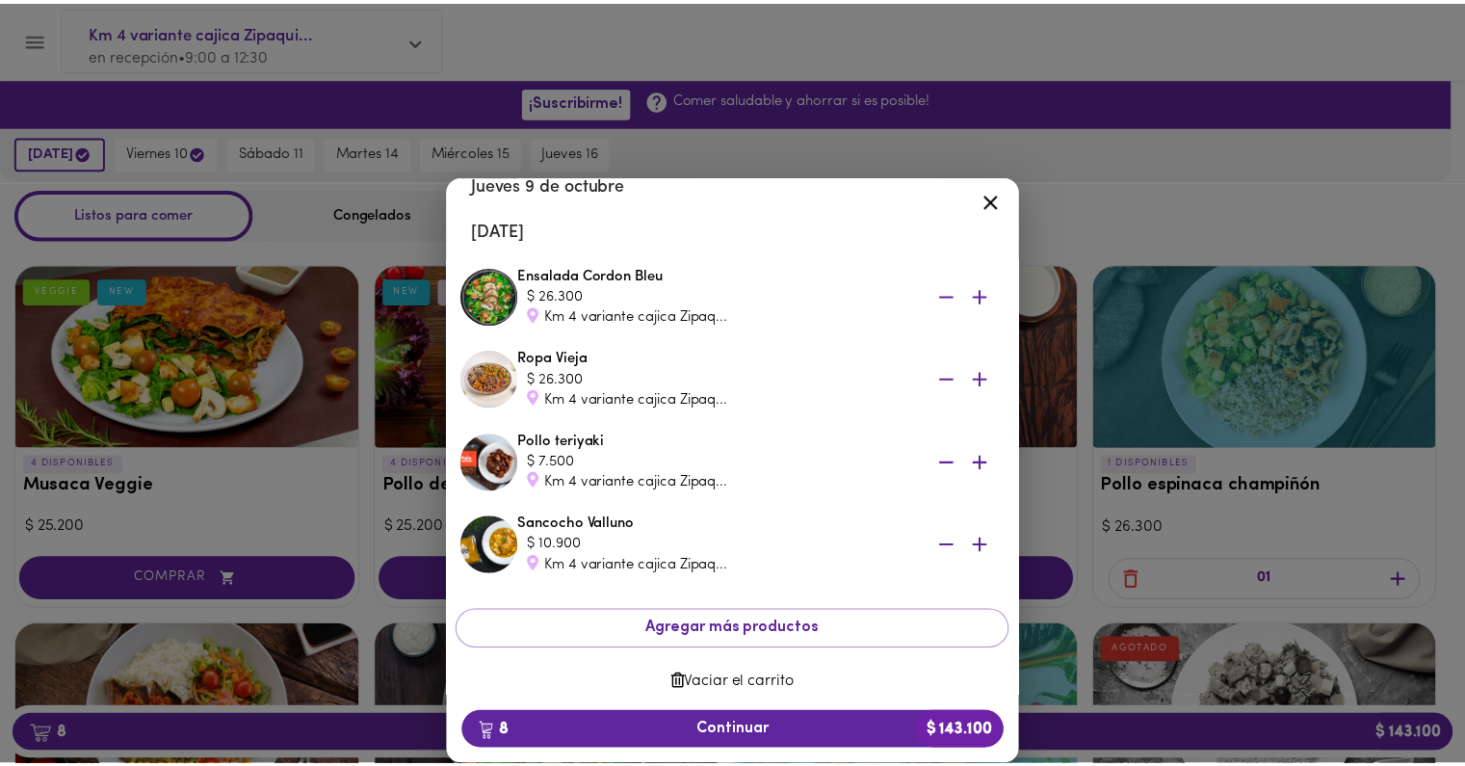
scroll to position [431, 0]
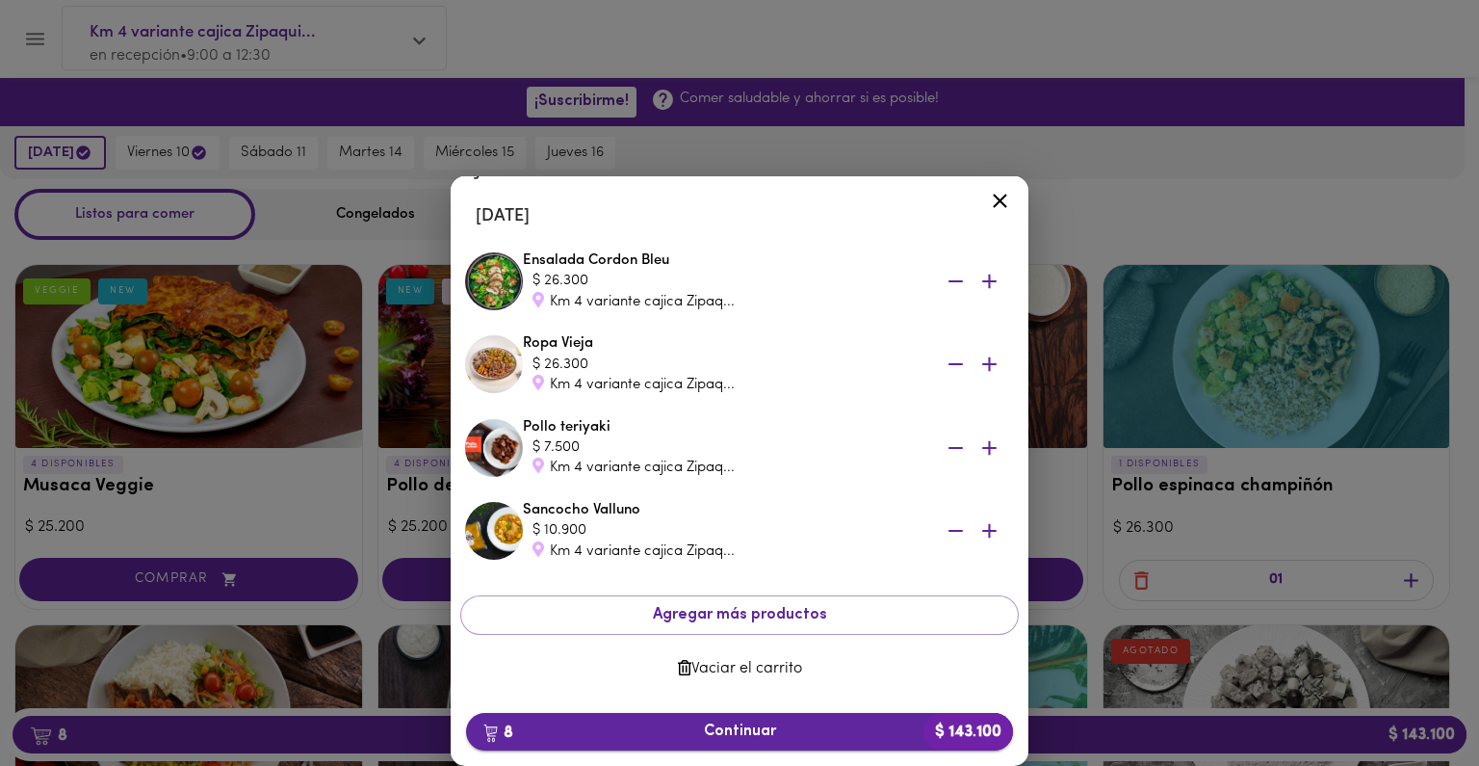
click at [710, 733] on span "8 Continuar $ 143.100" at bounding box center [740, 731] width 516 height 18
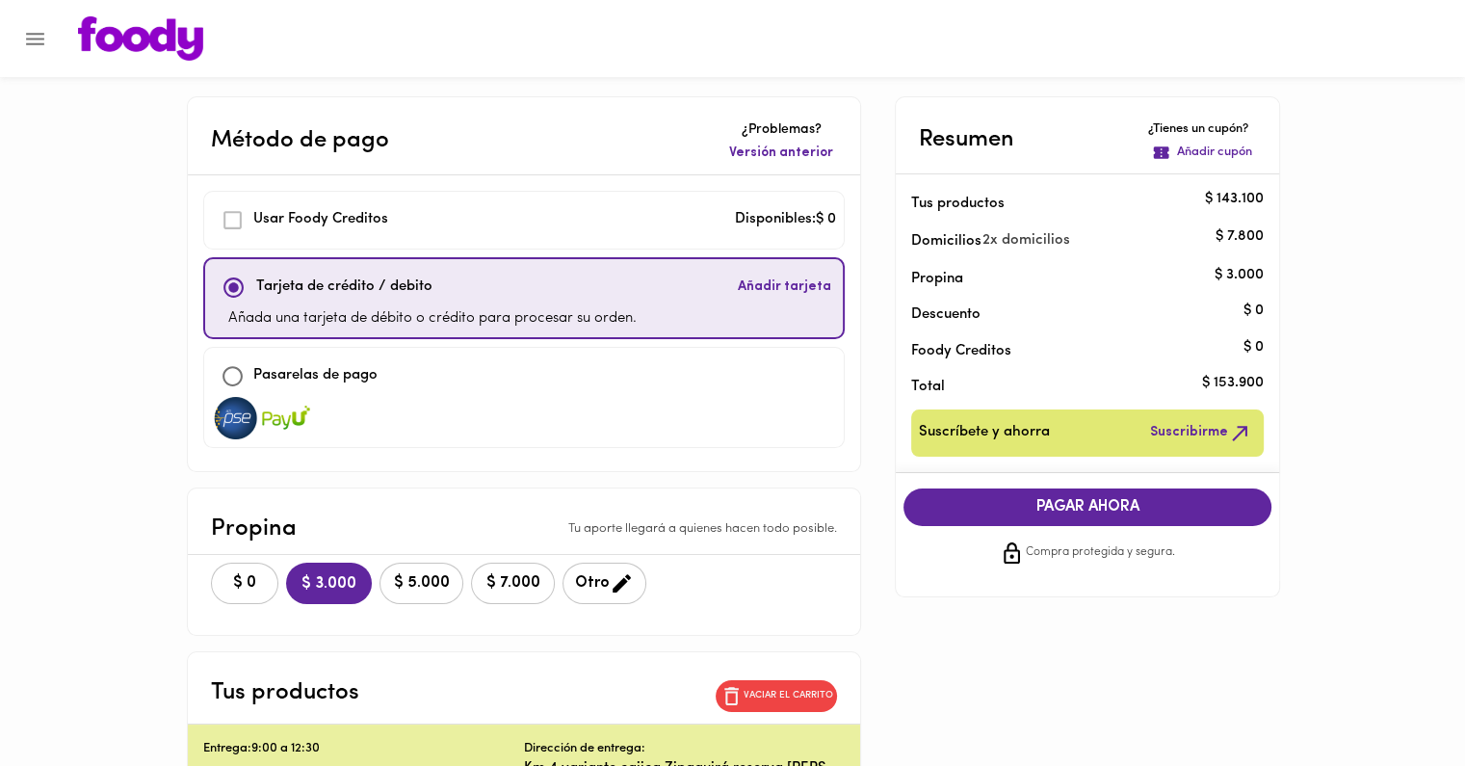
click at [243, 373] on input "checkbox" at bounding box center [232, 375] width 41 height 41
checkbox input "true"
checkbox input "false"
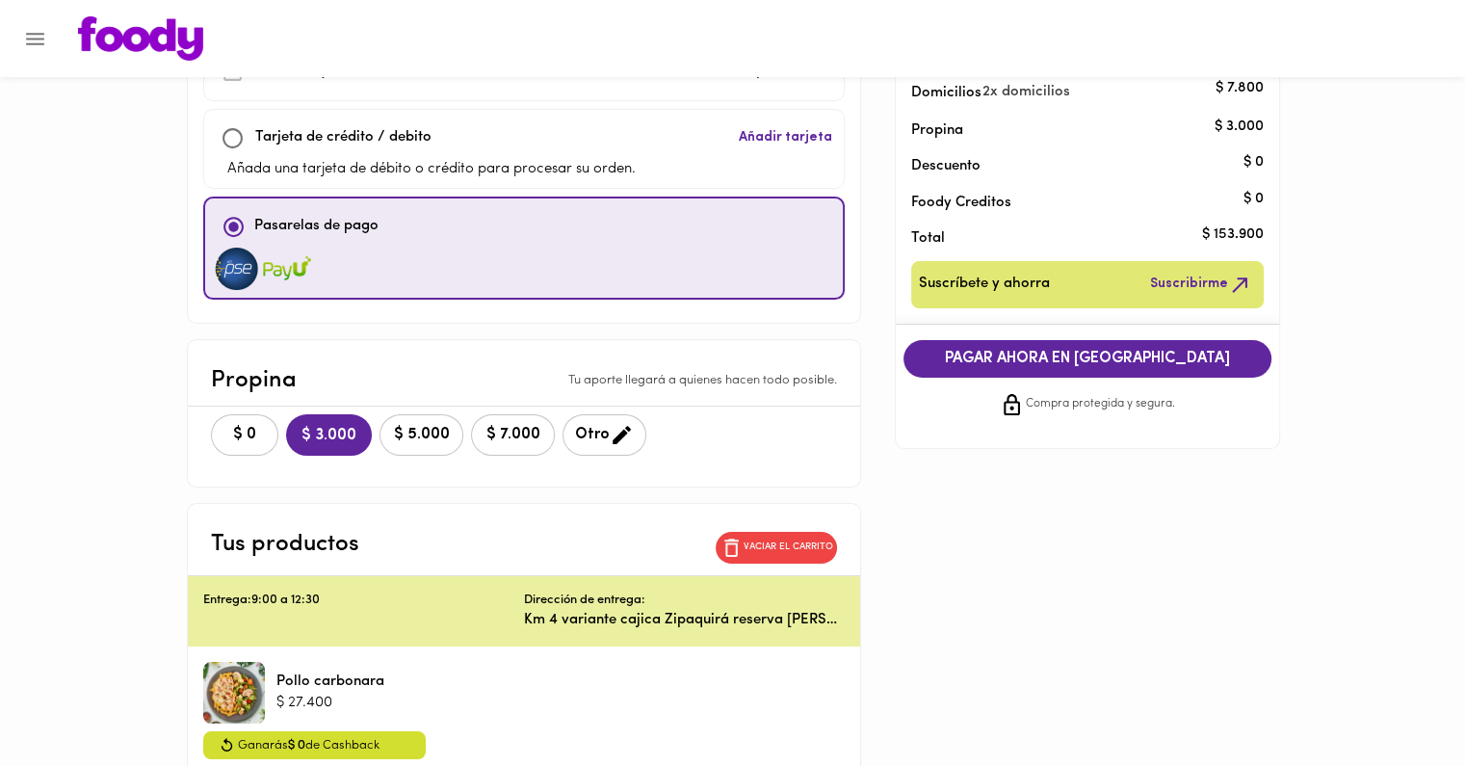
scroll to position [154, 0]
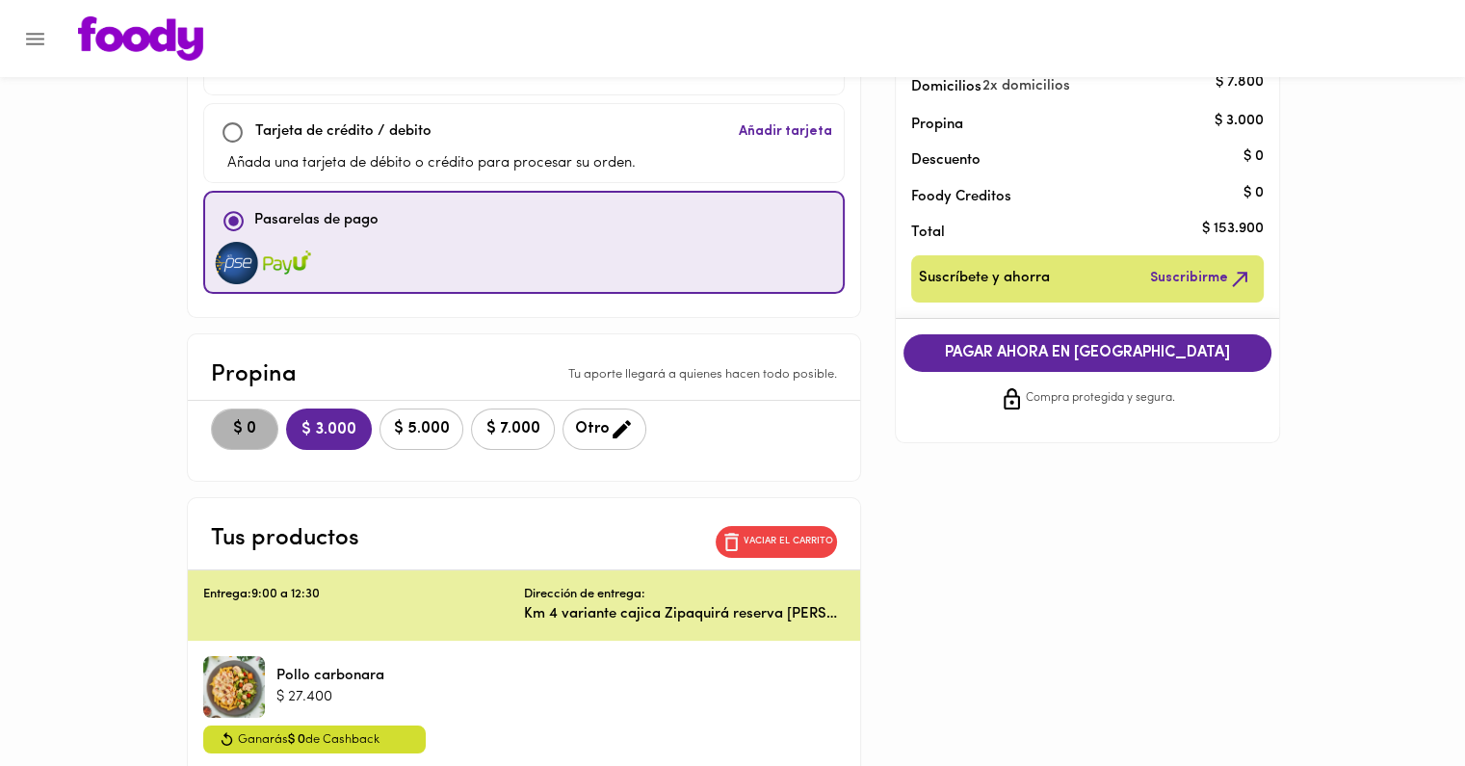
click at [237, 414] on button "$ 0" at bounding box center [244, 428] width 67 height 41
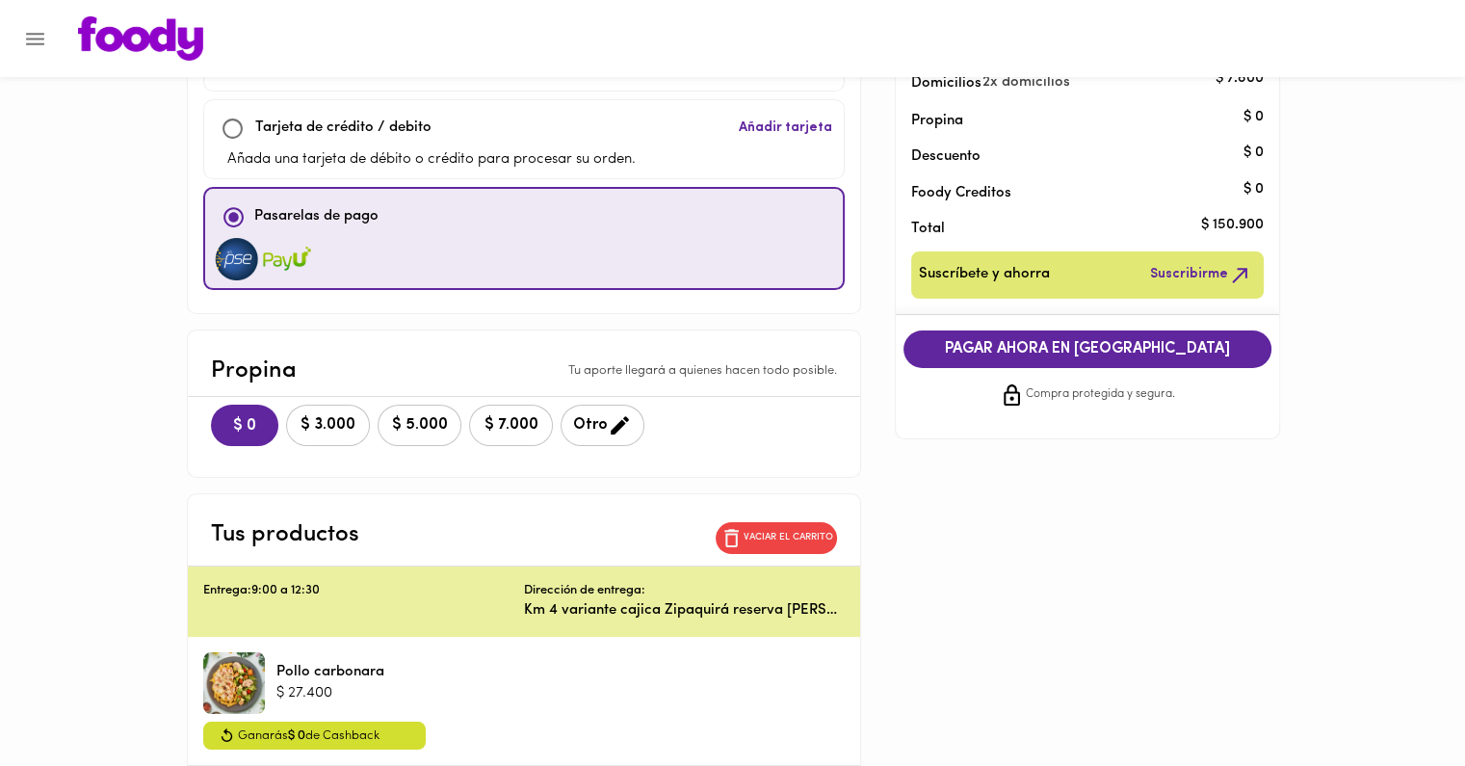
scroll to position [0, 0]
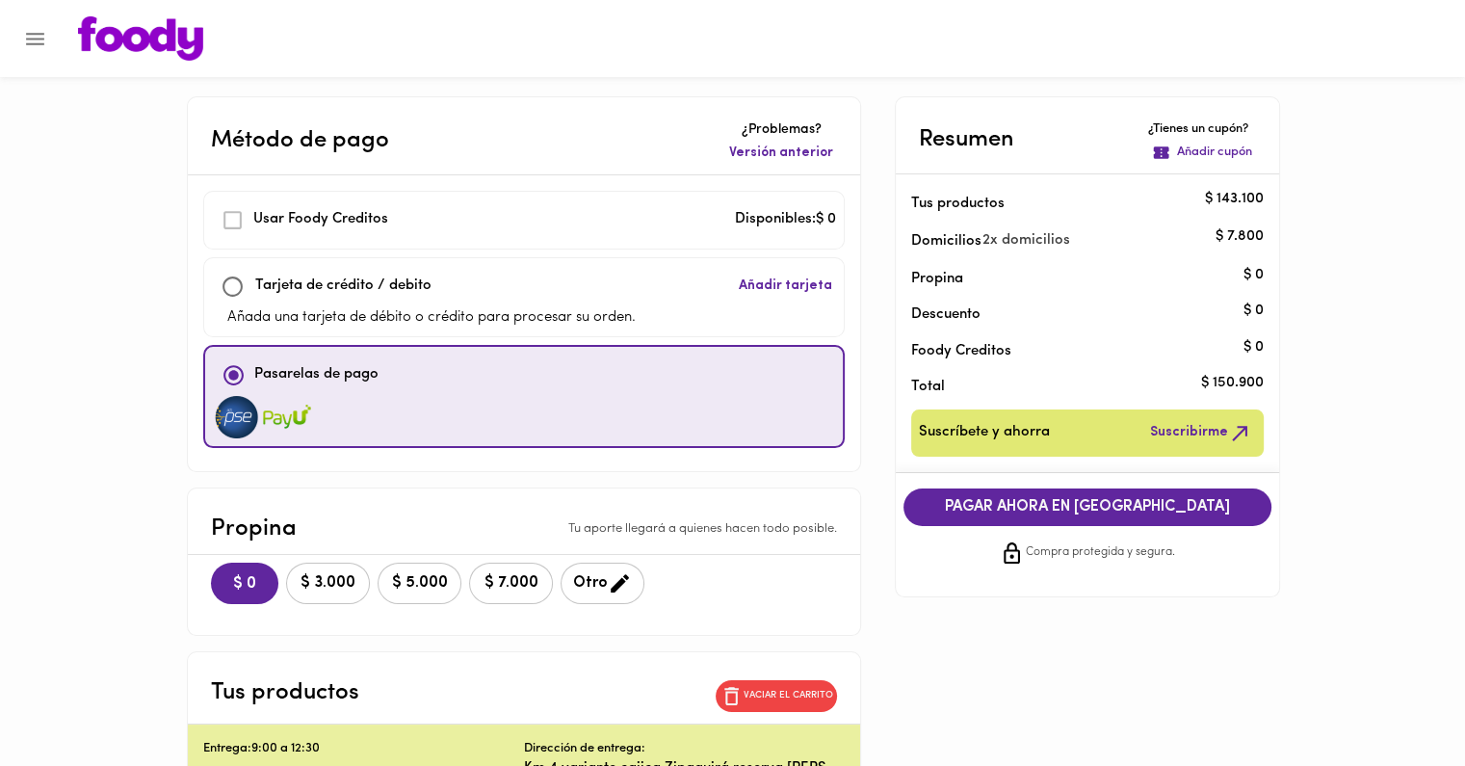
click at [1081, 509] on span "PAGAR AHORA EN PASARELA" at bounding box center [1087, 507] width 329 height 18
